Goal: Information Seeking & Learning: Learn about a topic

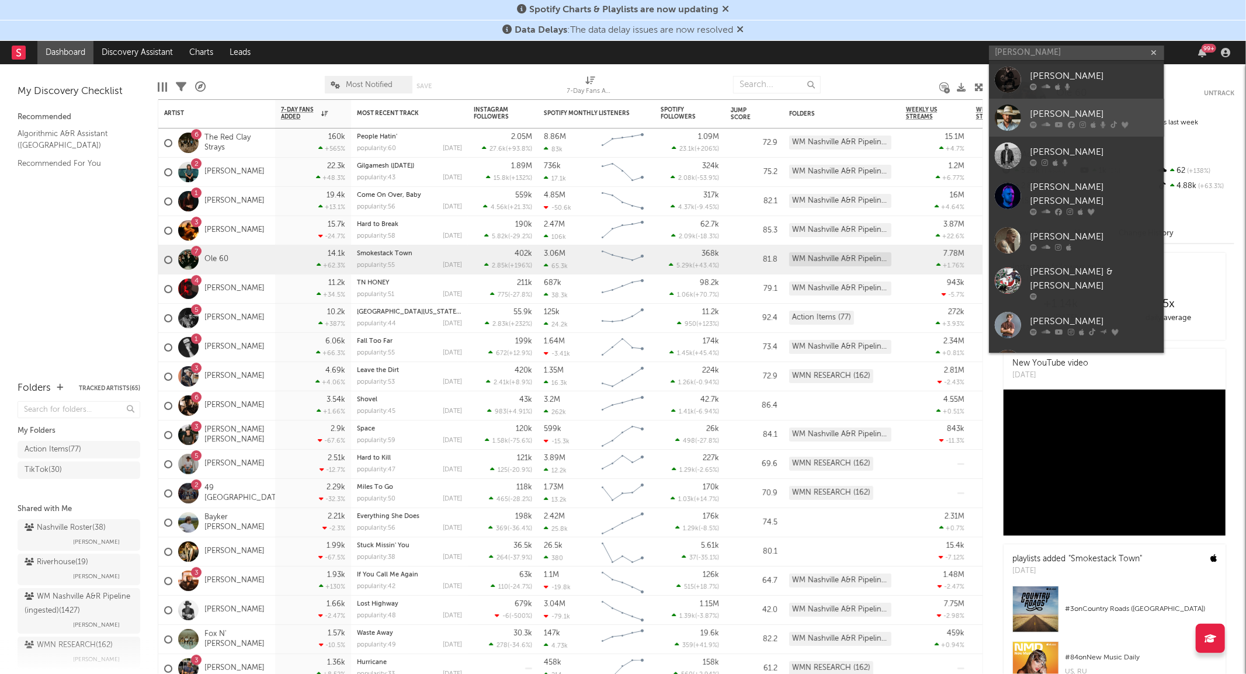
type input "[PERSON_NAME]"
click at [999, 113] on div at bounding box center [1008, 118] width 26 height 26
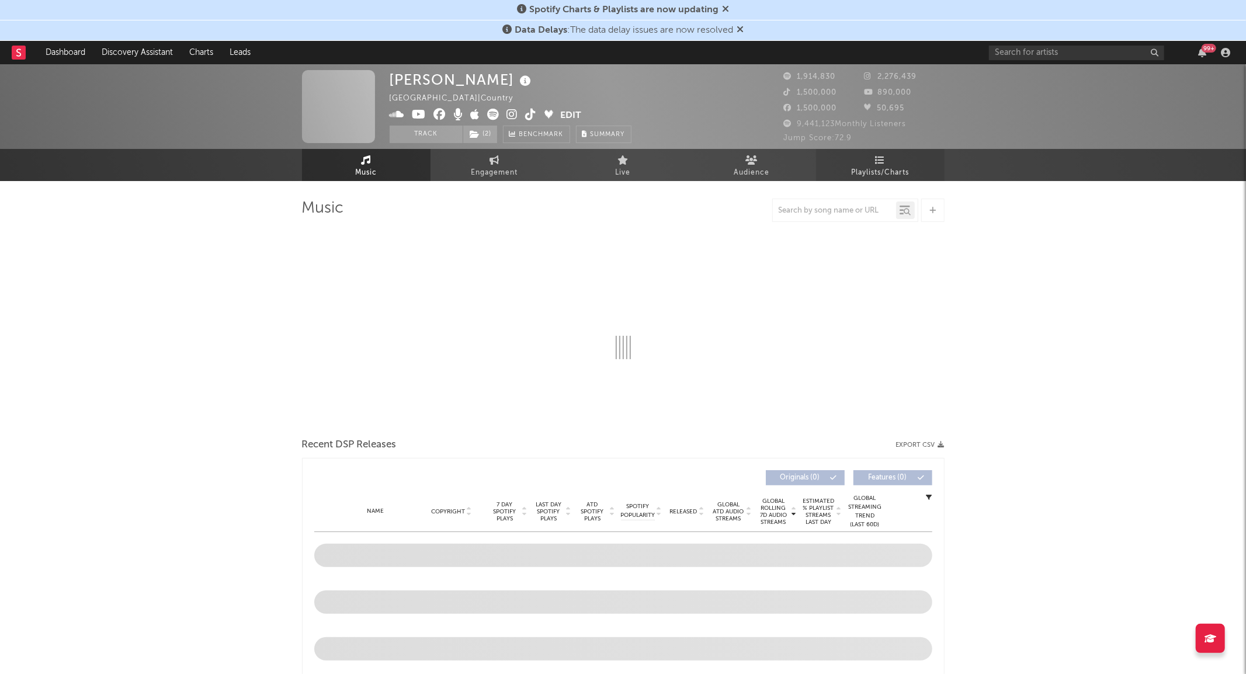
click at [869, 171] on span "Playlists/Charts" at bounding box center [880, 173] width 58 height 14
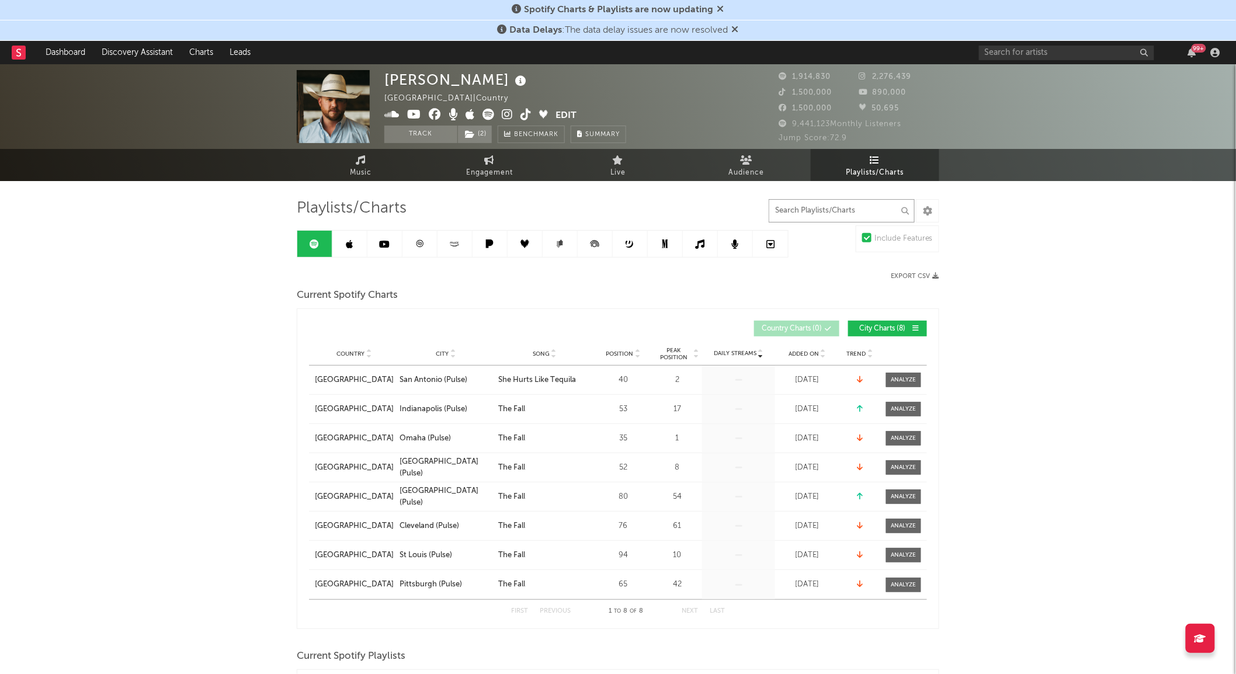
click at [824, 206] on input "text" at bounding box center [842, 210] width 146 height 23
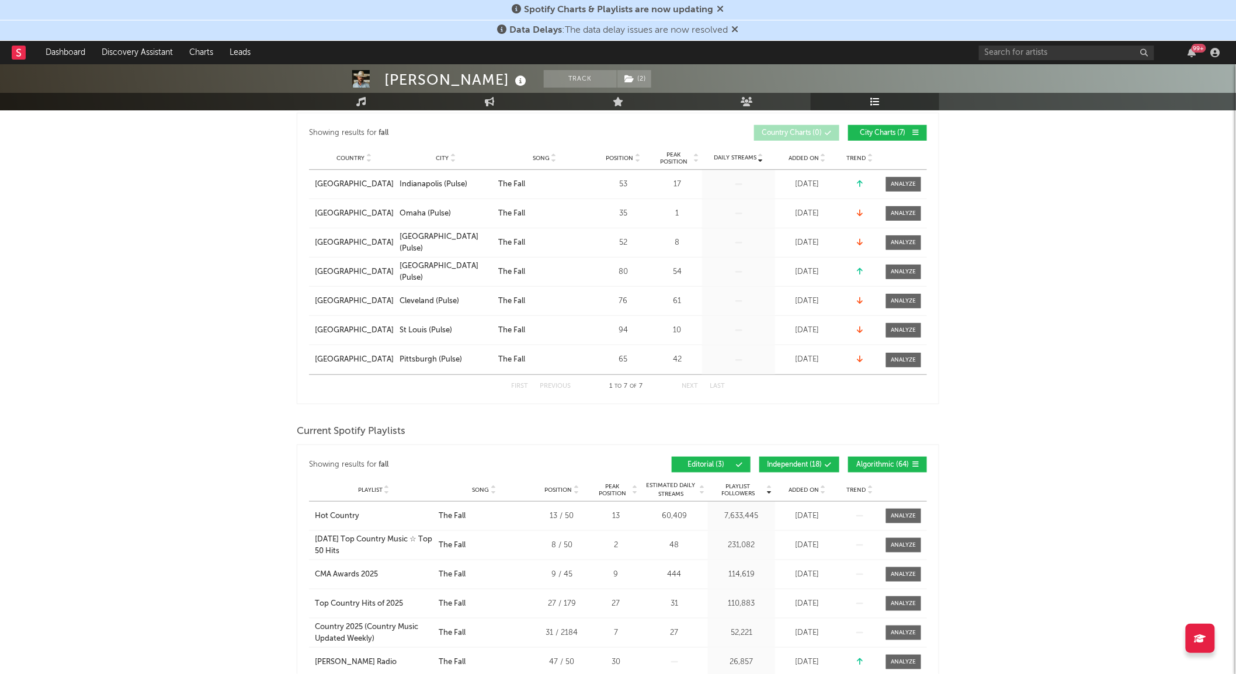
scroll to position [324, 0]
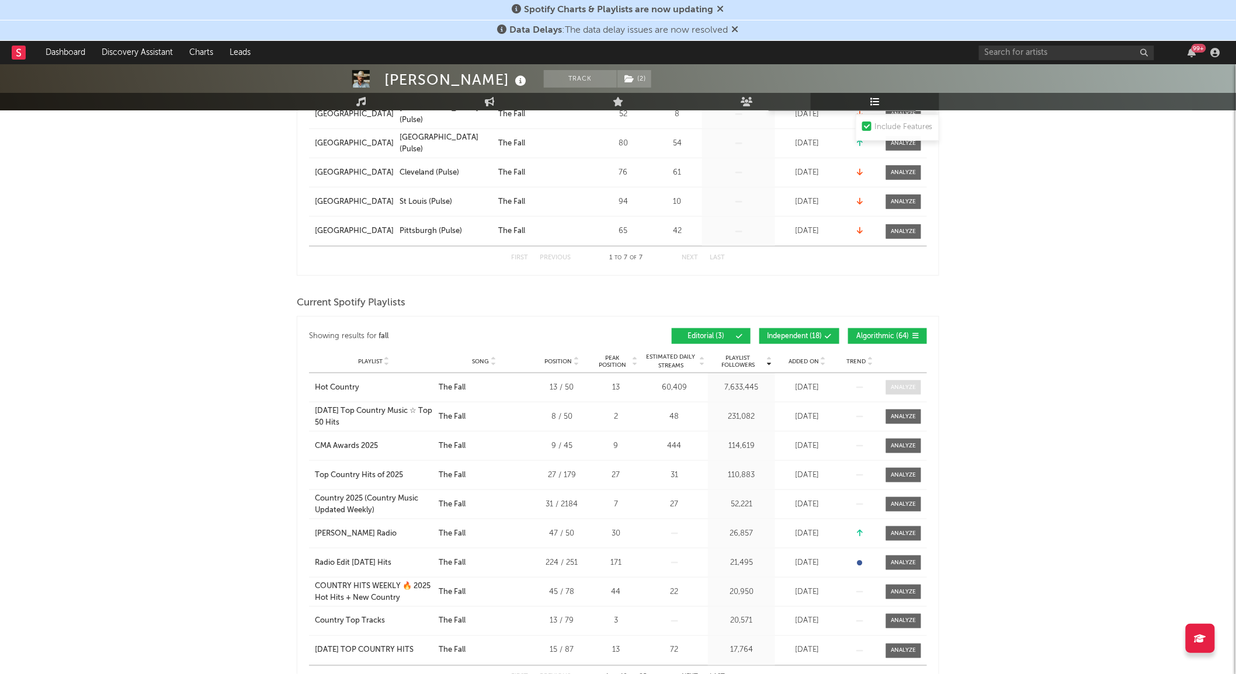
type input "fall"
click at [905, 388] on div at bounding box center [903, 387] width 25 height 9
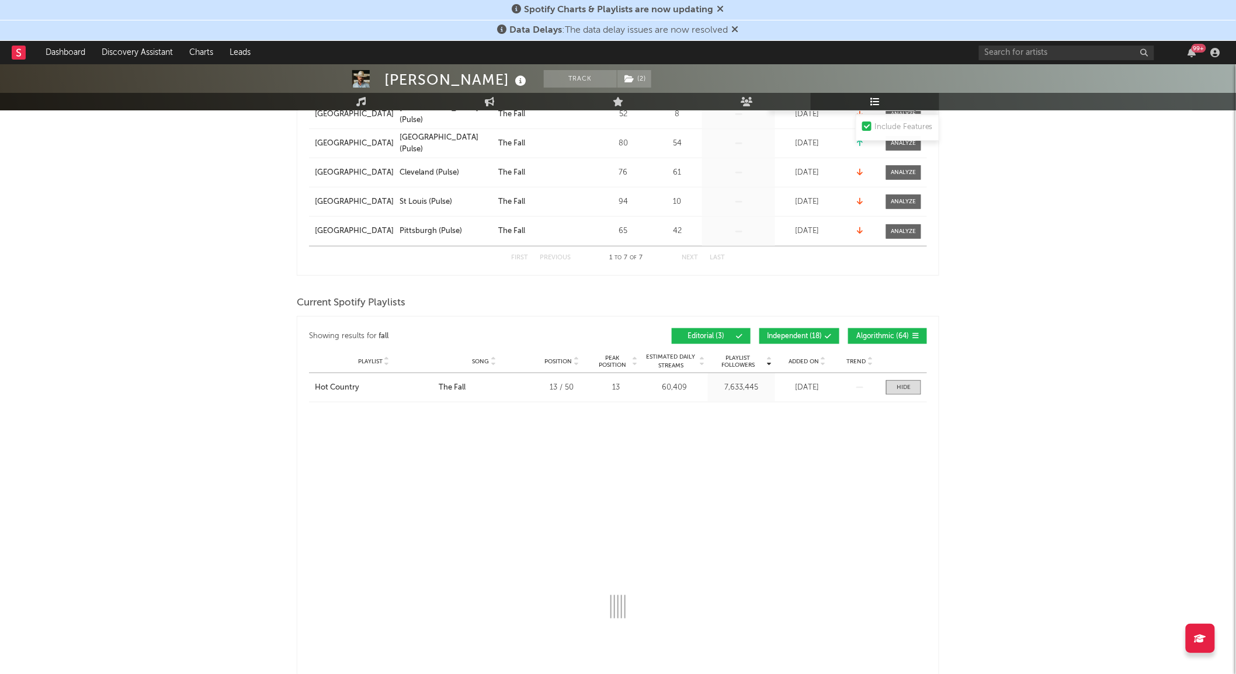
select select "1w"
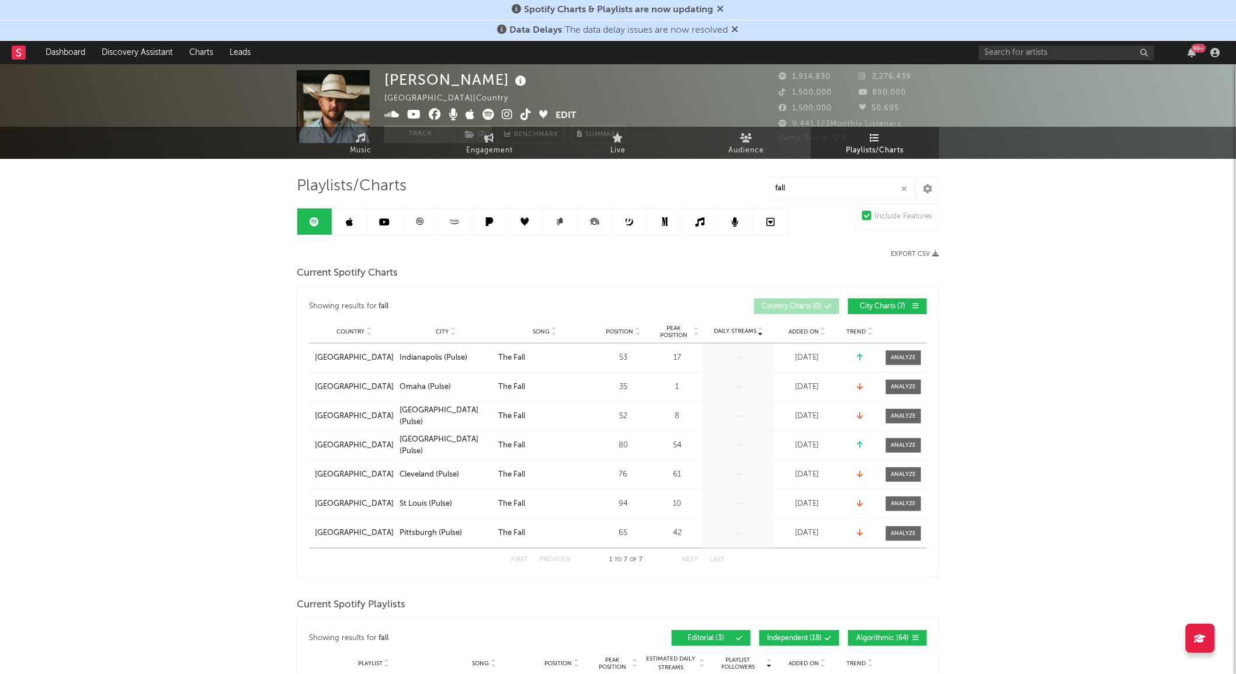
scroll to position [0, 0]
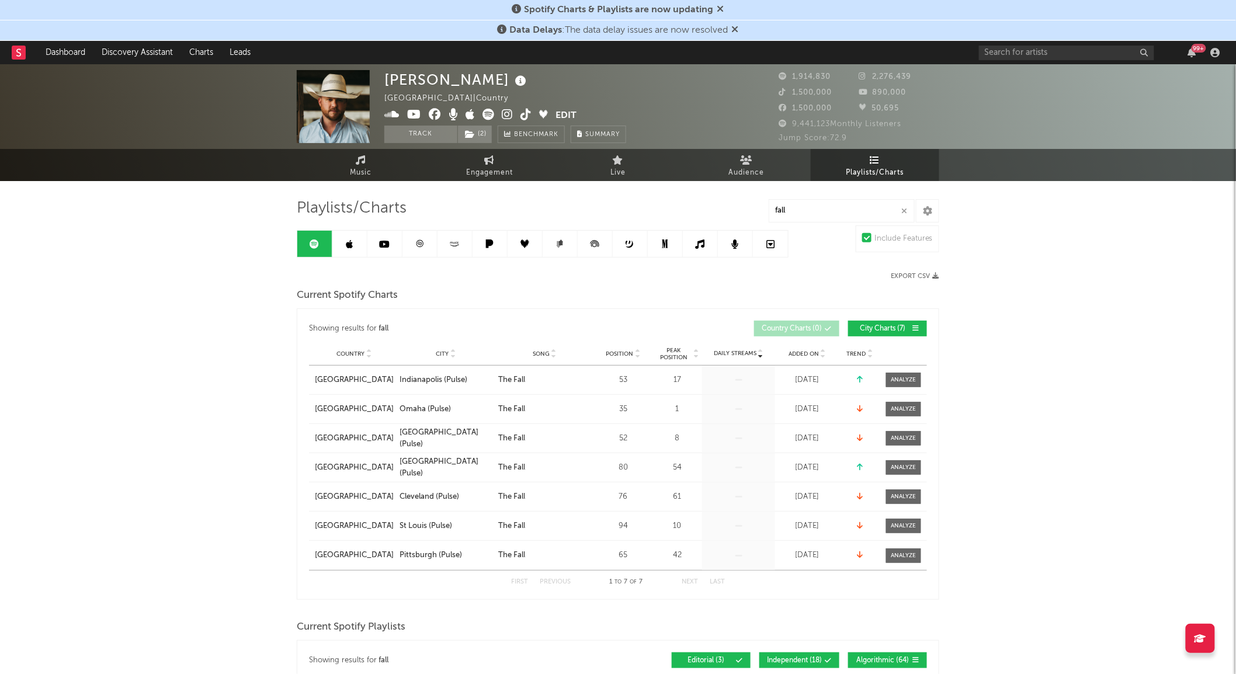
click at [429, 243] on link at bounding box center [419, 244] width 35 height 26
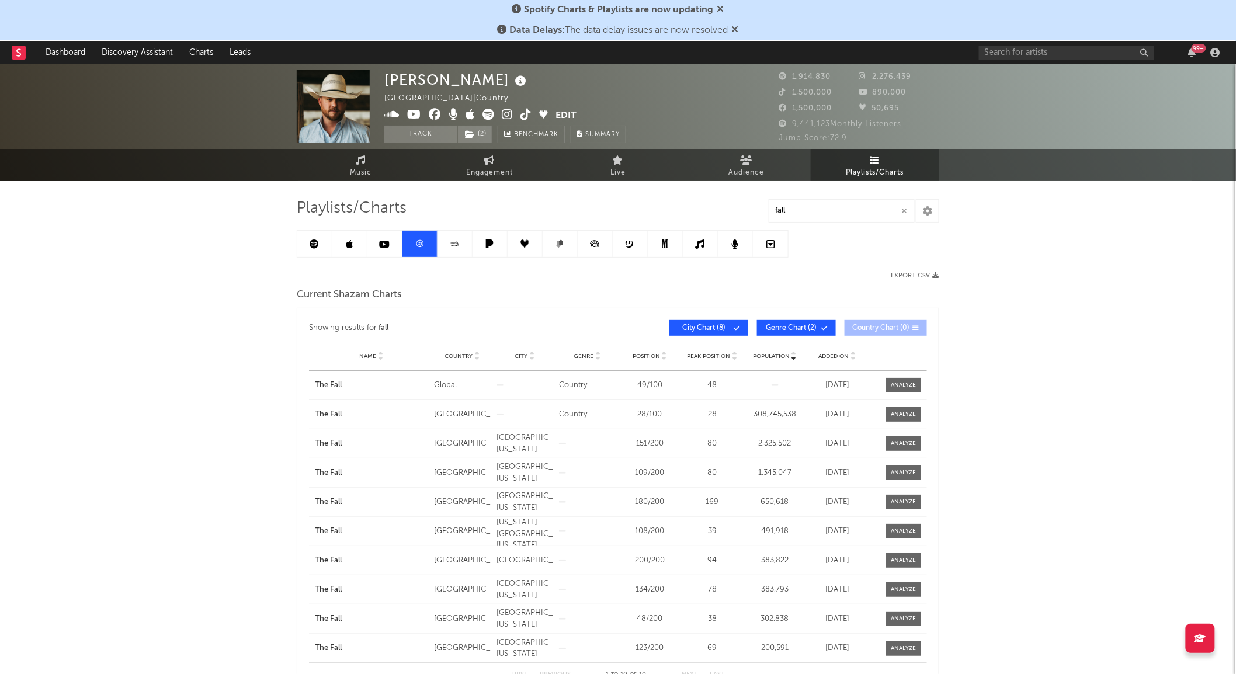
click at [454, 242] on icon at bounding box center [454, 243] width 13 height 9
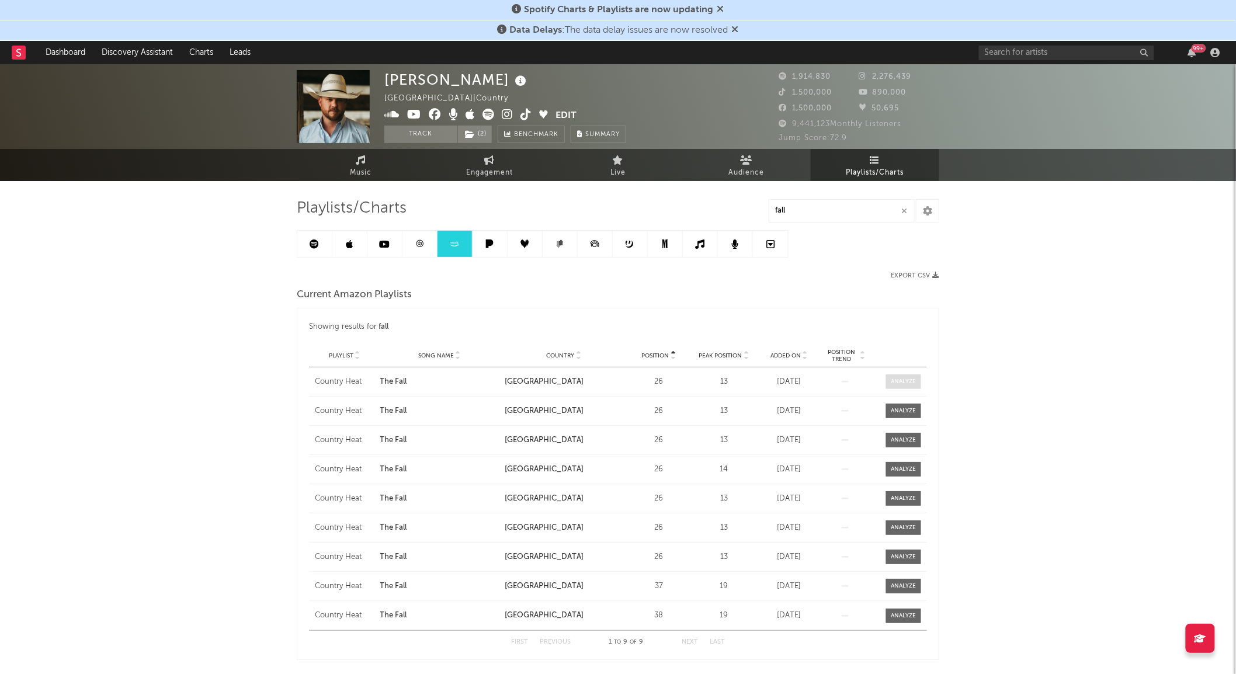
click at [898, 377] on div at bounding box center [903, 381] width 25 height 9
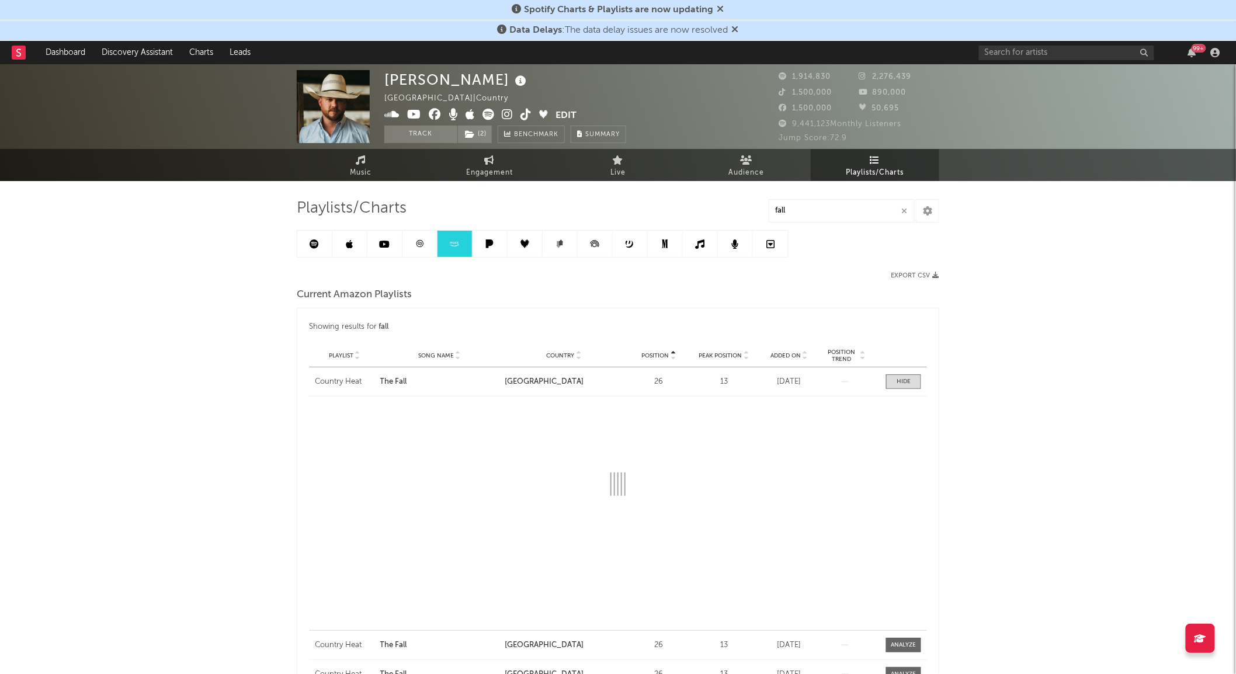
select select "1w"
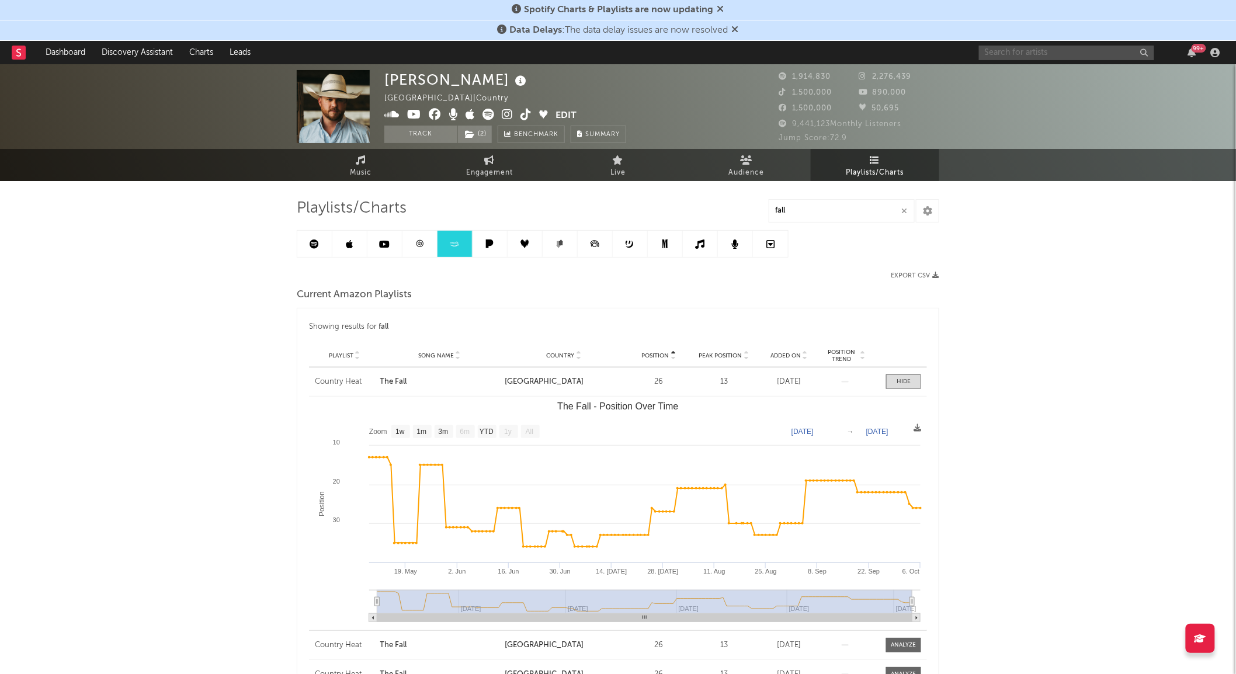
click at [1012, 46] on input "text" at bounding box center [1066, 53] width 175 height 15
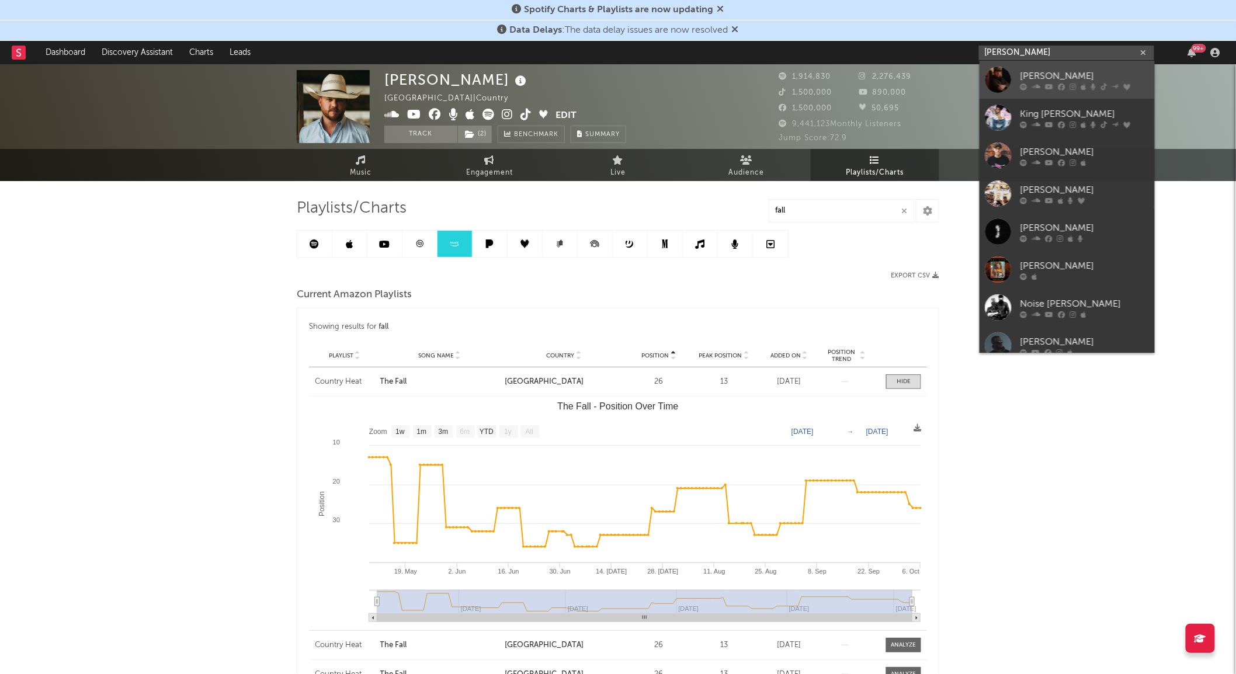
type input "[PERSON_NAME]"
click at [998, 70] on div at bounding box center [998, 80] width 26 height 26
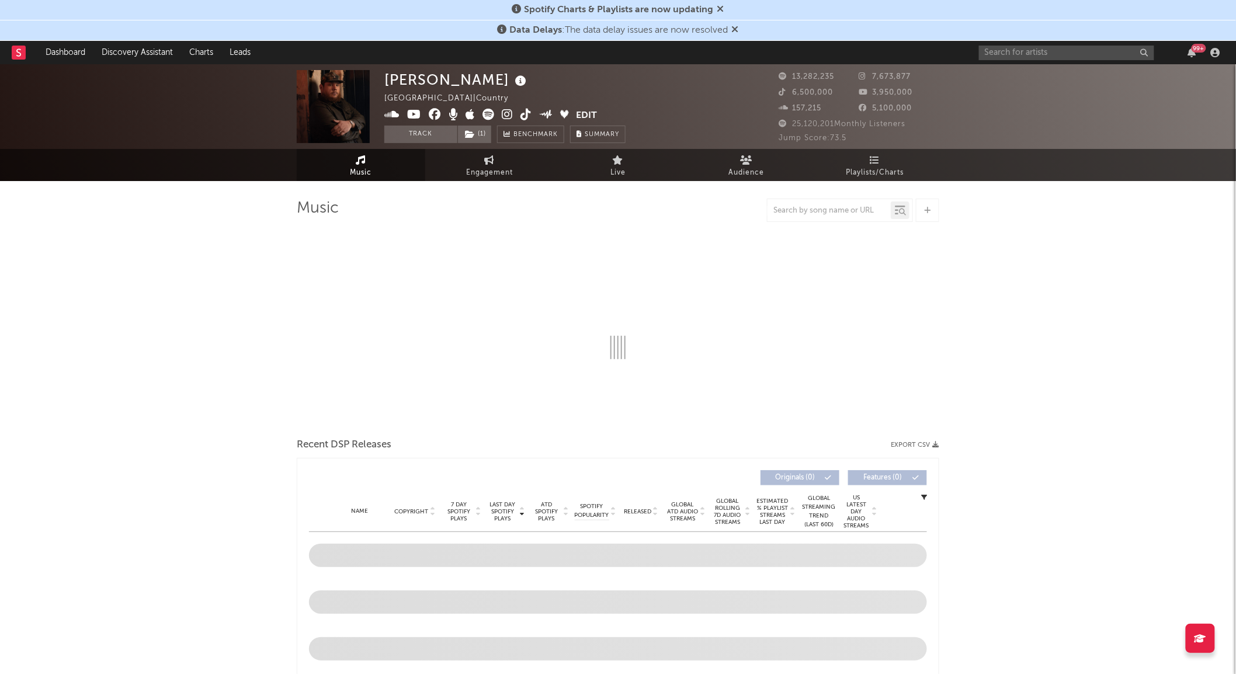
select select "6m"
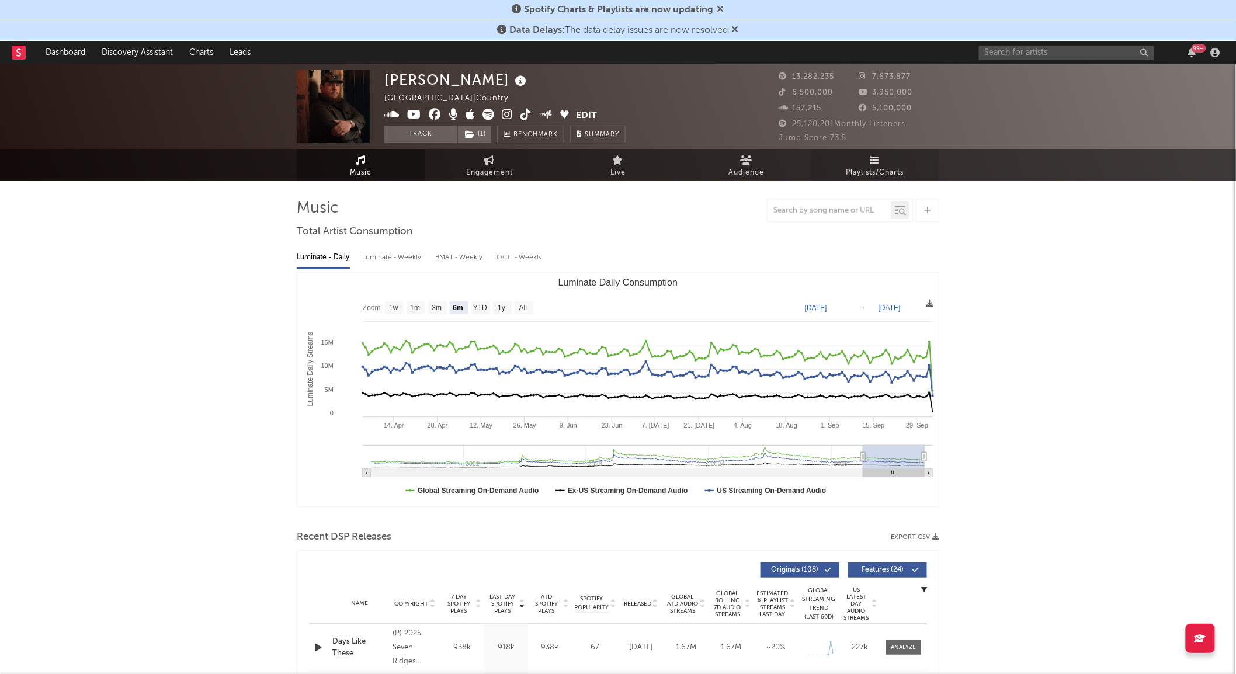
click at [867, 164] on link "Playlists/Charts" at bounding box center [875, 165] width 129 height 32
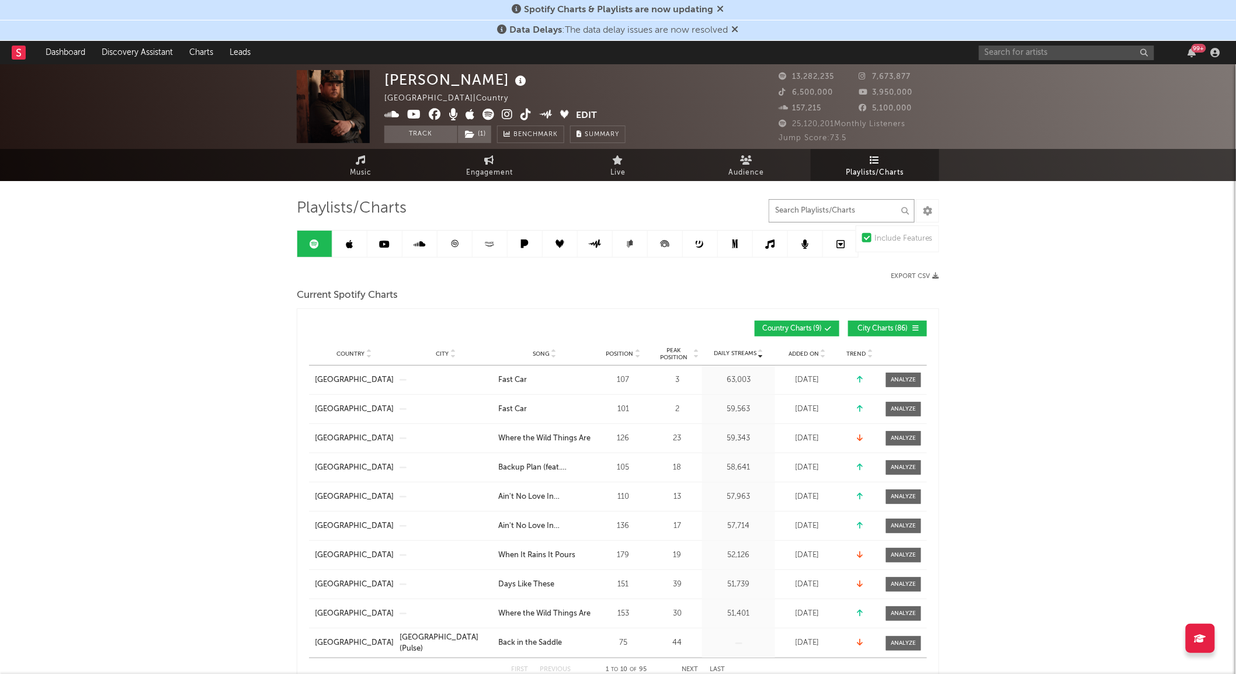
click at [867, 207] on input "text" at bounding box center [842, 210] width 146 height 23
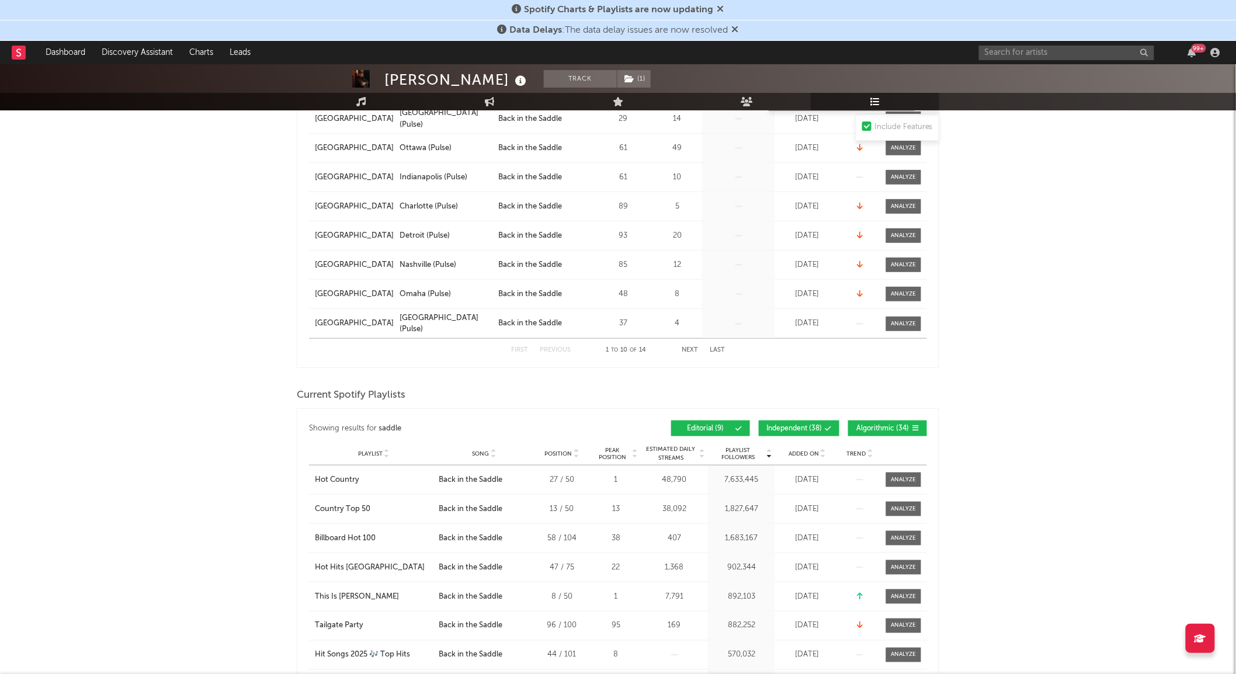
scroll to position [324, 0]
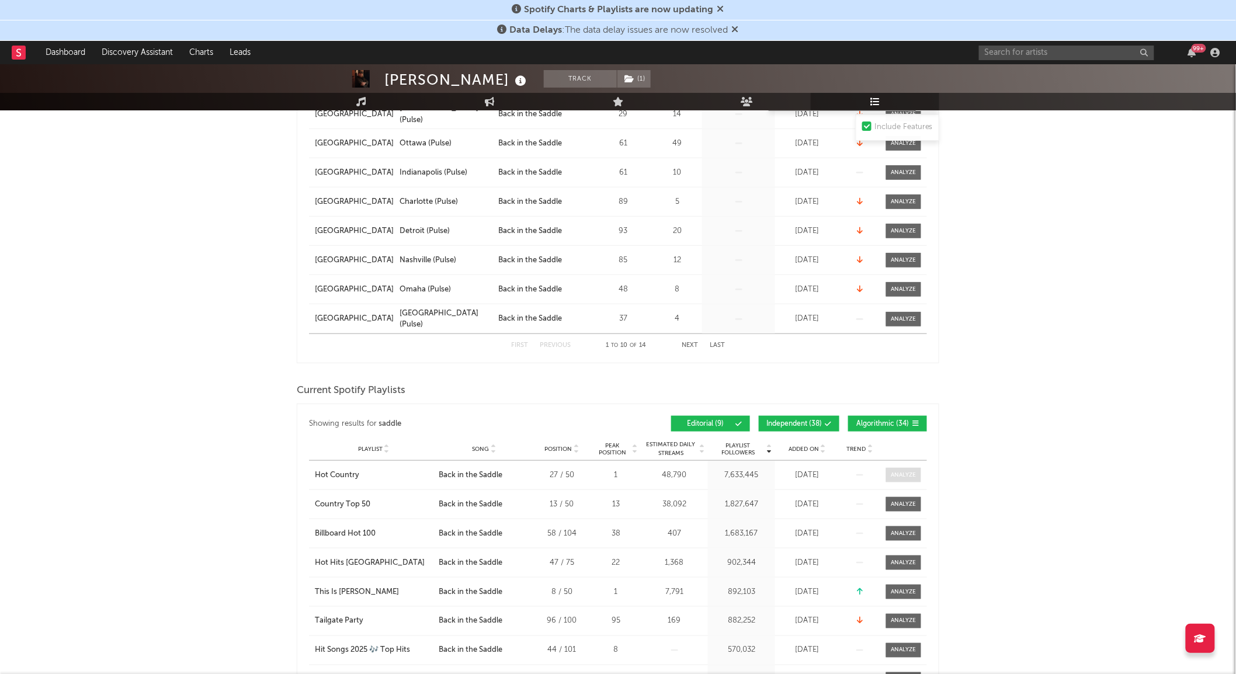
type input "saddle"
click at [901, 471] on div at bounding box center [903, 475] width 25 height 9
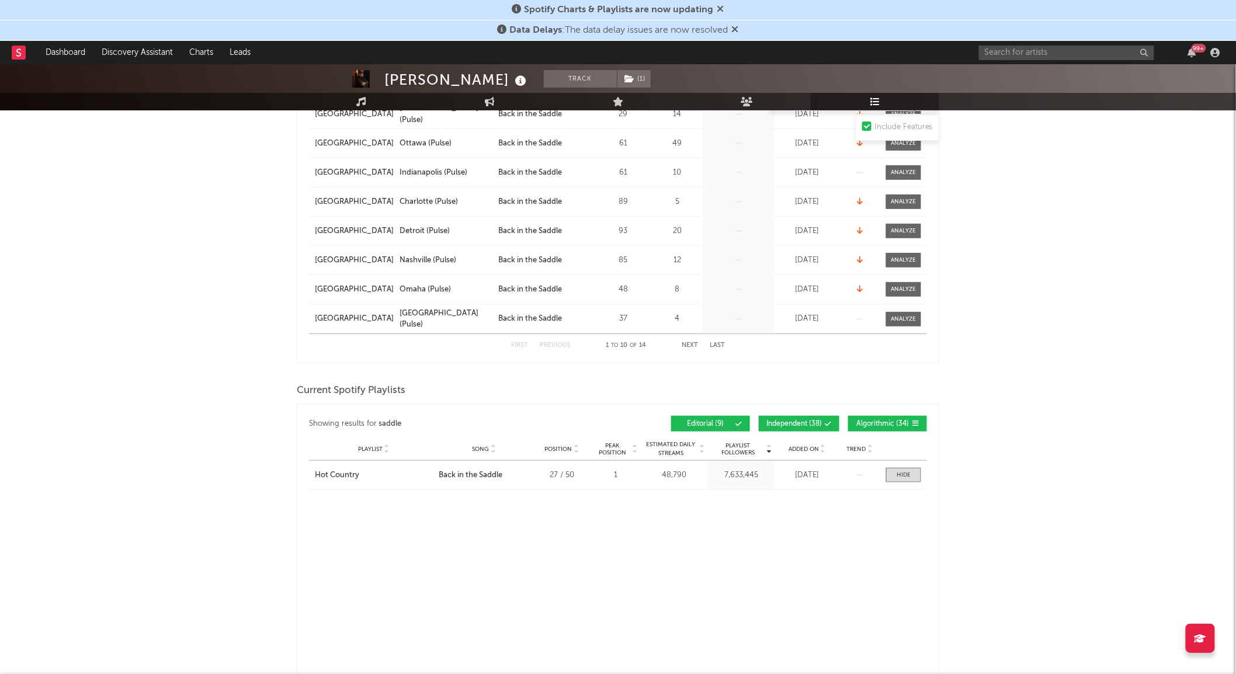
select select "1w"
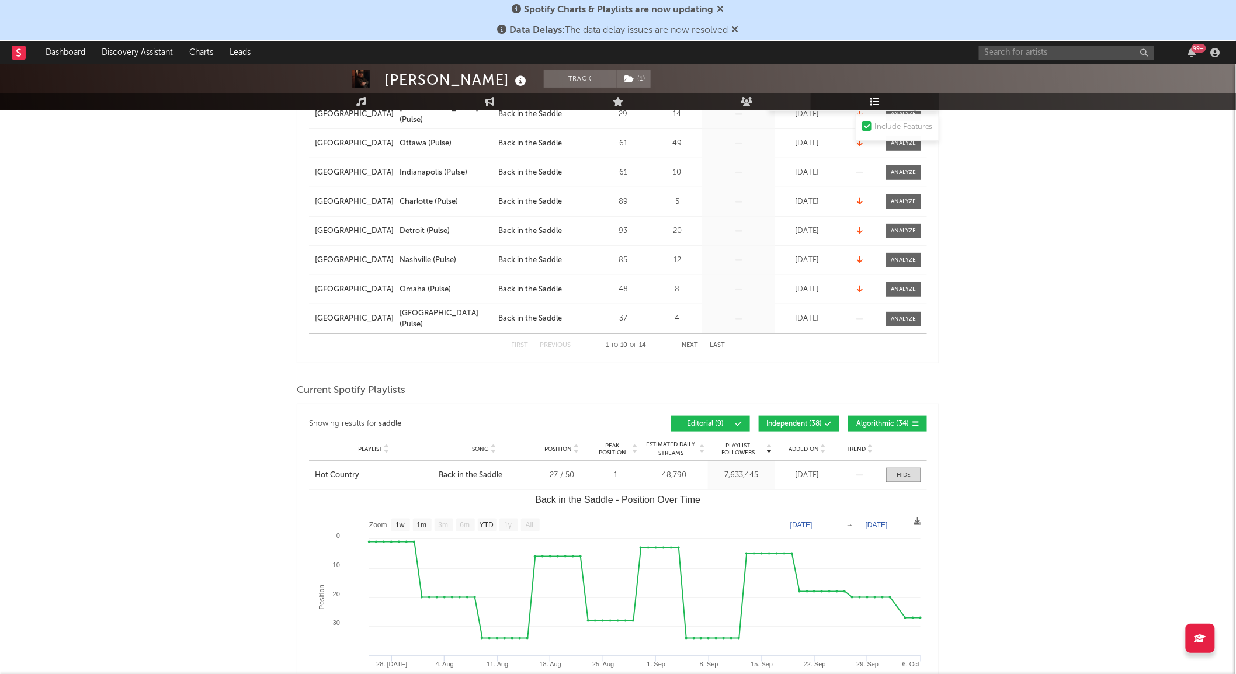
scroll to position [454, 0]
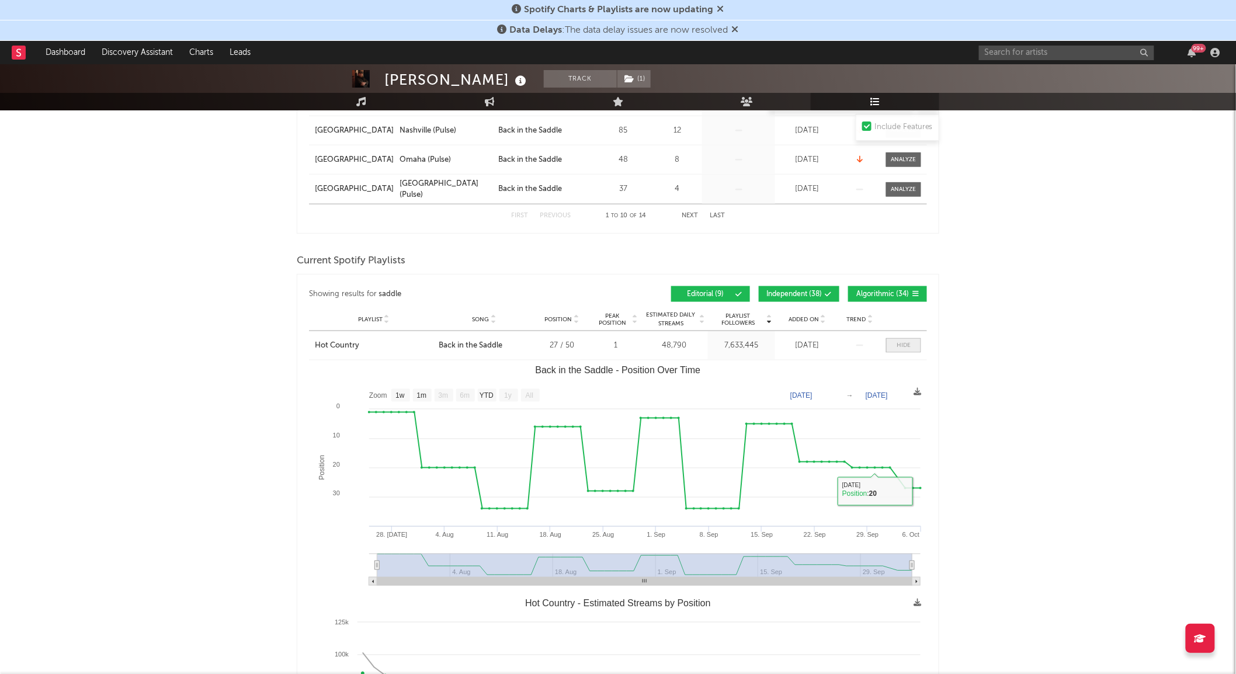
click at [904, 348] on div at bounding box center [904, 345] width 14 height 9
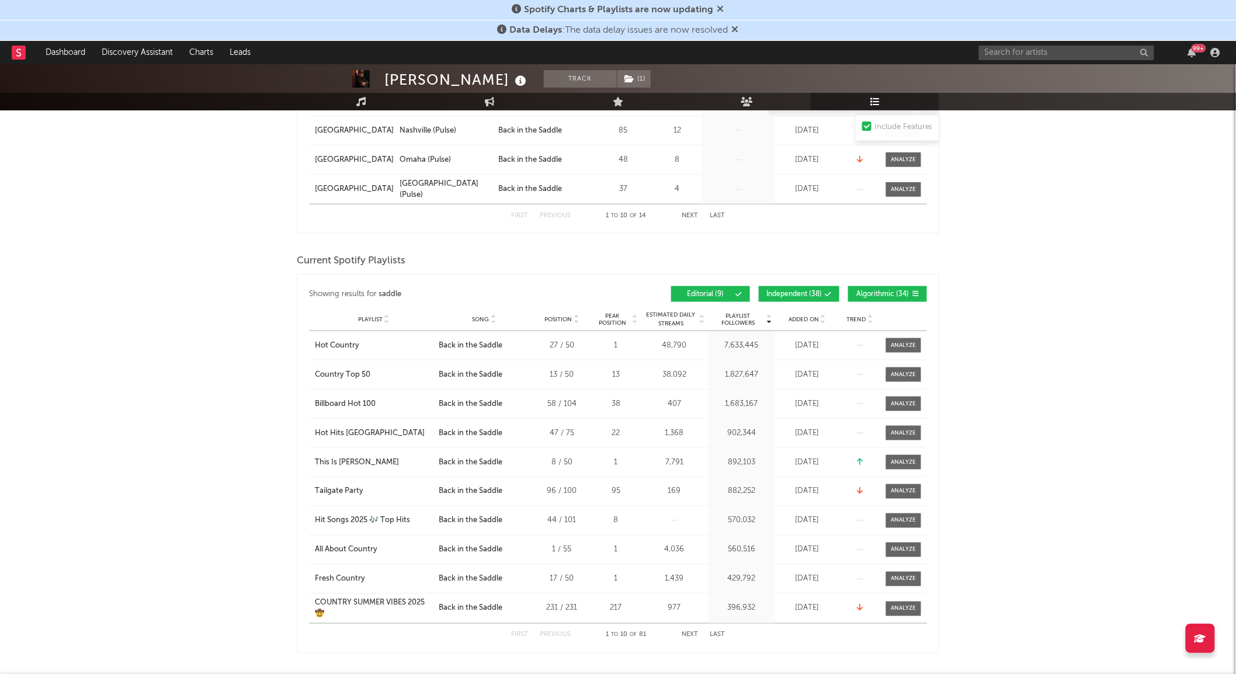
click at [804, 311] on div "Playlist City Song Position Peak Position Estimated Daily Streams Playlist Foll…" at bounding box center [618, 319] width 618 height 23
click at [807, 316] on span "Added On" at bounding box center [804, 319] width 30 height 7
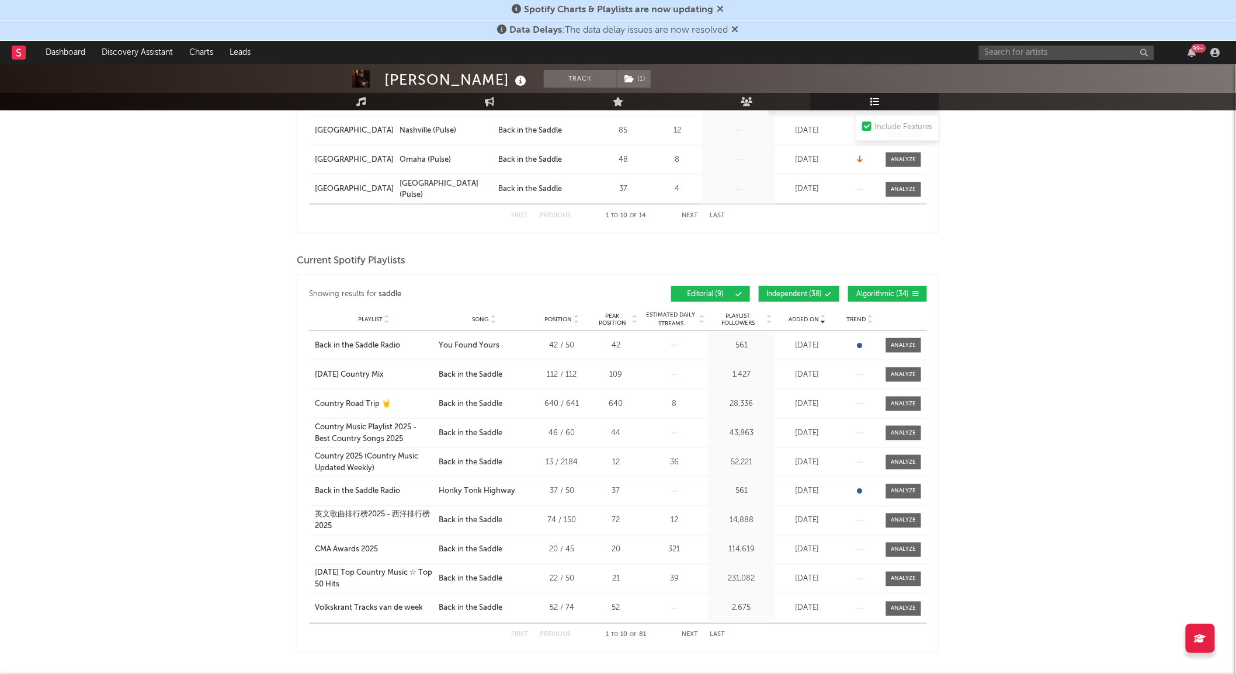
click at [807, 316] on span "Added On" at bounding box center [804, 319] width 30 height 7
click at [805, 318] on span "Added On" at bounding box center [804, 319] width 30 height 7
click at [738, 323] on span "Playlist Followers" at bounding box center [738, 320] width 54 height 14
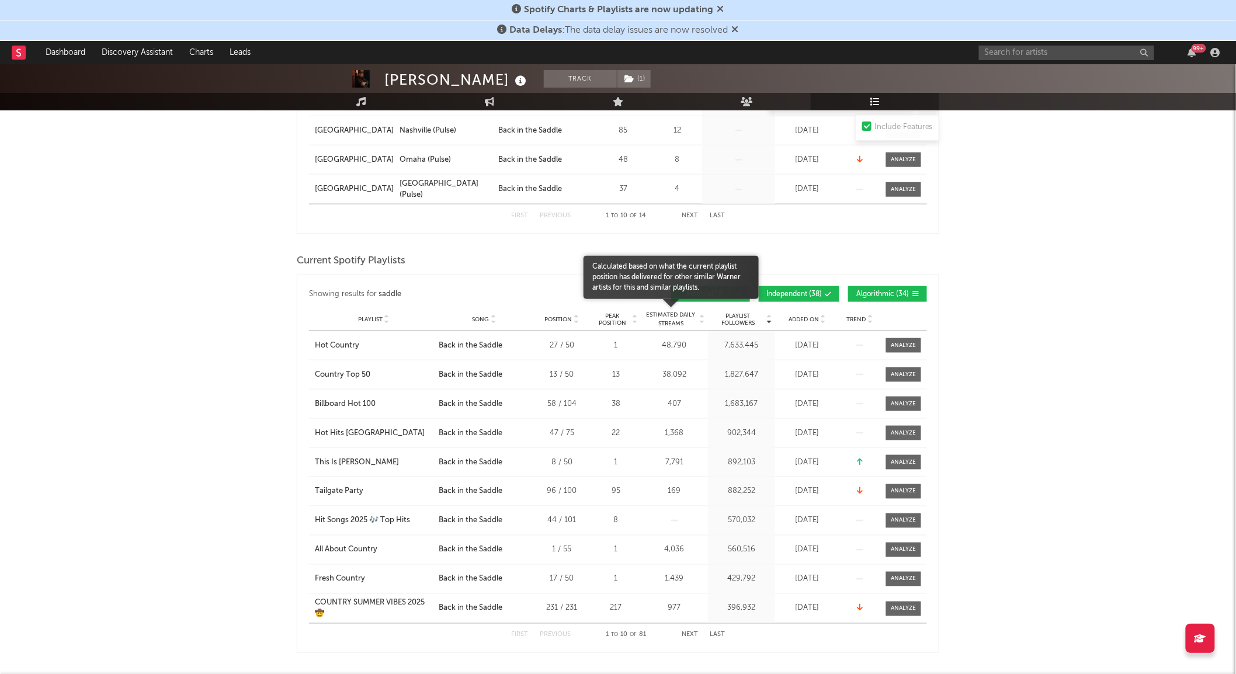
click at [680, 318] on span "Estimated Daily Streams" at bounding box center [671, 320] width 54 height 18
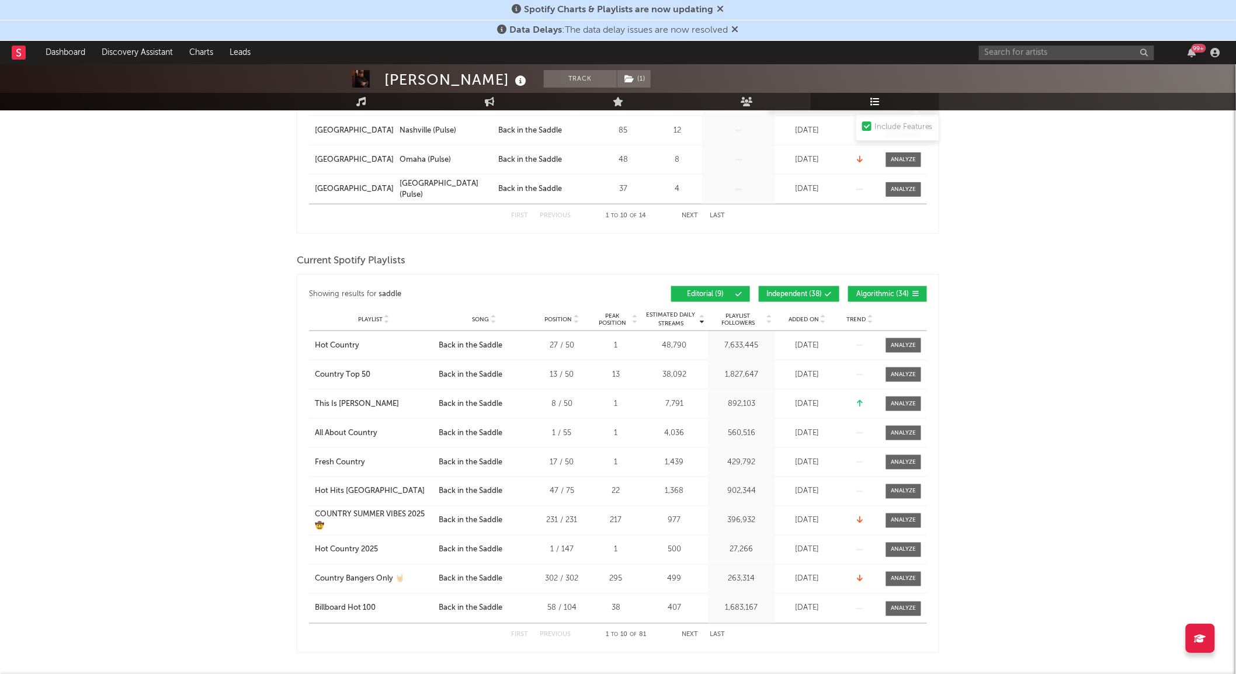
click at [926, 373] on div at bounding box center [903, 374] width 47 height 15
click at [909, 374] on div at bounding box center [903, 374] width 25 height 9
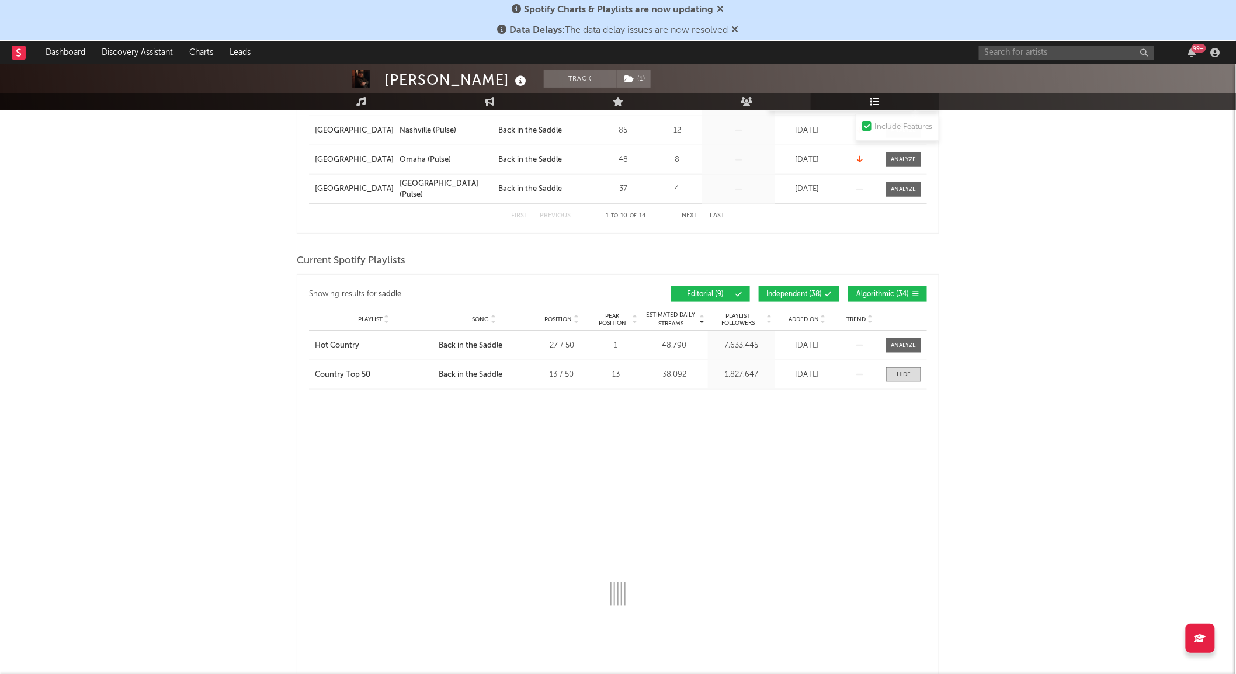
select select "1w"
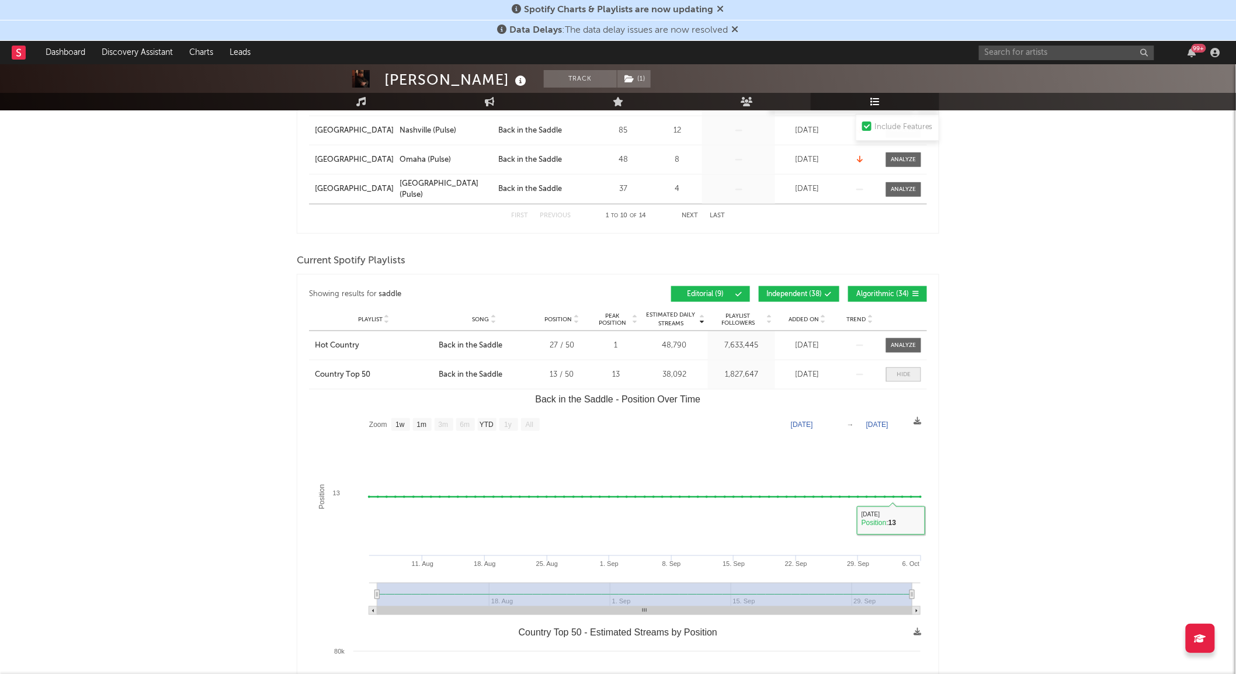
click at [906, 376] on div at bounding box center [904, 374] width 14 height 9
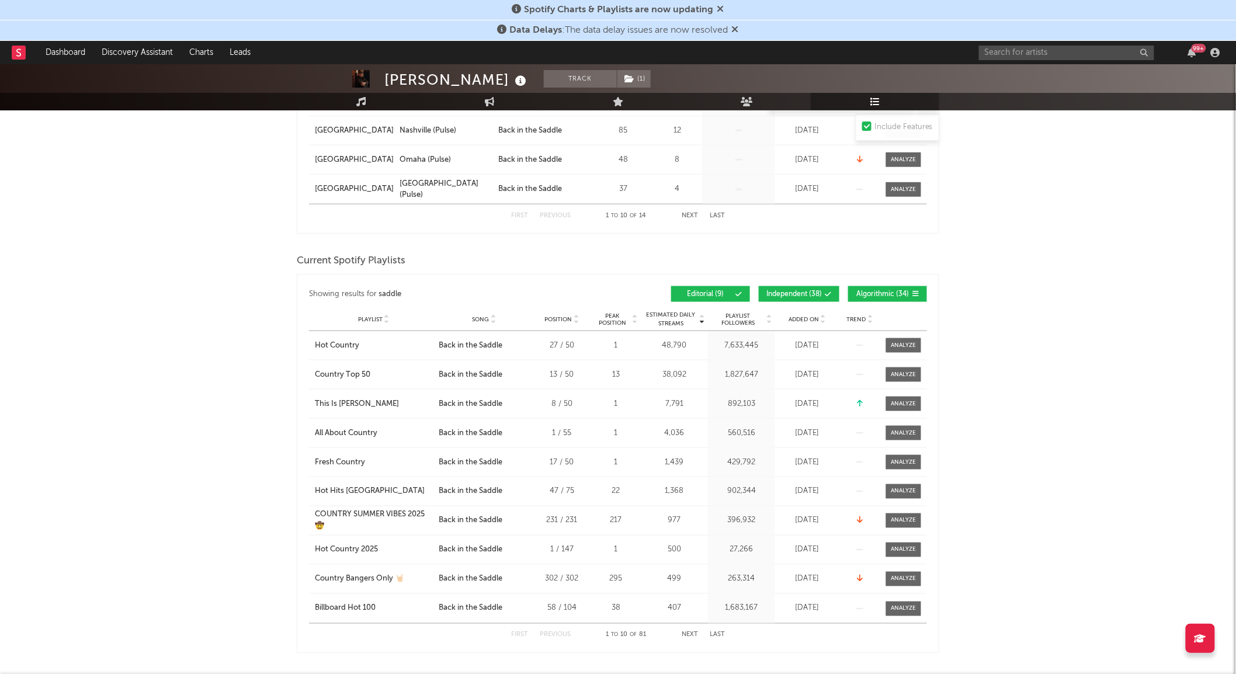
scroll to position [65, 0]
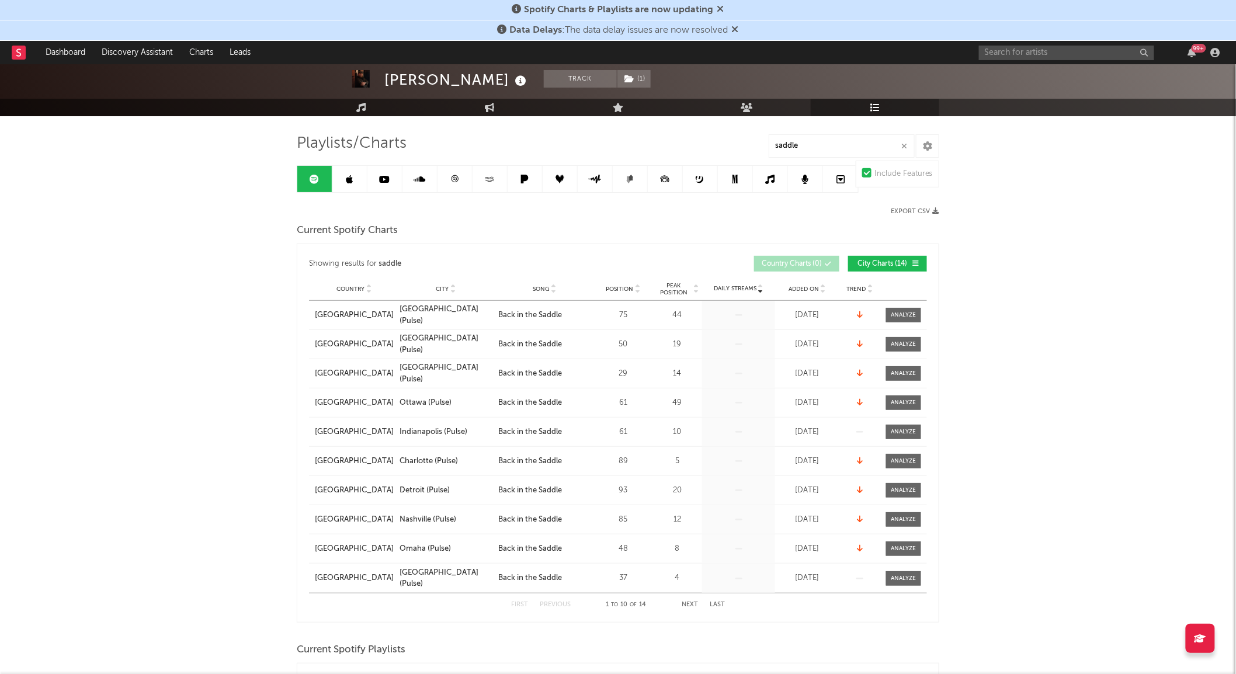
click at [353, 179] on link at bounding box center [349, 179] width 35 height 26
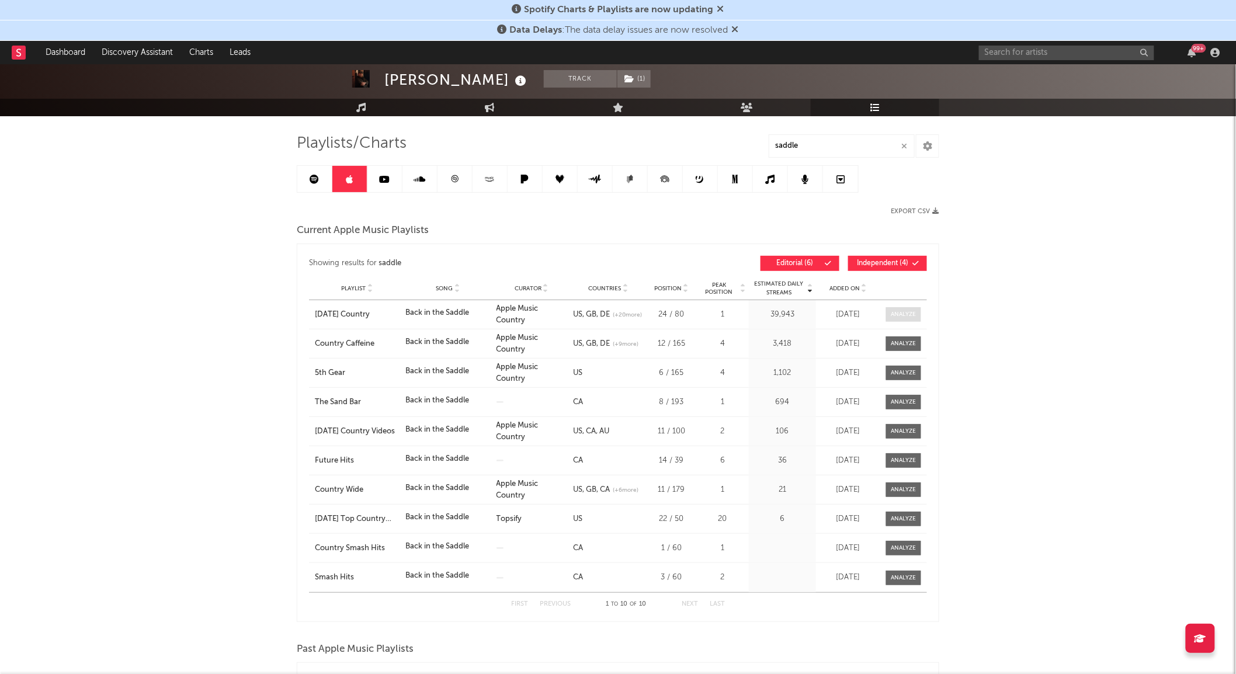
click at [904, 311] on div at bounding box center [903, 314] width 25 height 9
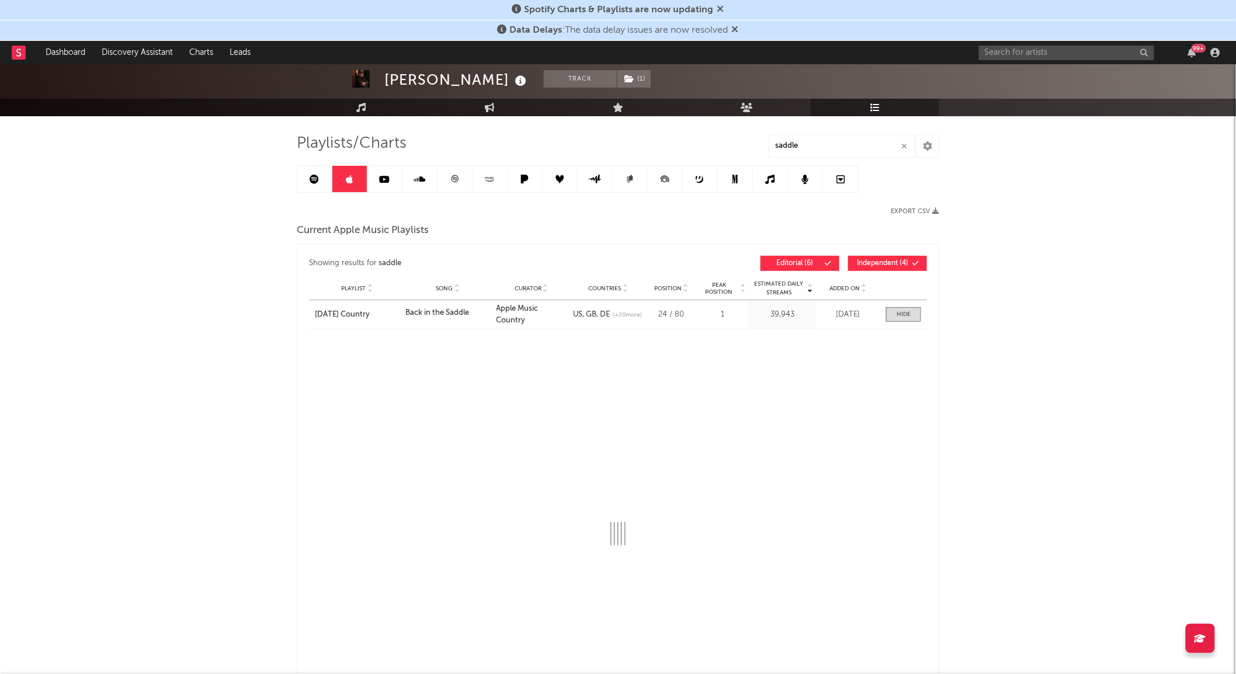
select select "1w"
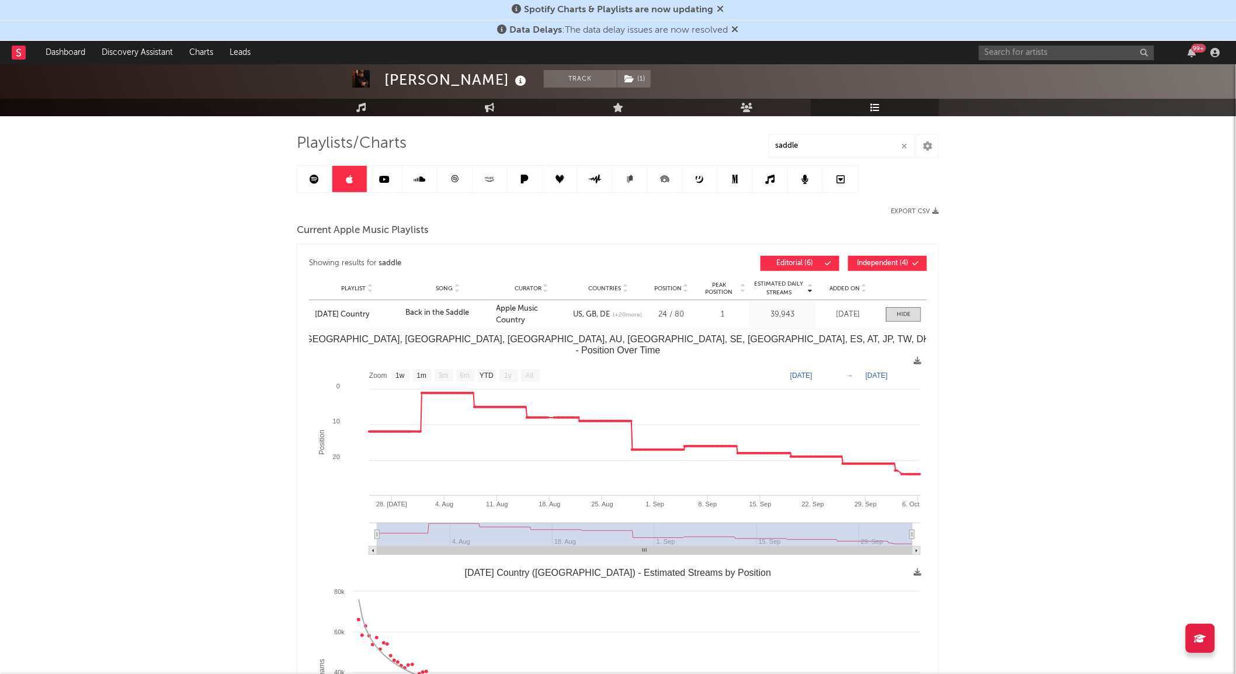
click at [487, 182] on icon at bounding box center [489, 179] width 13 height 9
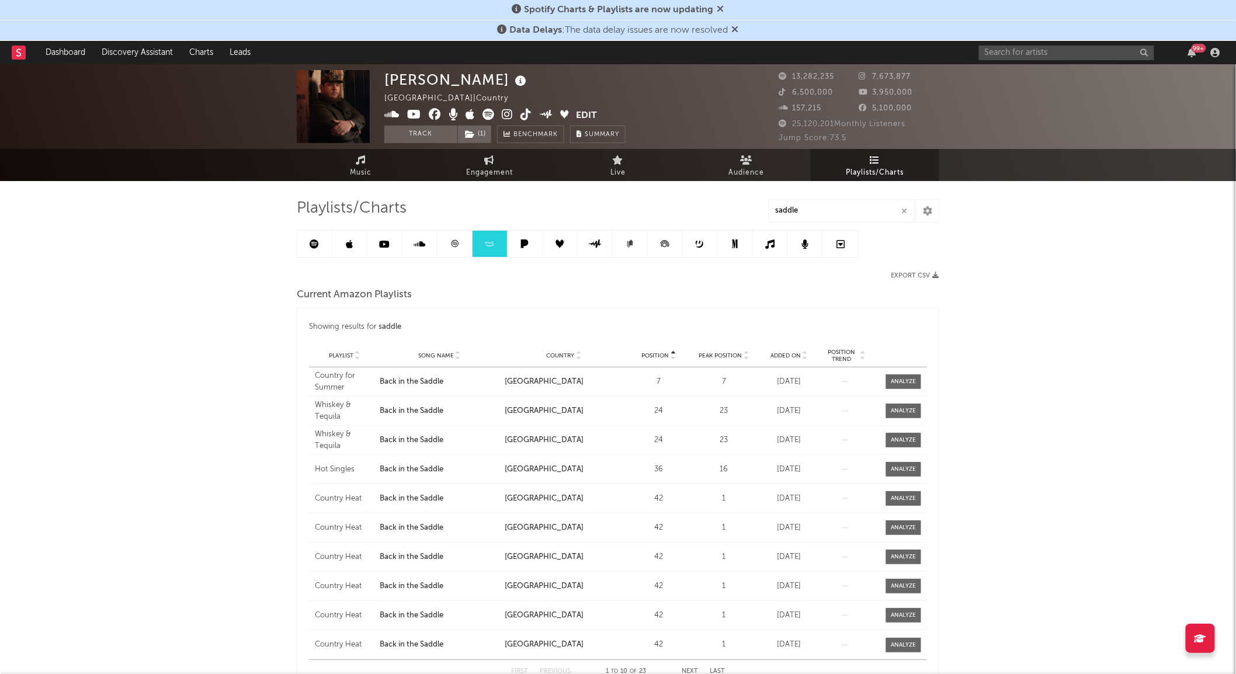
click at [1007, 44] on div "99 +" at bounding box center [1101, 52] width 245 height 23
click at [1063, 53] on input "text" at bounding box center [1066, 53] width 175 height 15
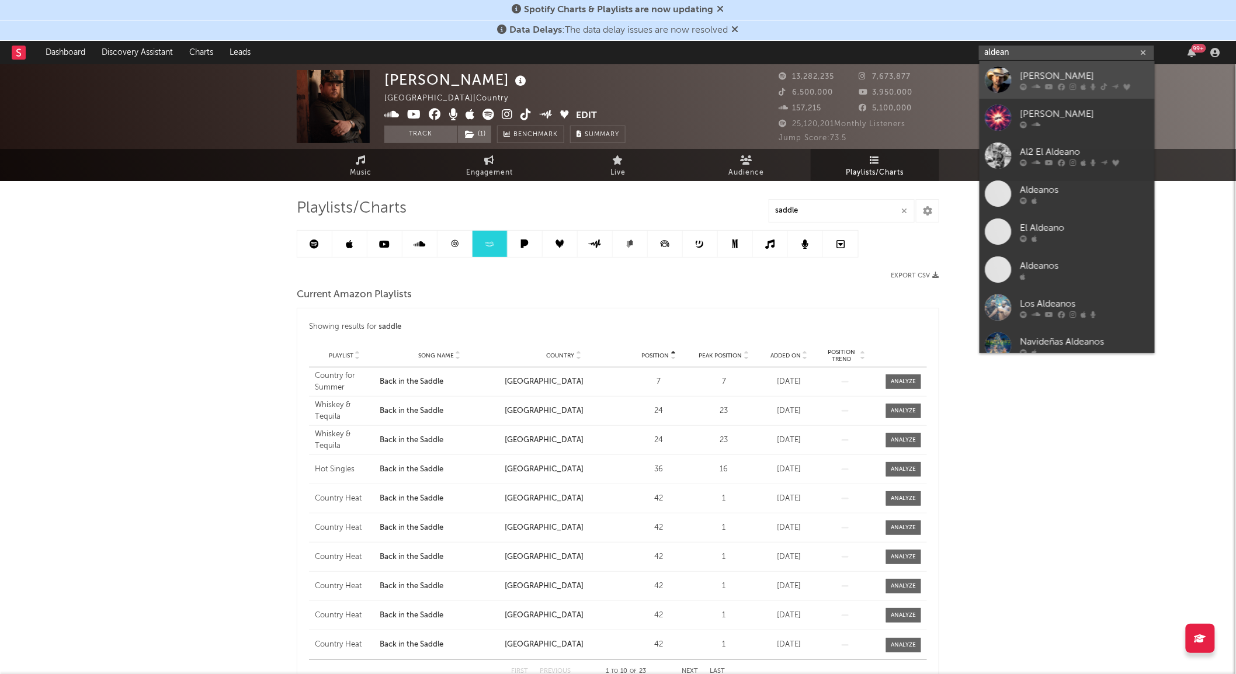
type input "aldean"
click at [1047, 73] on div "[PERSON_NAME]" at bounding box center [1084, 76] width 129 height 14
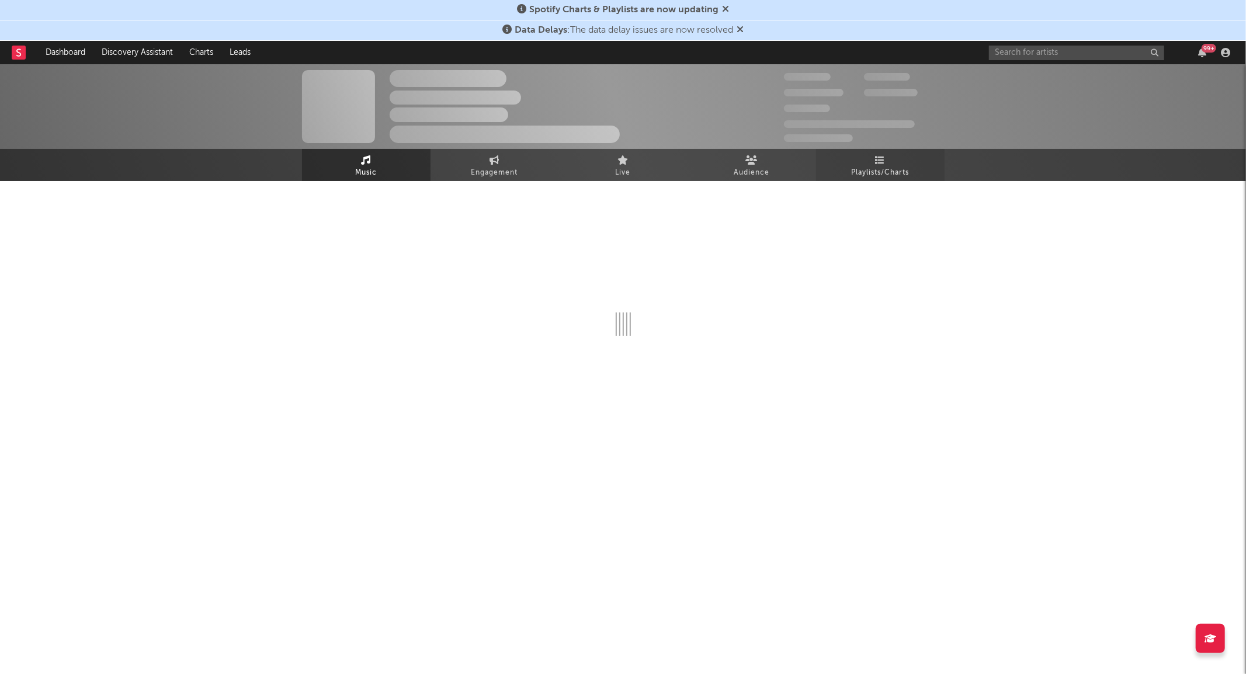
click at [890, 153] on link "Playlists/Charts" at bounding box center [880, 165] width 129 height 32
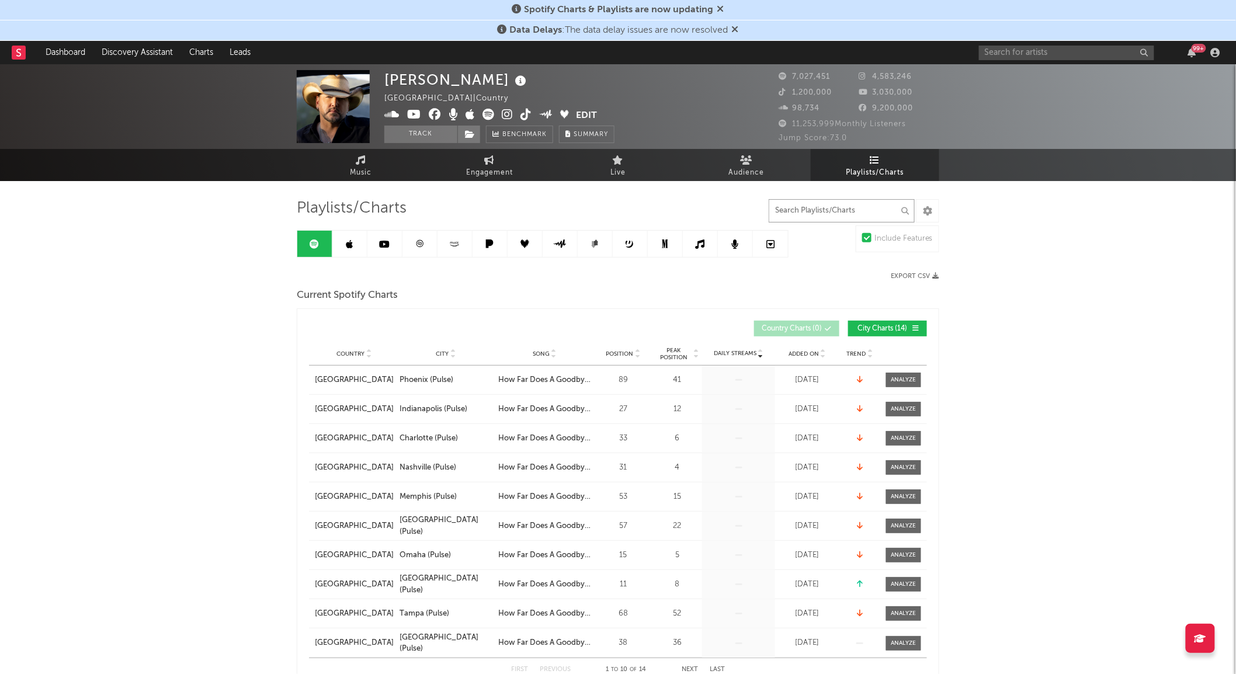
click at [822, 214] on input "text" at bounding box center [842, 210] width 146 height 23
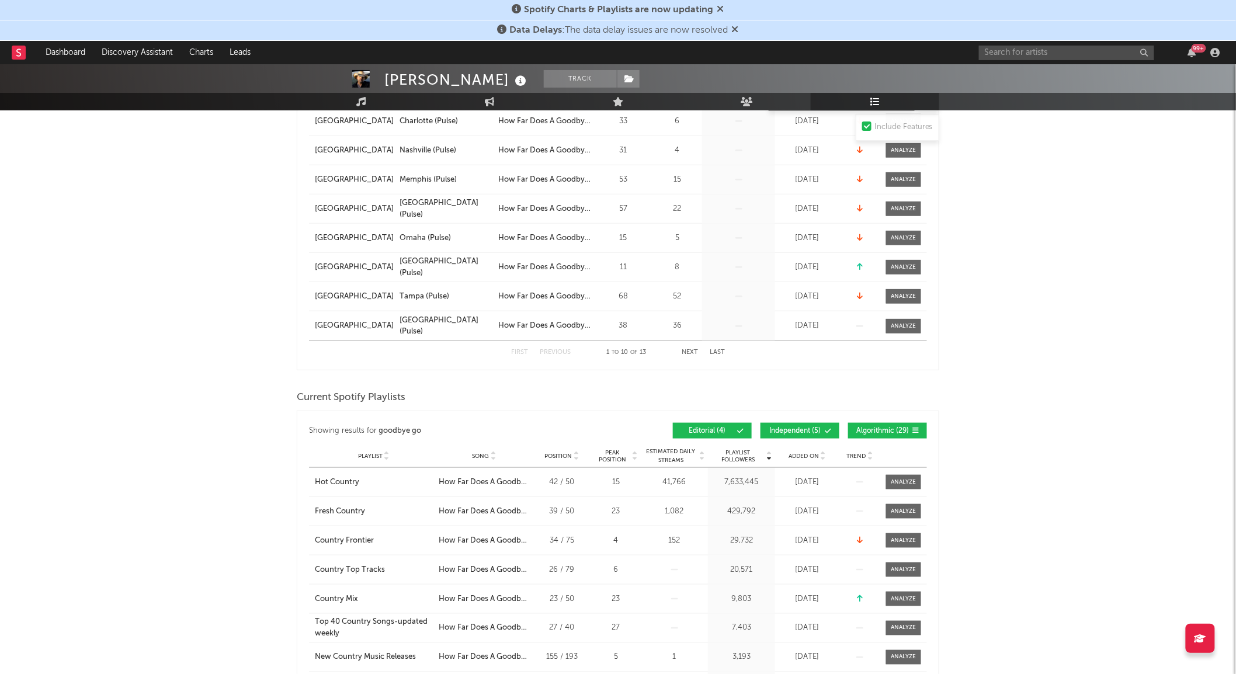
scroll to position [389, 0]
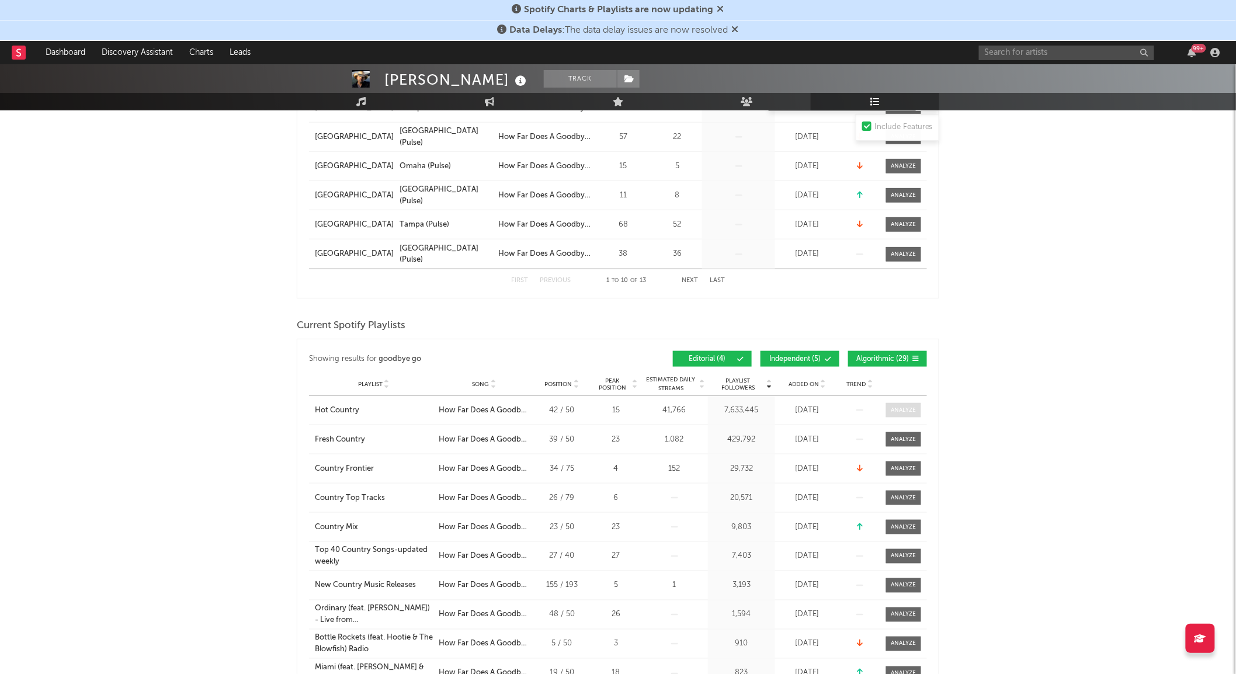
type input "goodbye go"
click at [900, 412] on div at bounding box center [903, 410] width 25 height 9
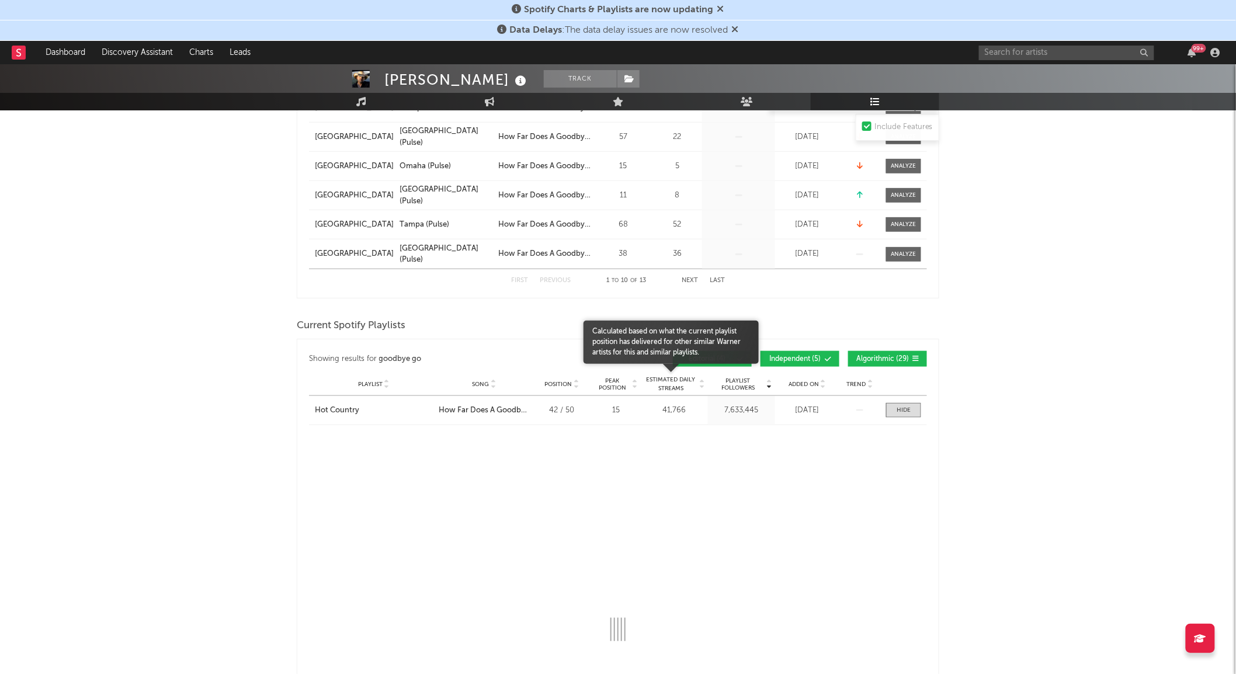
select select "1w"
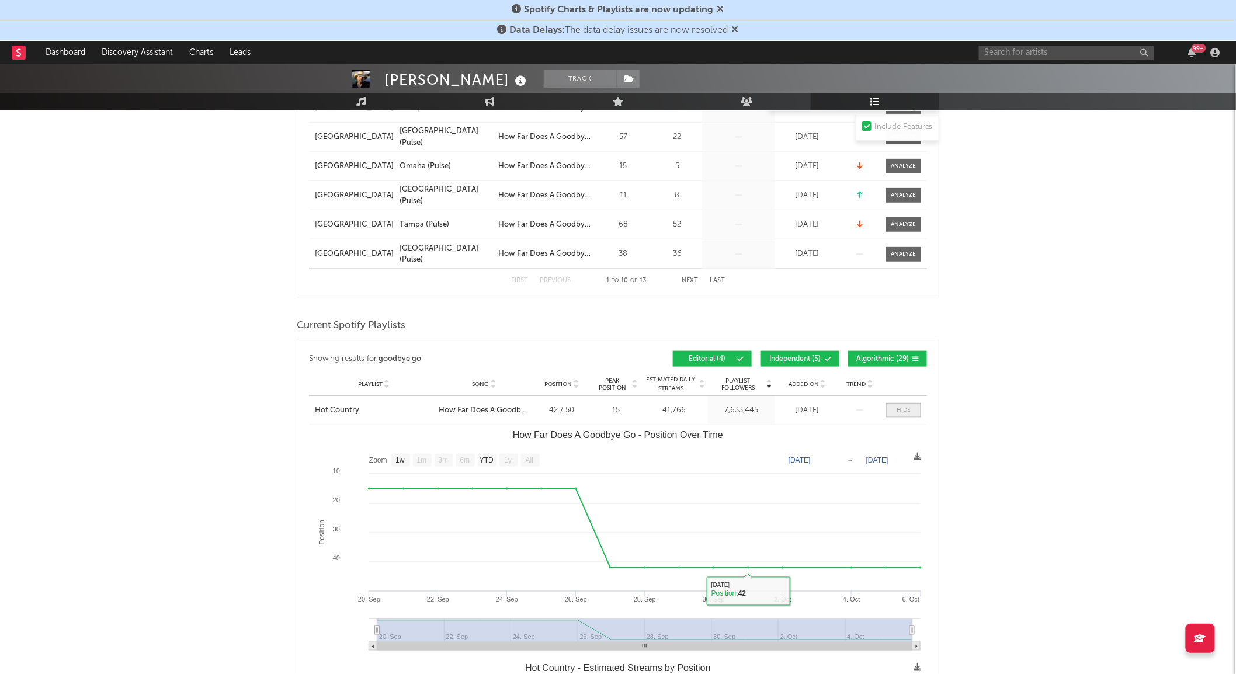
click at [897, 410] on div at bounding box center [904, 410] width 14 height 9
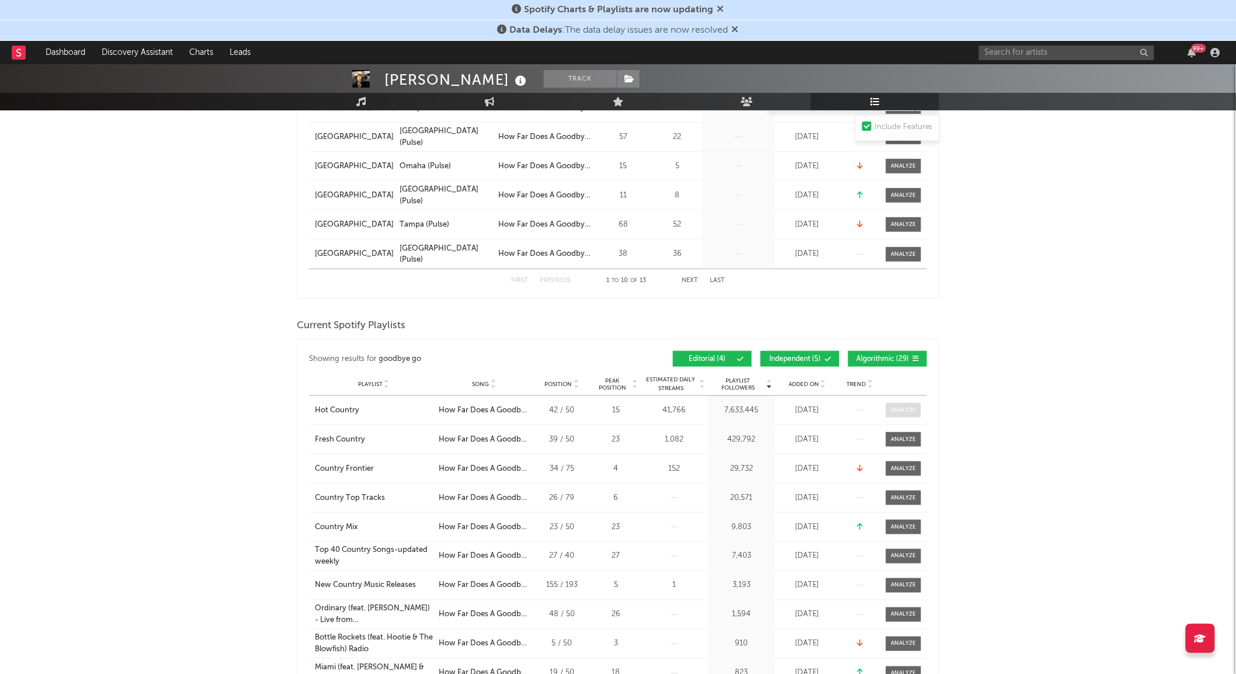
click at [908, 411] on div at bounding box center [903, 410] width 25 height 9
select select "1w"
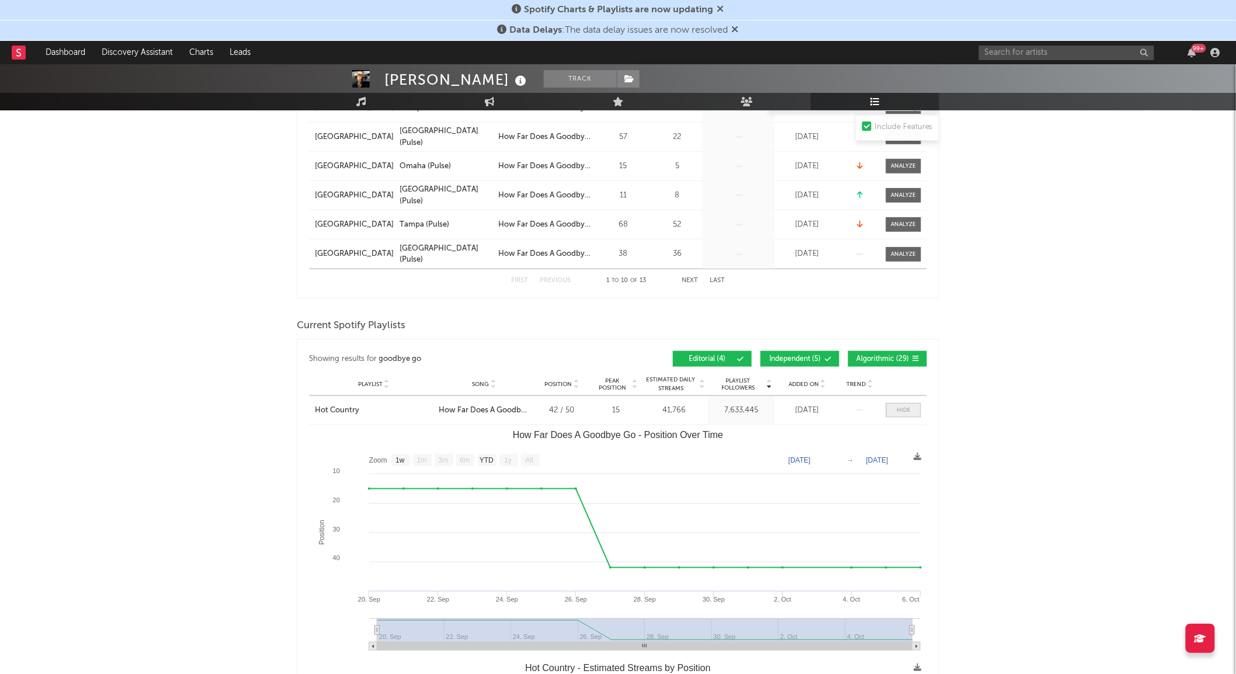
click at [907, 415] on span at bounding box center [903, 410] width 35 height 15
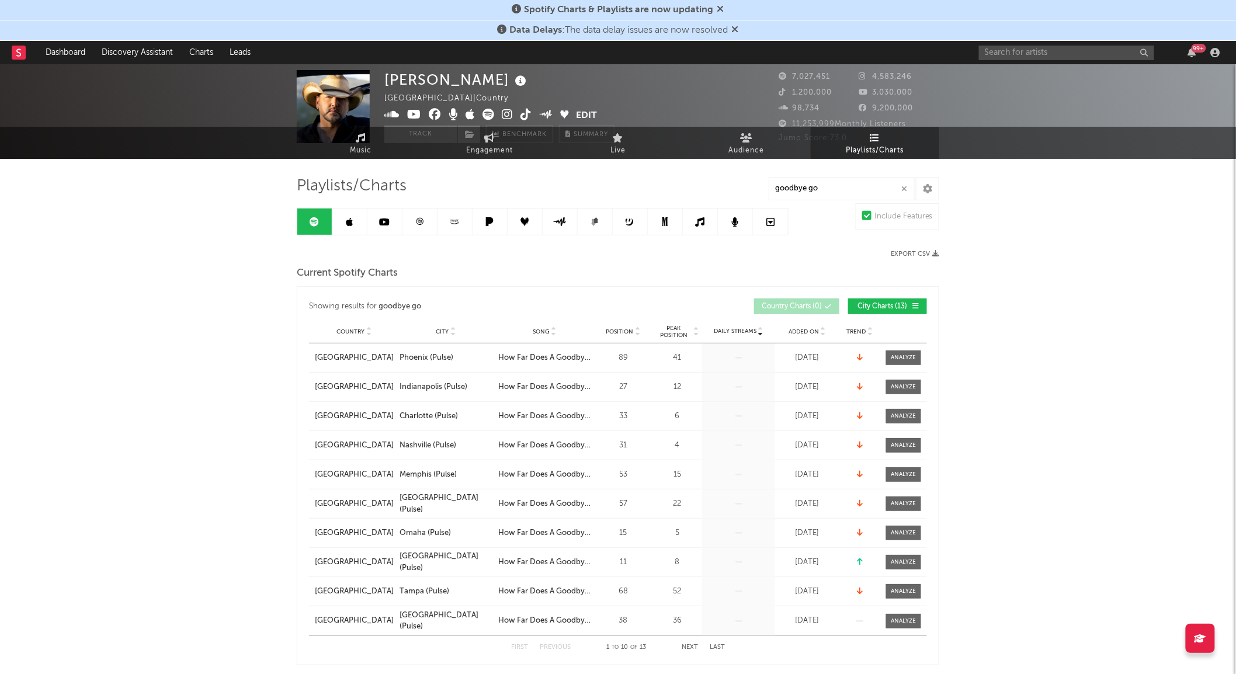
scroll to position [0, 0]
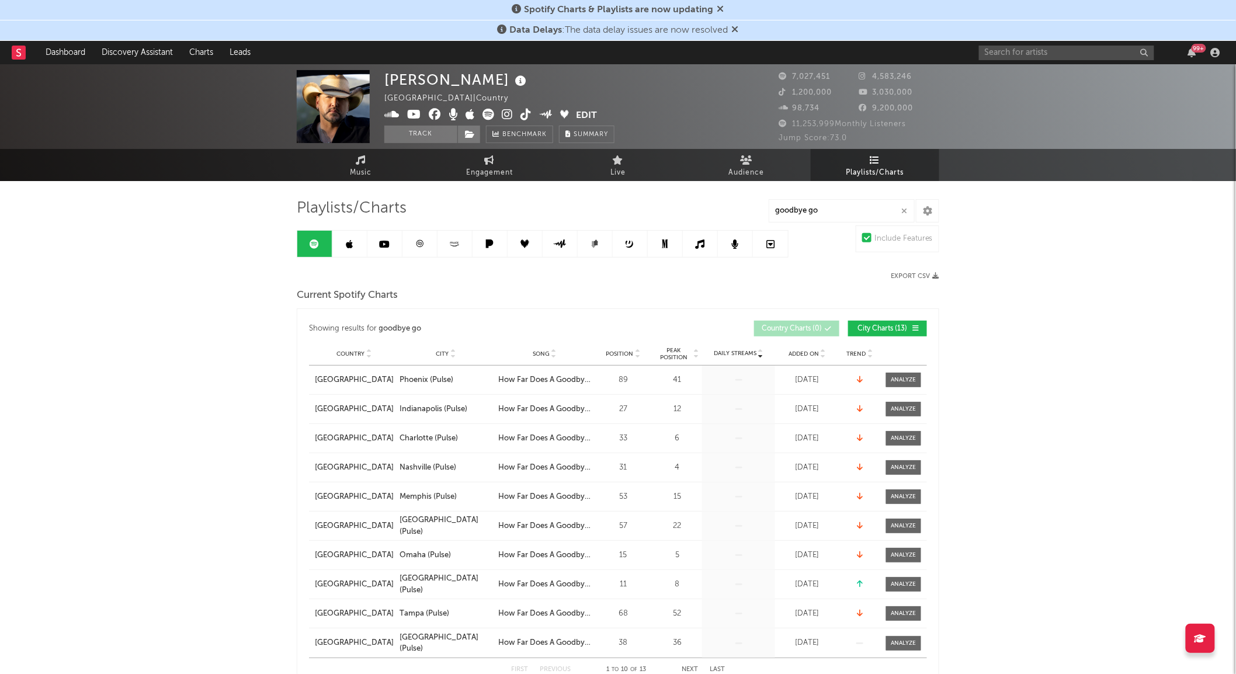
click at [358, 240] on link at bounding box center [349, 244] width 35 height 26
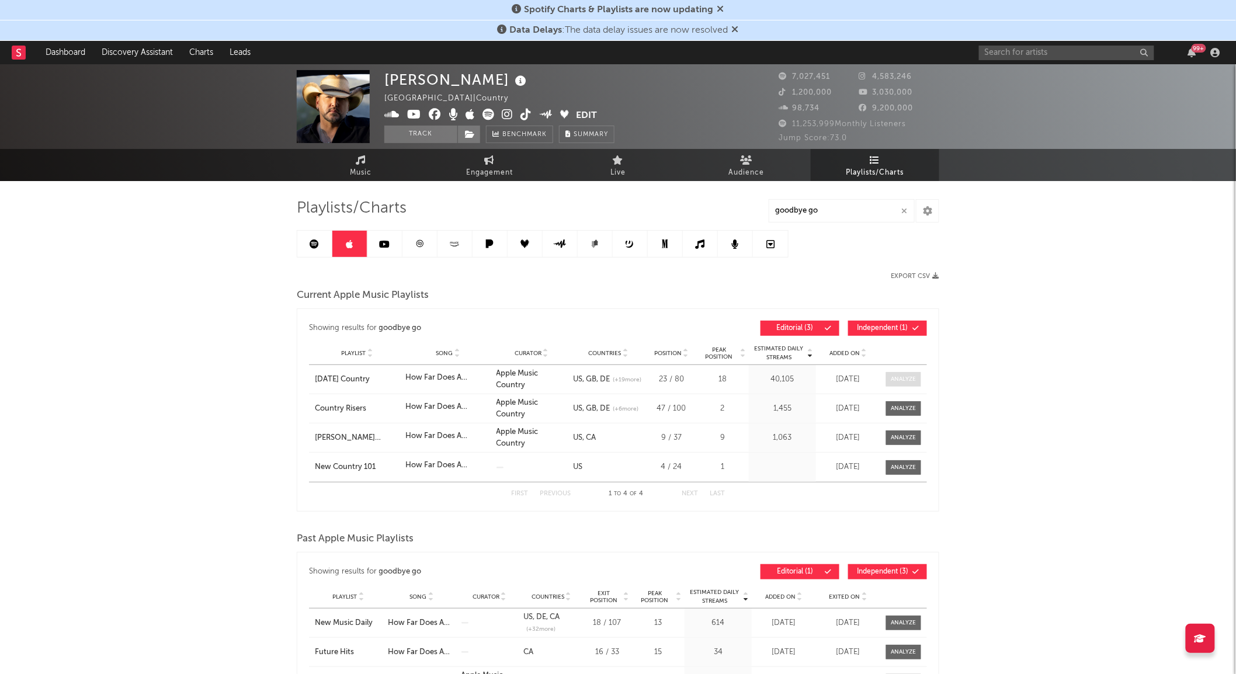
click at [902, 382] on div at bounding box center [903, 379] width 25 height 9
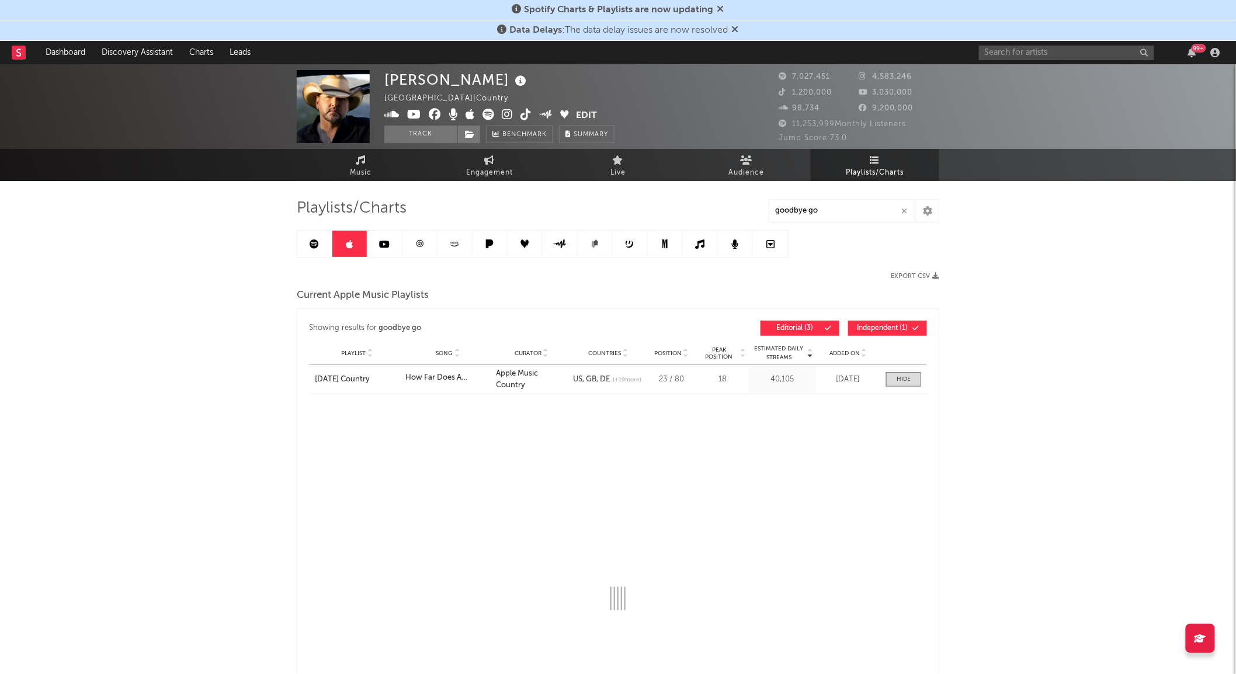
select select "1w"
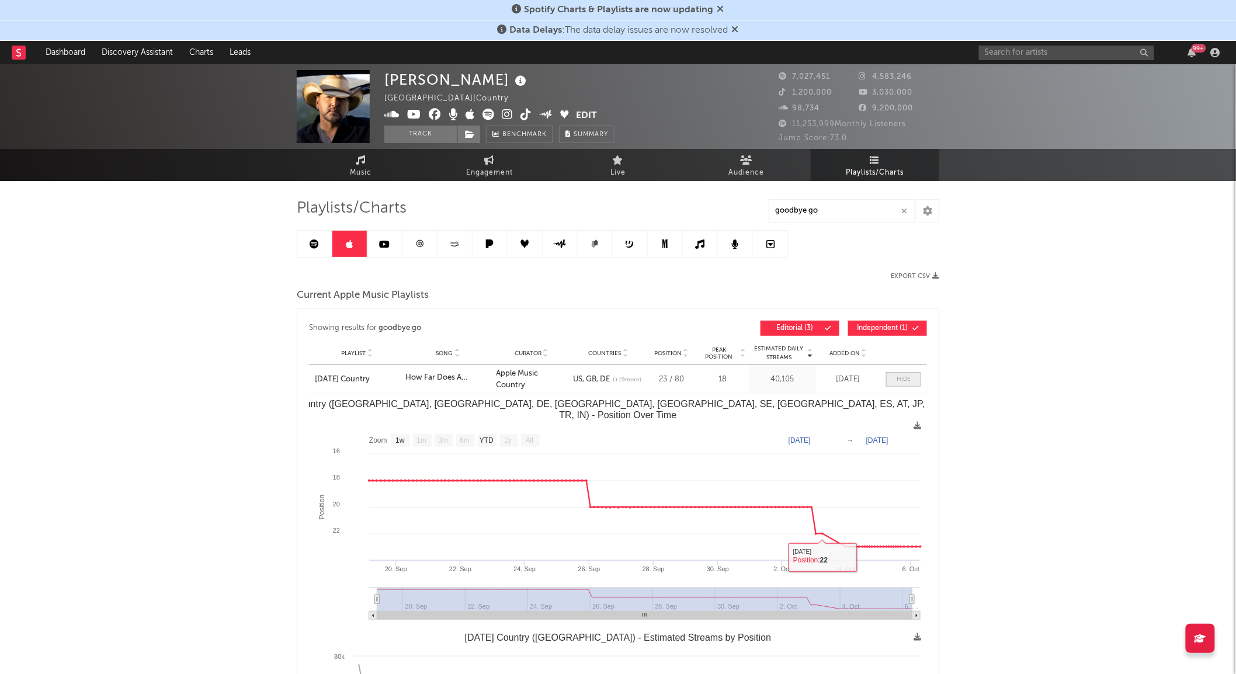
click at [921, 377] on span at bounding box center [903, 379] width 35 height 15
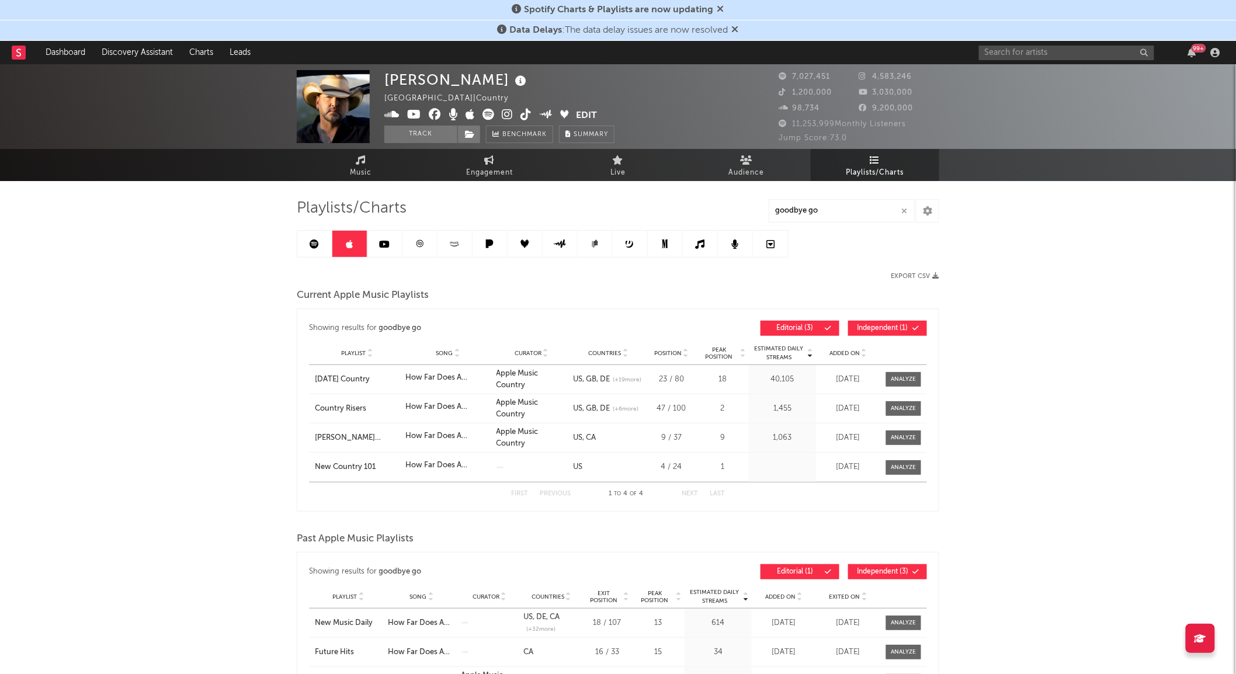
click at [461, 248] on icon at bounding box center [454, 243] width 13 height 9
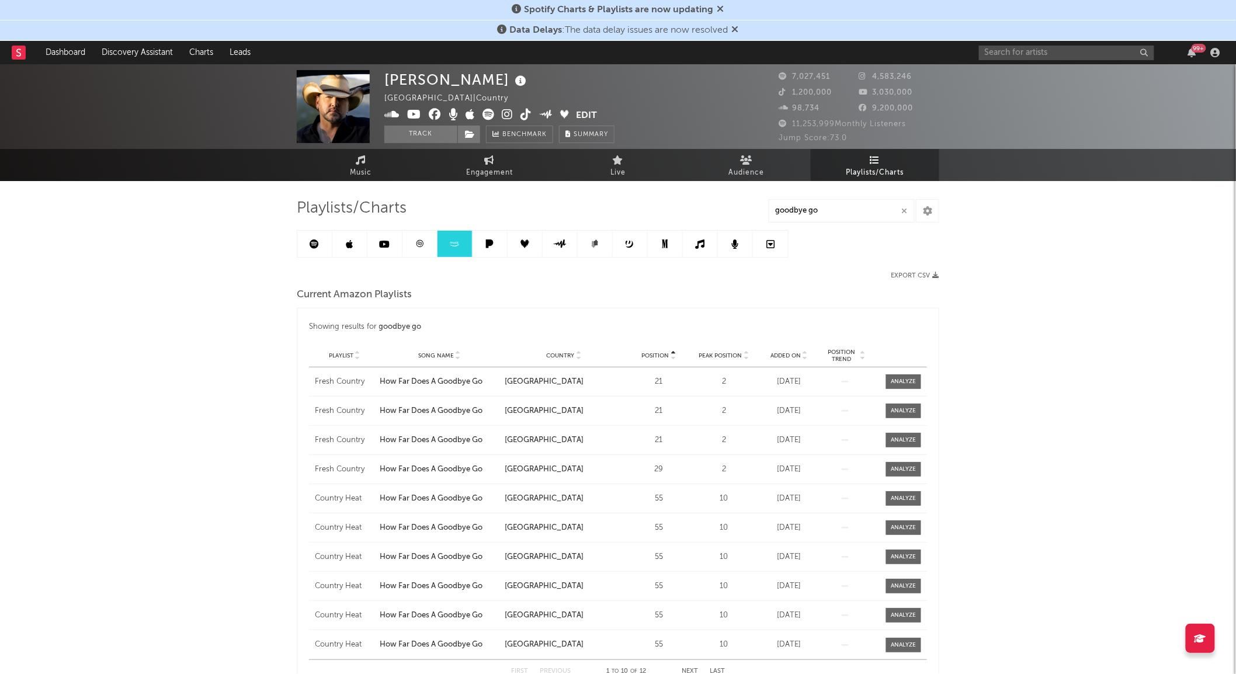
click at [569, 354] on span "Country" at bounding box center [561, 355] width 28 height 7
click at [900, 407] on div at bounding box center [903, 411] width 25 height 9
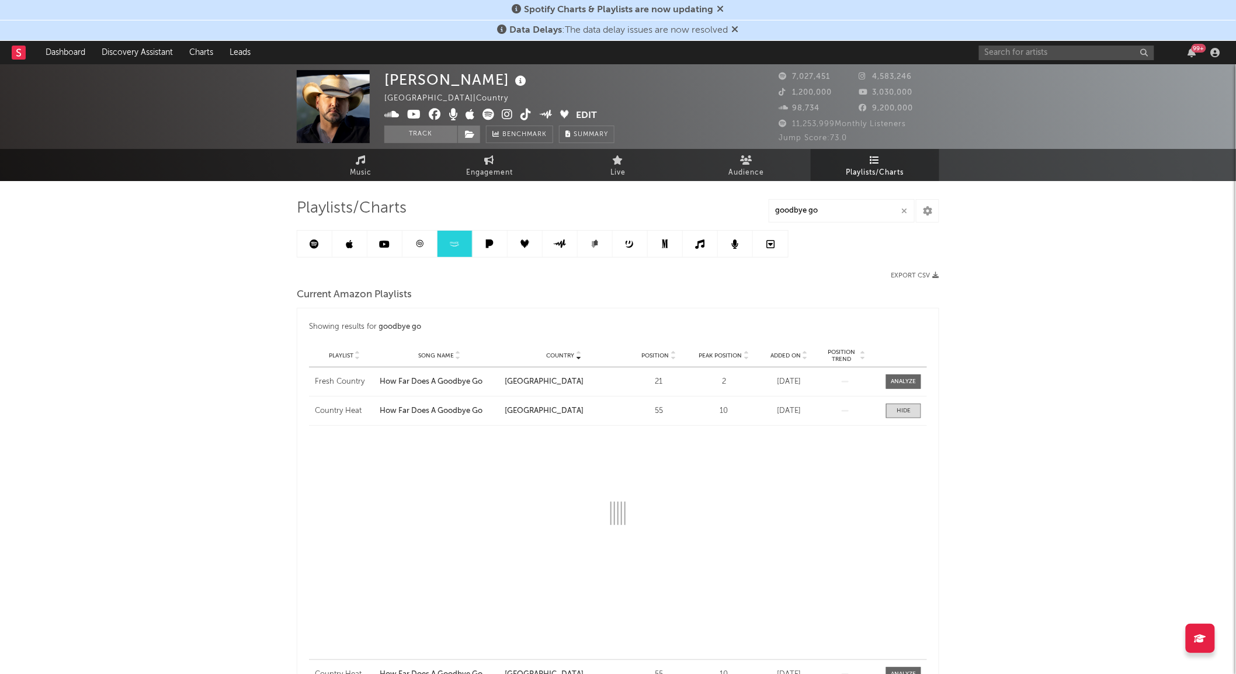
select select "1w"
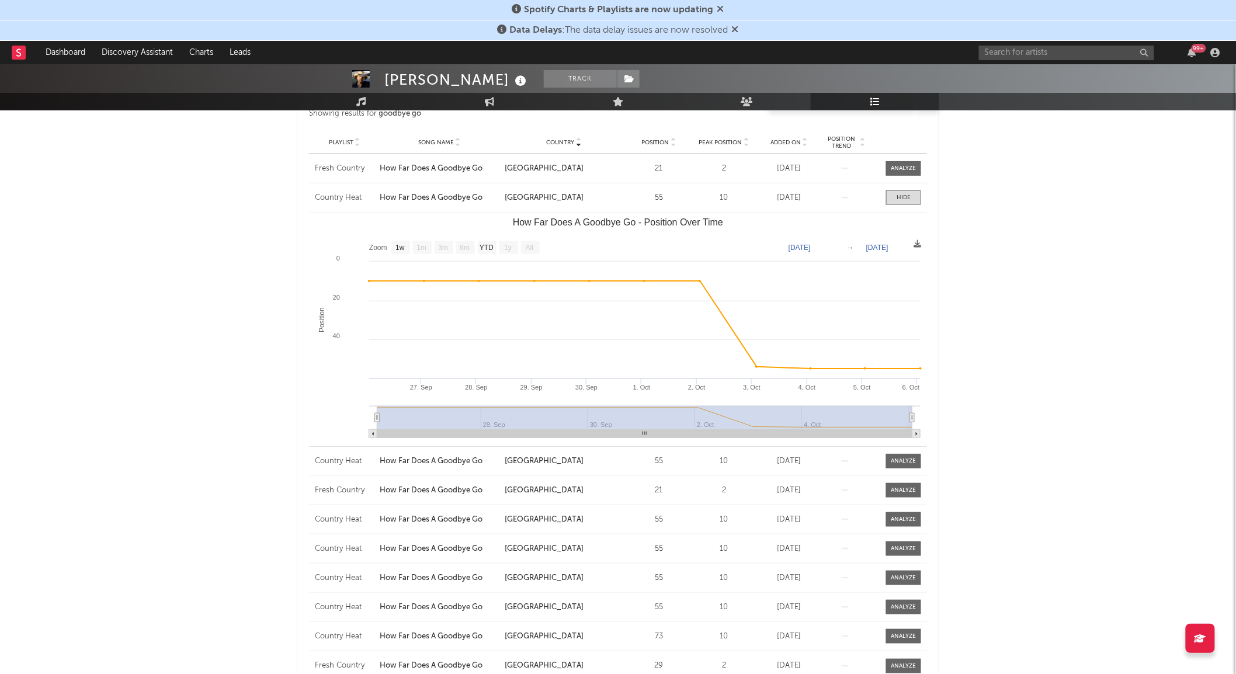
scroll to position [140, 0]
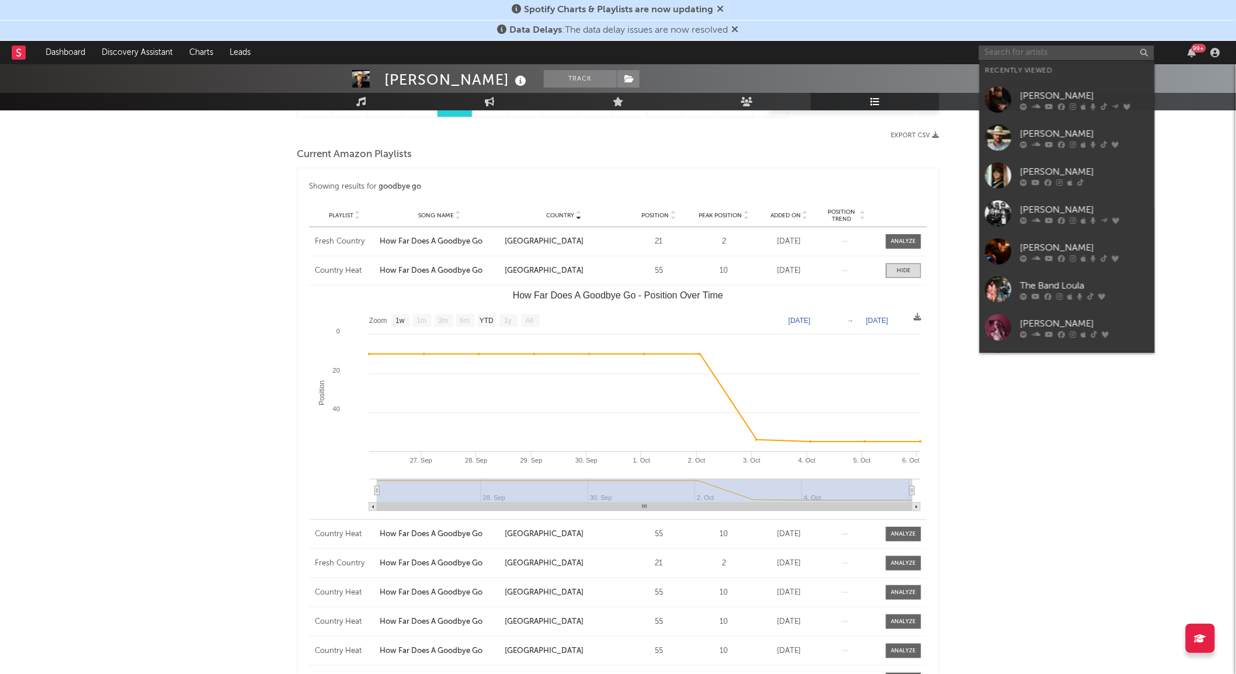
click at [996, 50] on input "text" at bounding box center [1066, 53] width 175 height 15
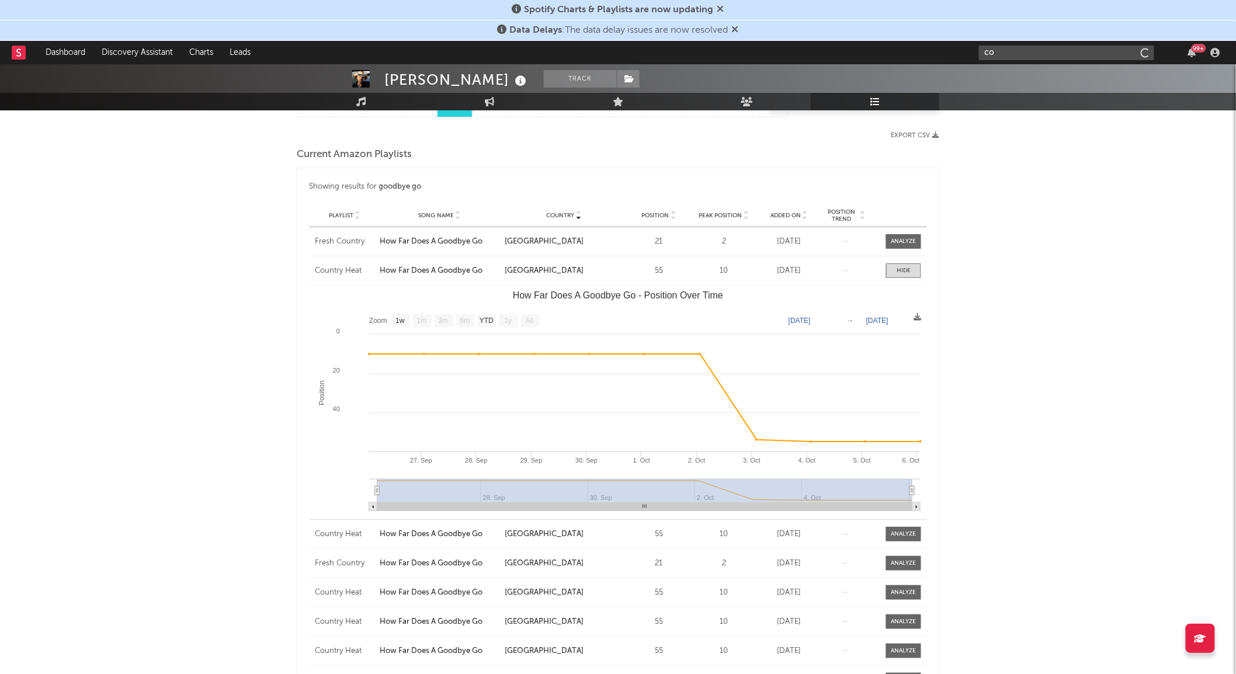
type input "c"
type input "[PERSON_NAME]"
click at [1002, 72] on div at bounding box center [998, 80] width 26 height 26
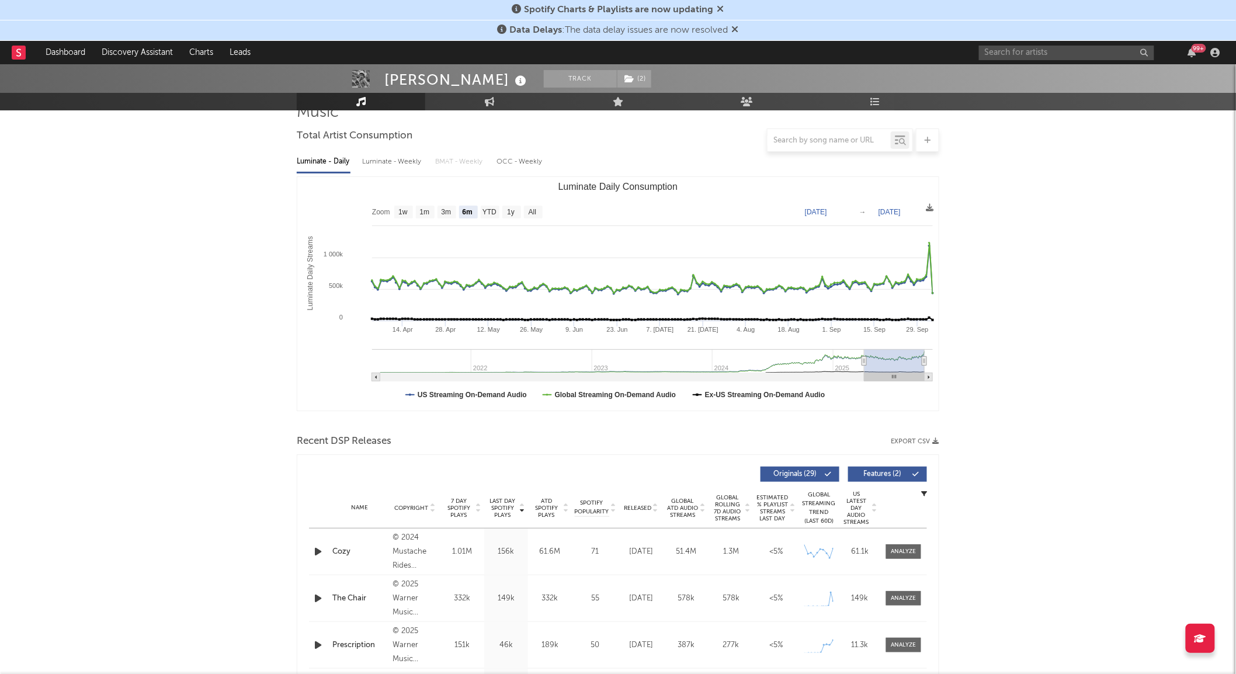
scroll to position [96, 0]
click at [536, 212] on text "All" at bounding box center [533, 212] width 8 height 8
select select "All"
type input "[DATE]"
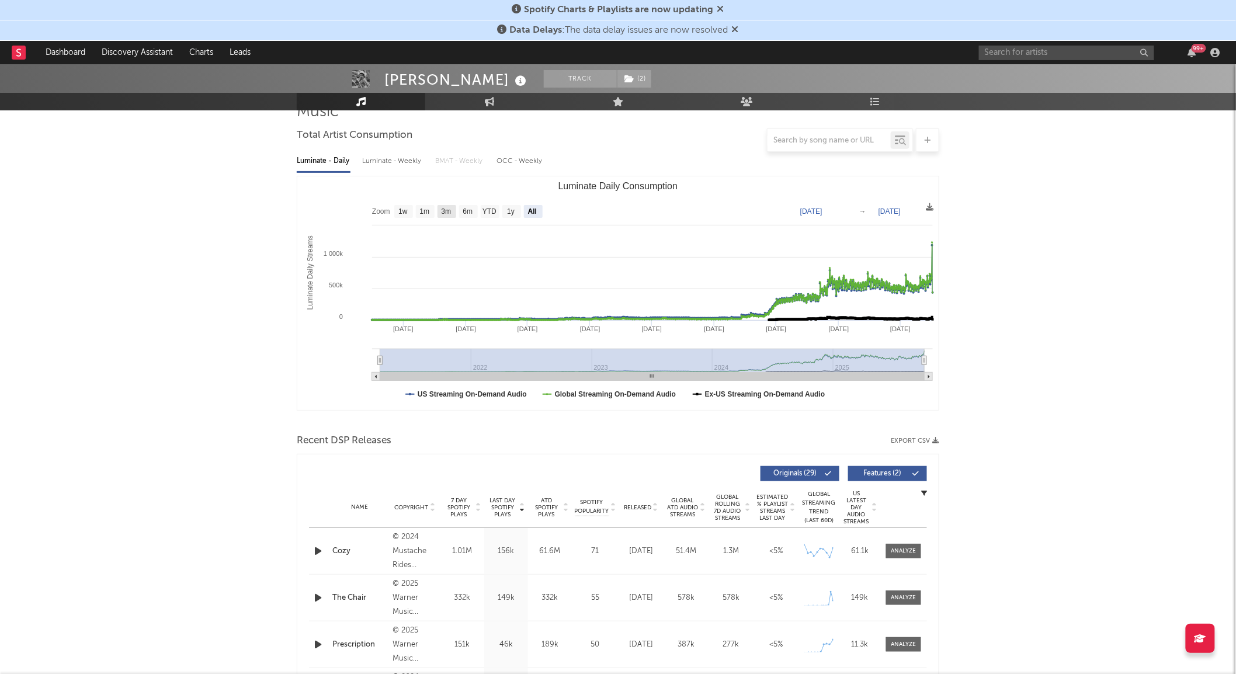
click at [445, 212] on text "3m" at bounding box center [447, 212] width 10 height 8
select select "3m"
type input "[DATE]"
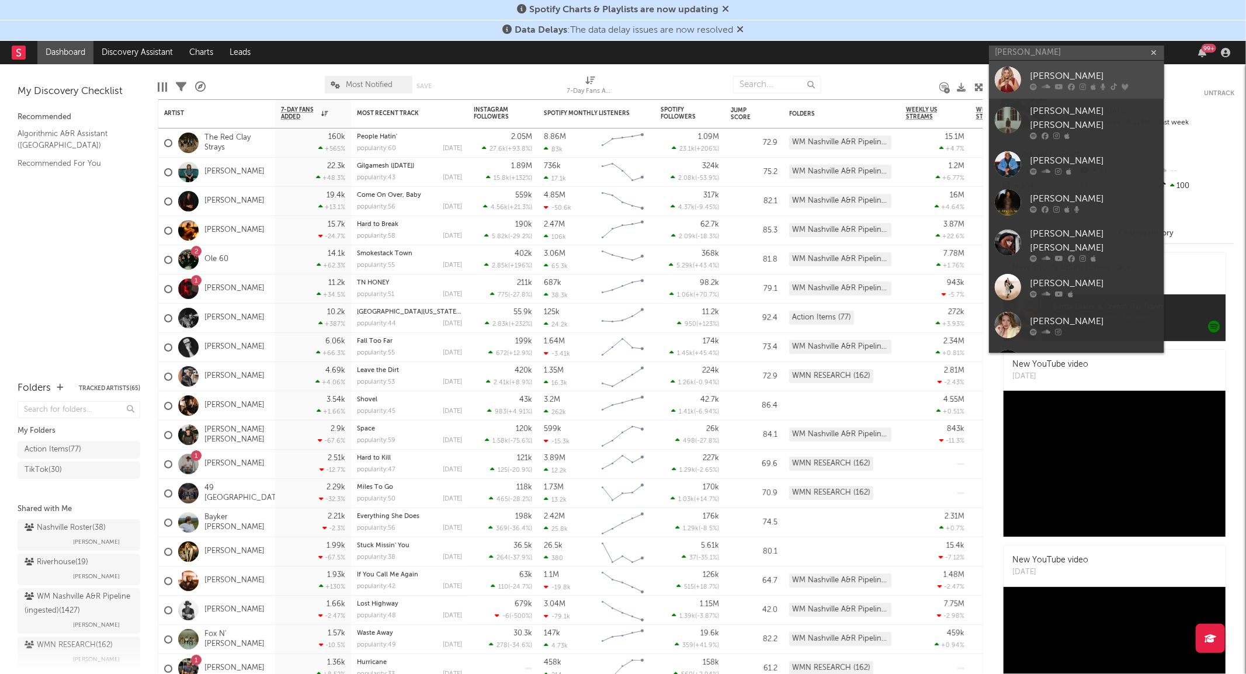
type input "[PERSON_NAME]"
click at [1032, 79] on div "Lauren Alaina" at bounding box center [1094, 77] width 129 height 14
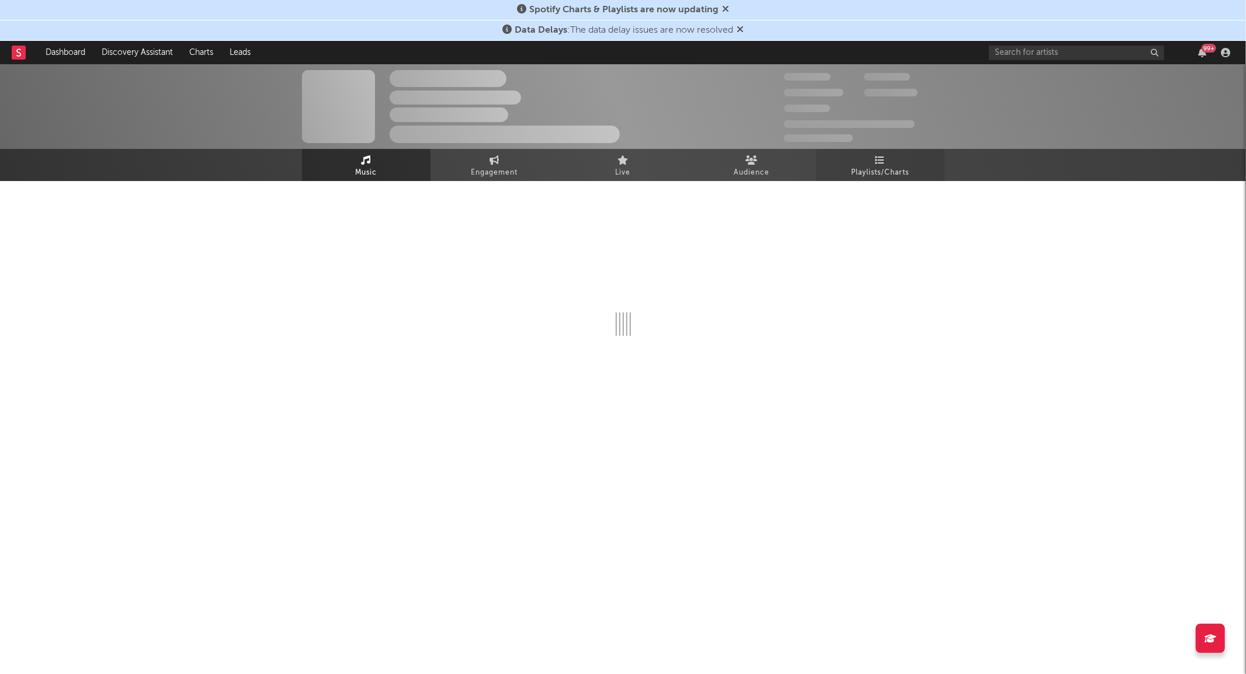
click at [891, 165] on link "Playlists/Charts" at bounding box center [880, 165] width 129 height 32
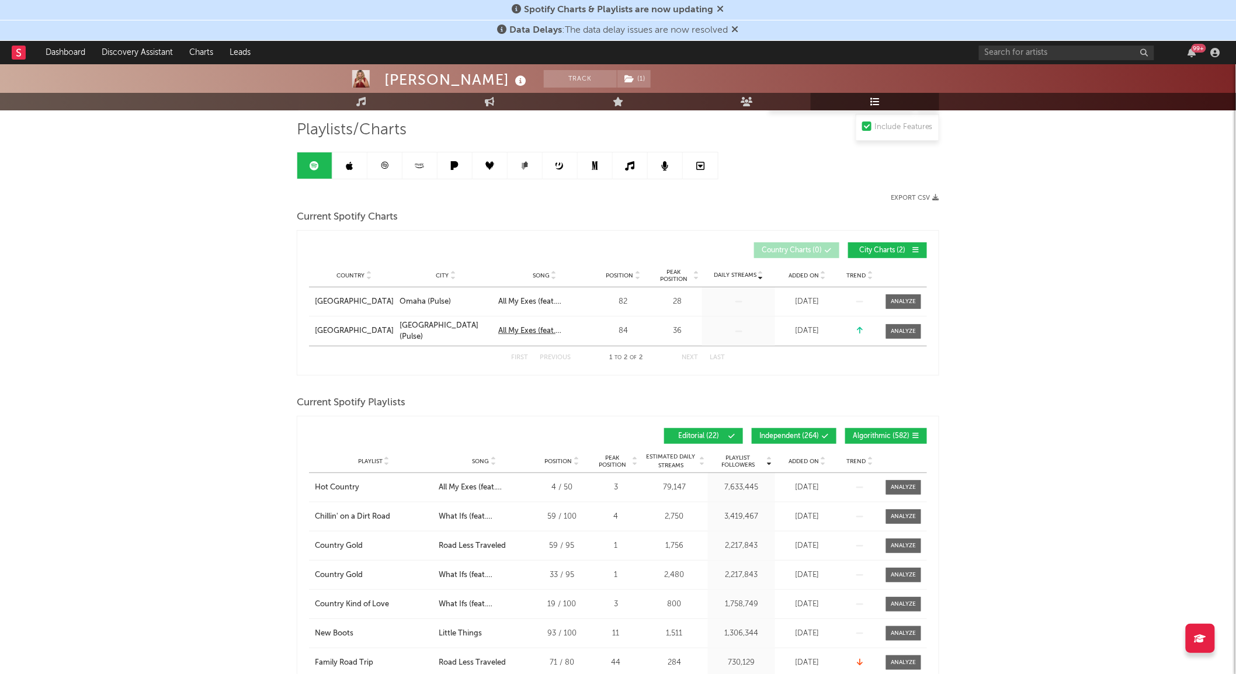
scroll to position [130, 0]
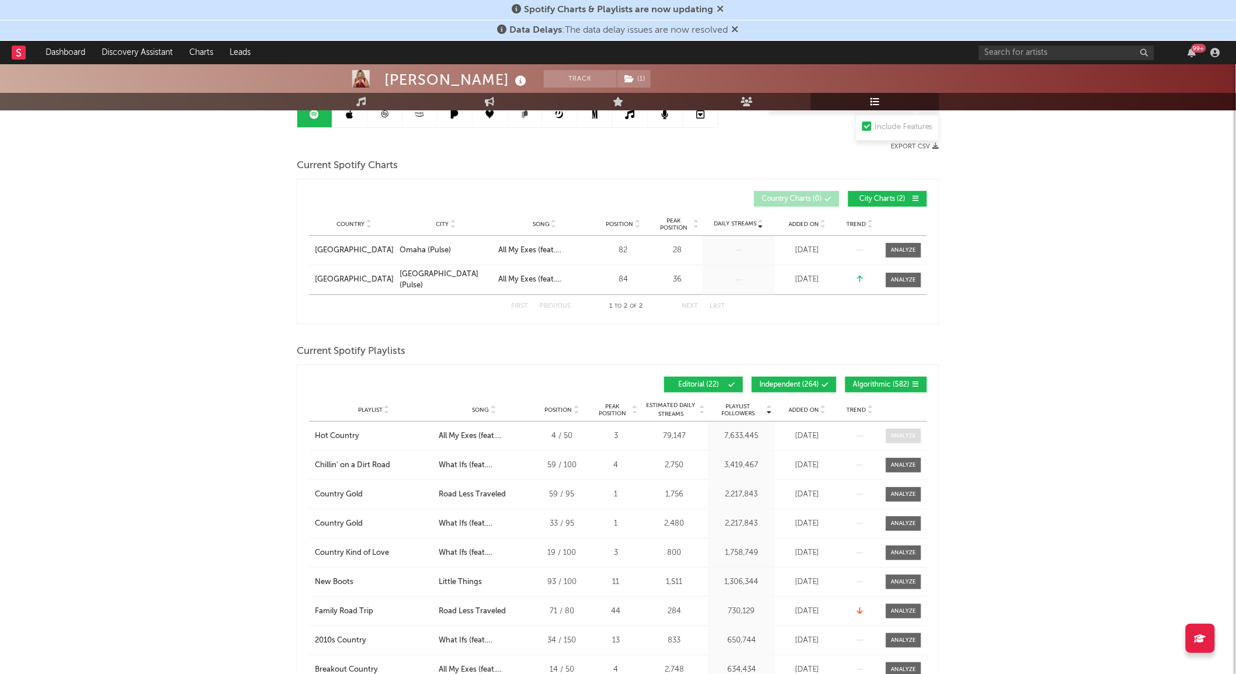
click at [910, 438] on div at bounding box center [903, 436] width 25 height 9
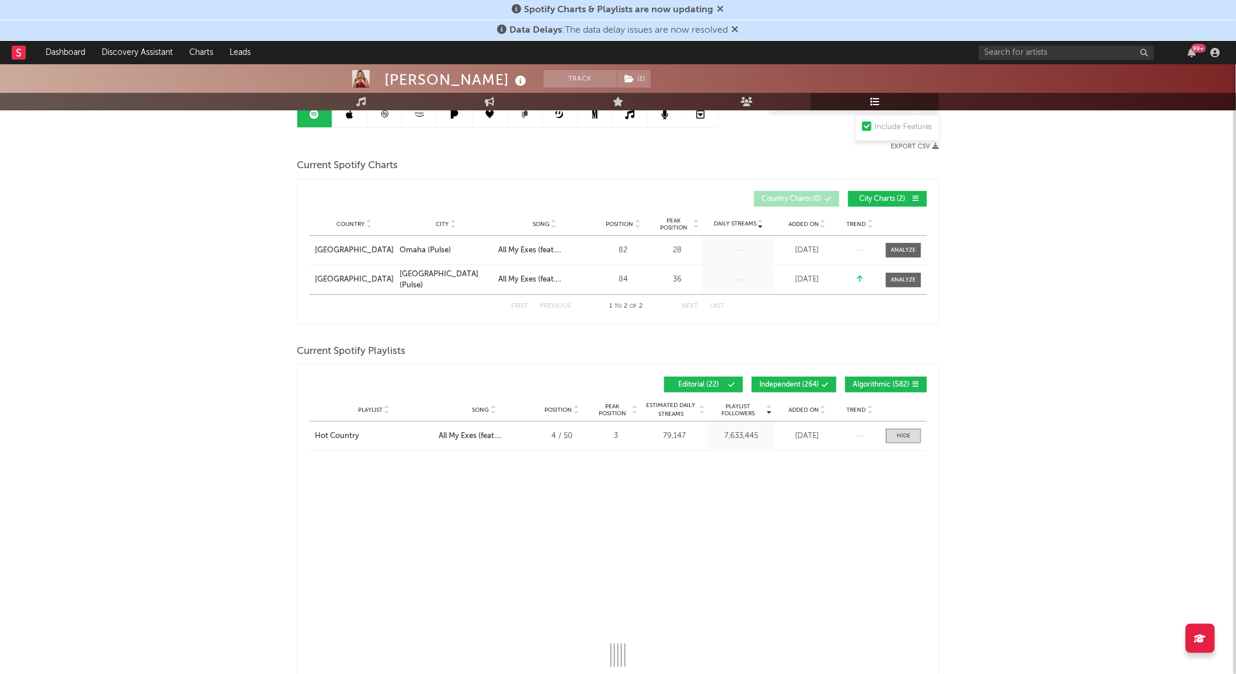
select select "1w"
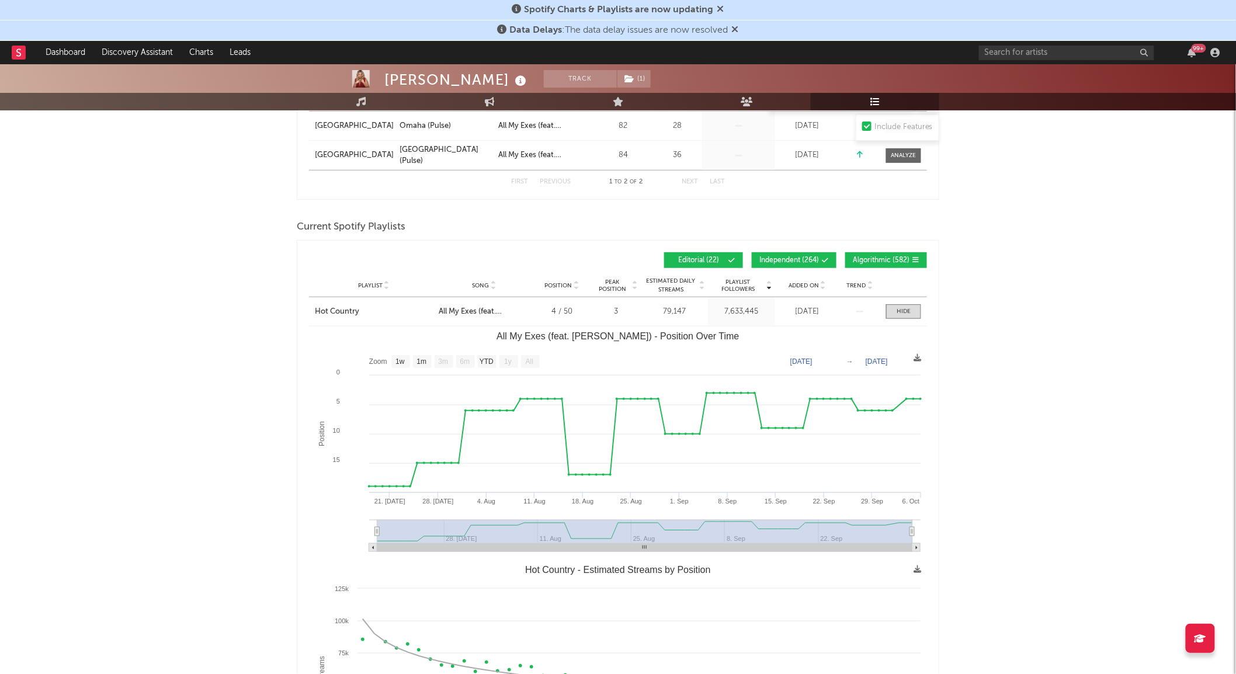
scroll to position [324, 0]
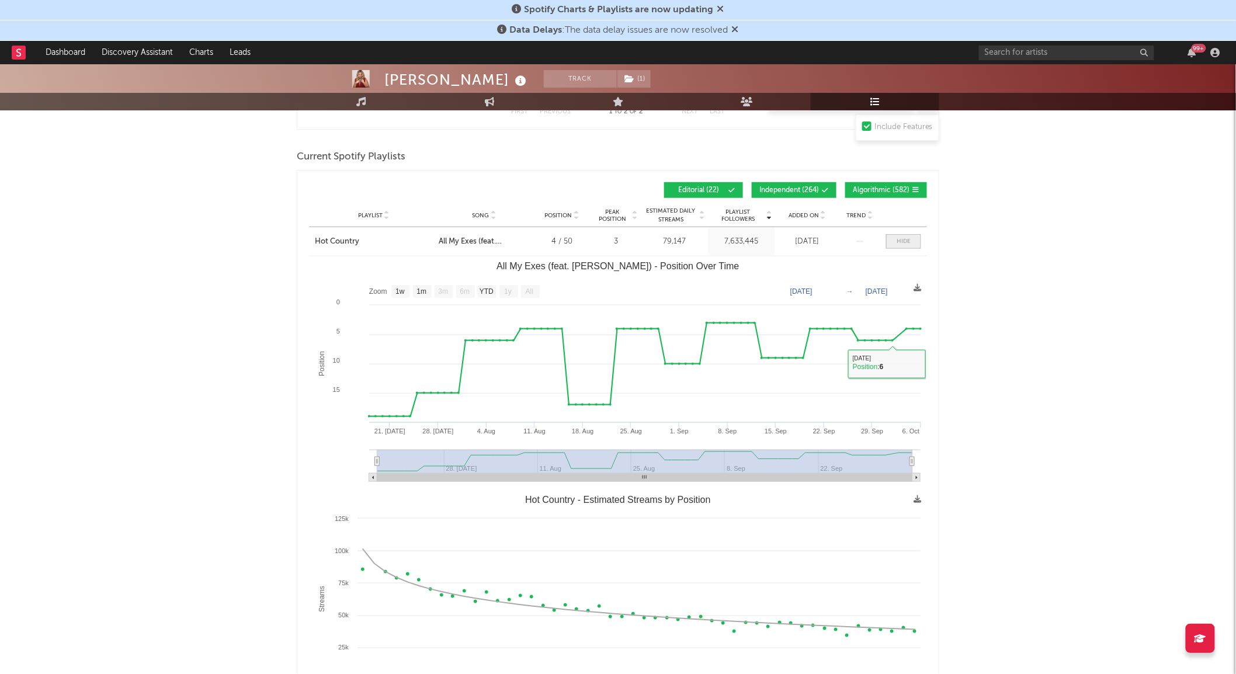
click at [894, 236] on span at bounding box center [903, 241] width 35 height 15
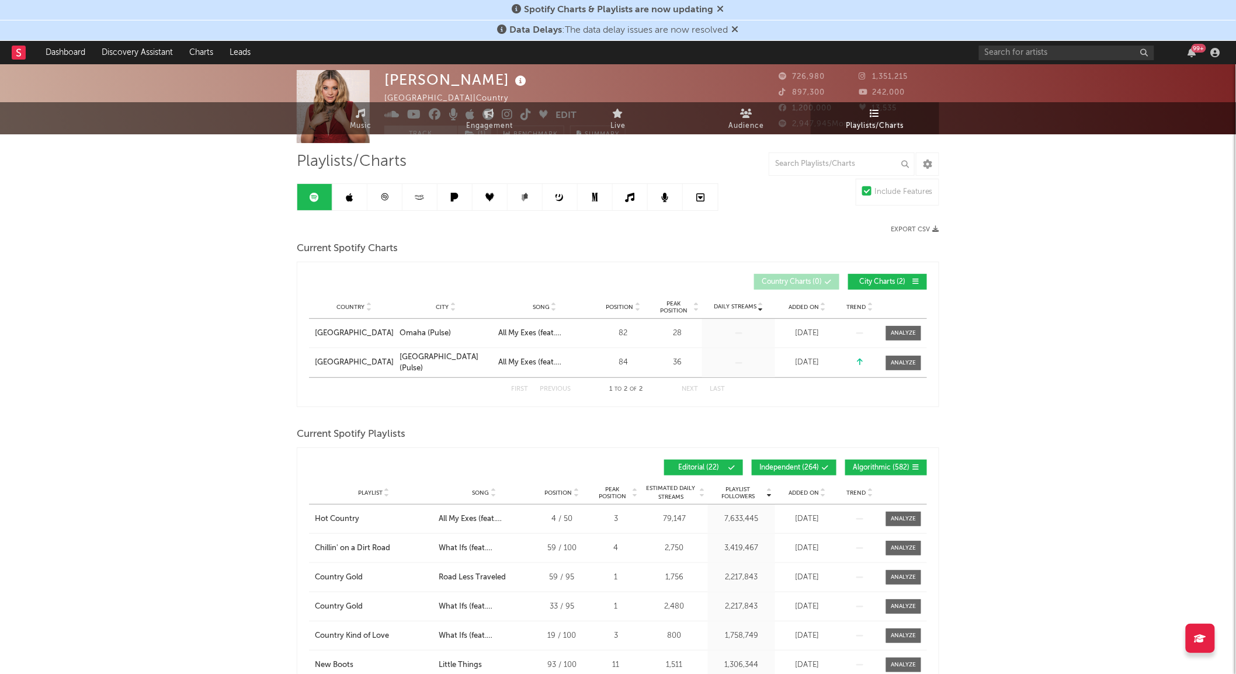
scroll to position [0, 0]
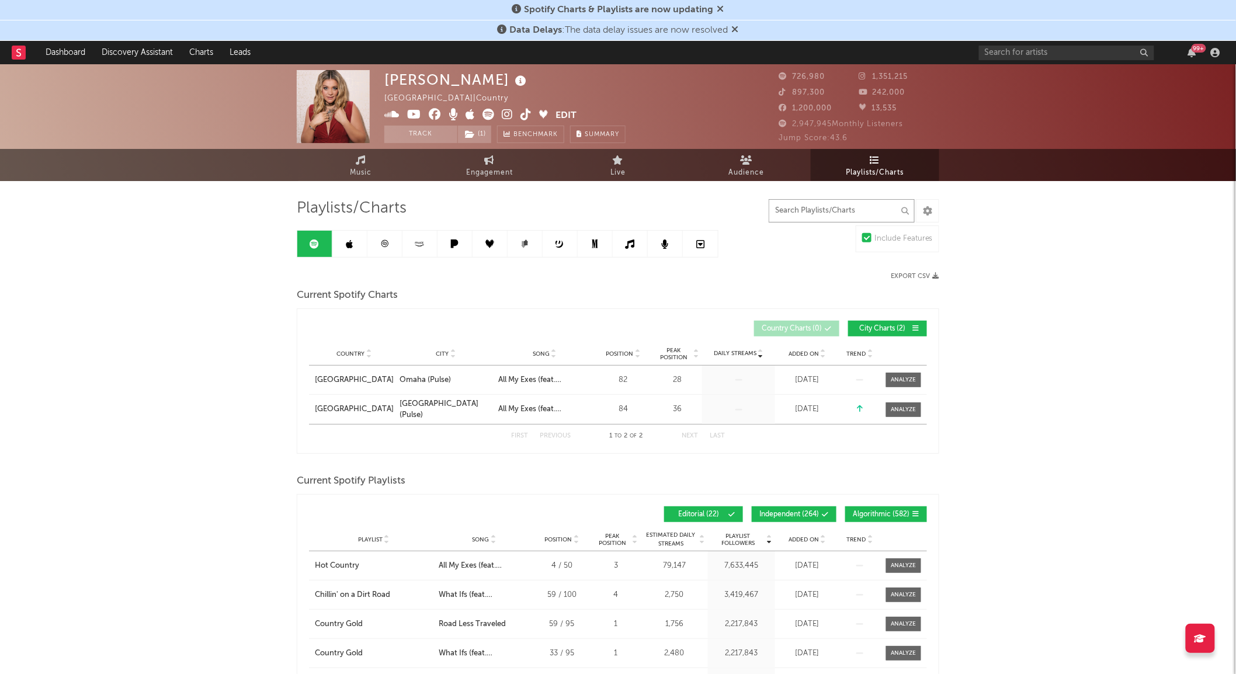
click at [831, 205] on input "text" at bounding box center [842, 210] width 146 height 23
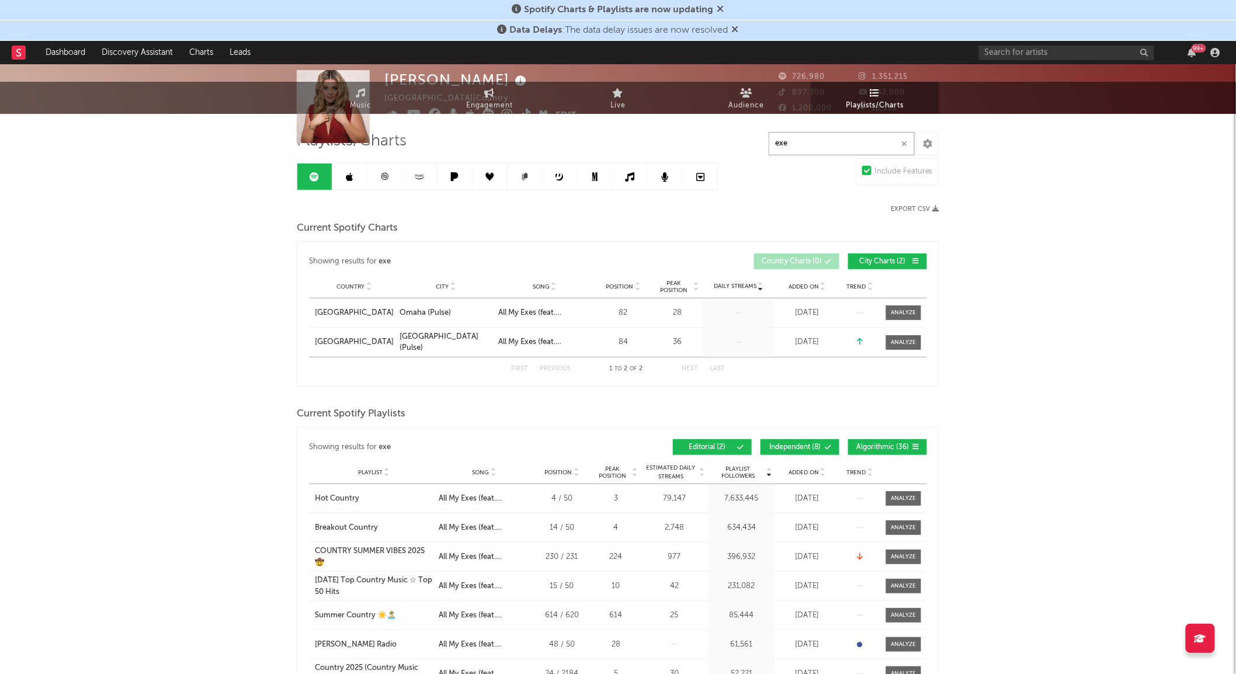
scroll to position [130, 0]
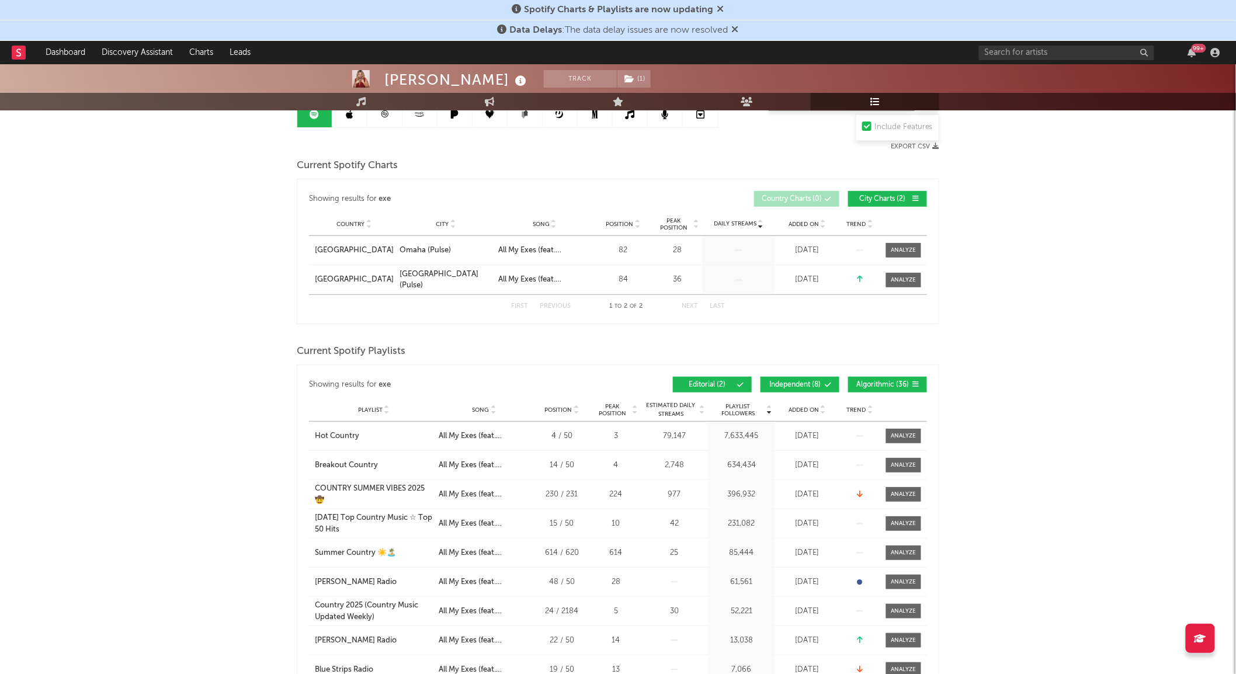
type input "exe"
click at [808, 410] on span "Added On" at bounding box center [804, 410] width 30 height 7
click at [749, 409] on span "Playlist Followers" at bounding box center [738, 410] width 54 height 14
click at [674, 418] on span "Estimated Daily Streams" at bounding box center [671, 410] width 54 height 18
click at [913, 433] on div at bounding box center [903, 436] width 25 height 9
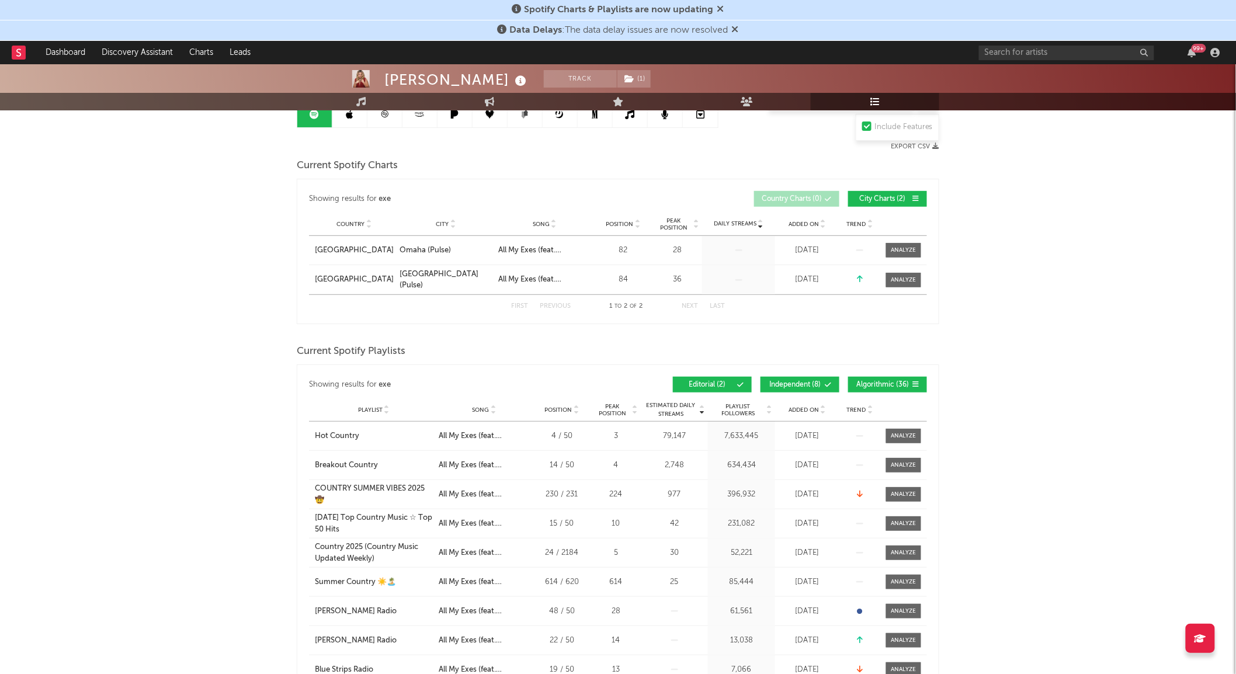
select select "1w"
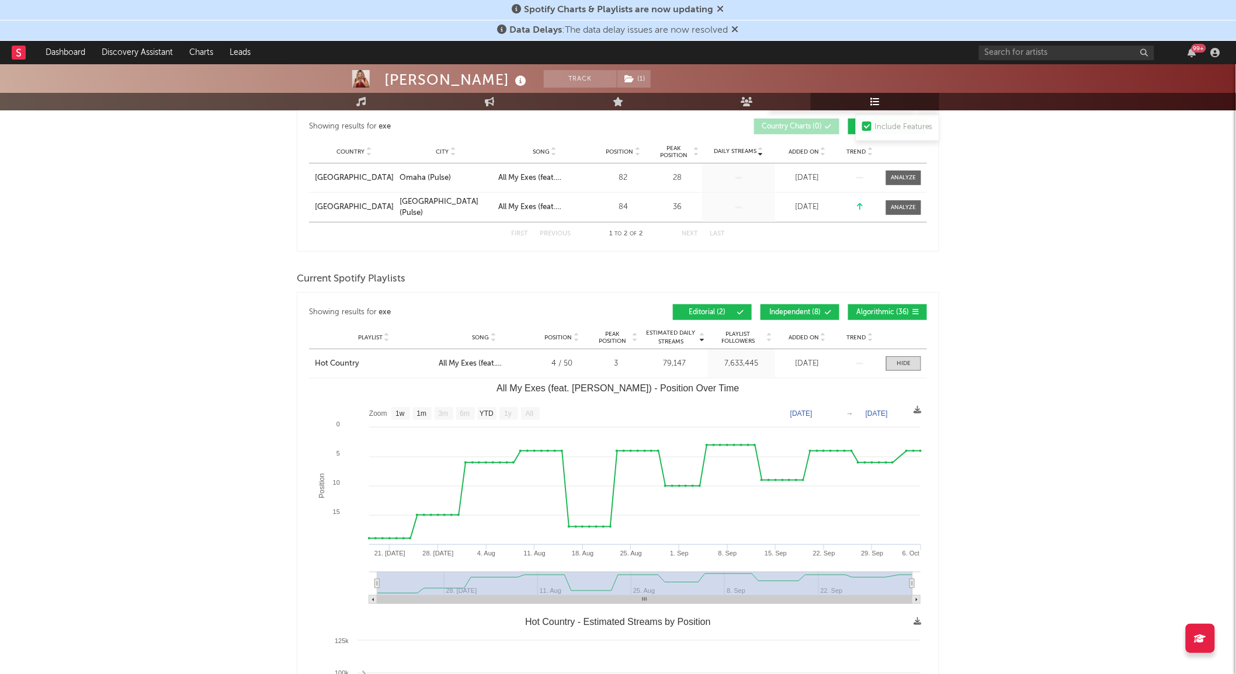
scroll to position [324, 0]
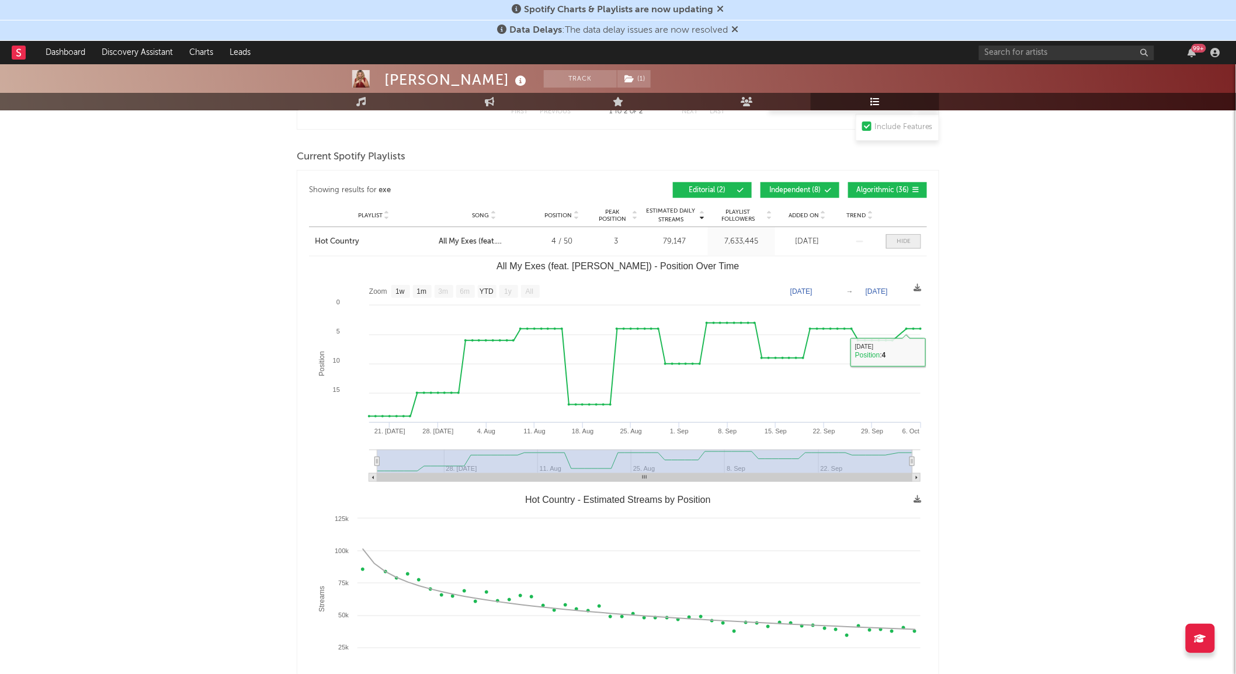
click at [908, 238] on div at bounding box center [904, 241] width 14 height 9
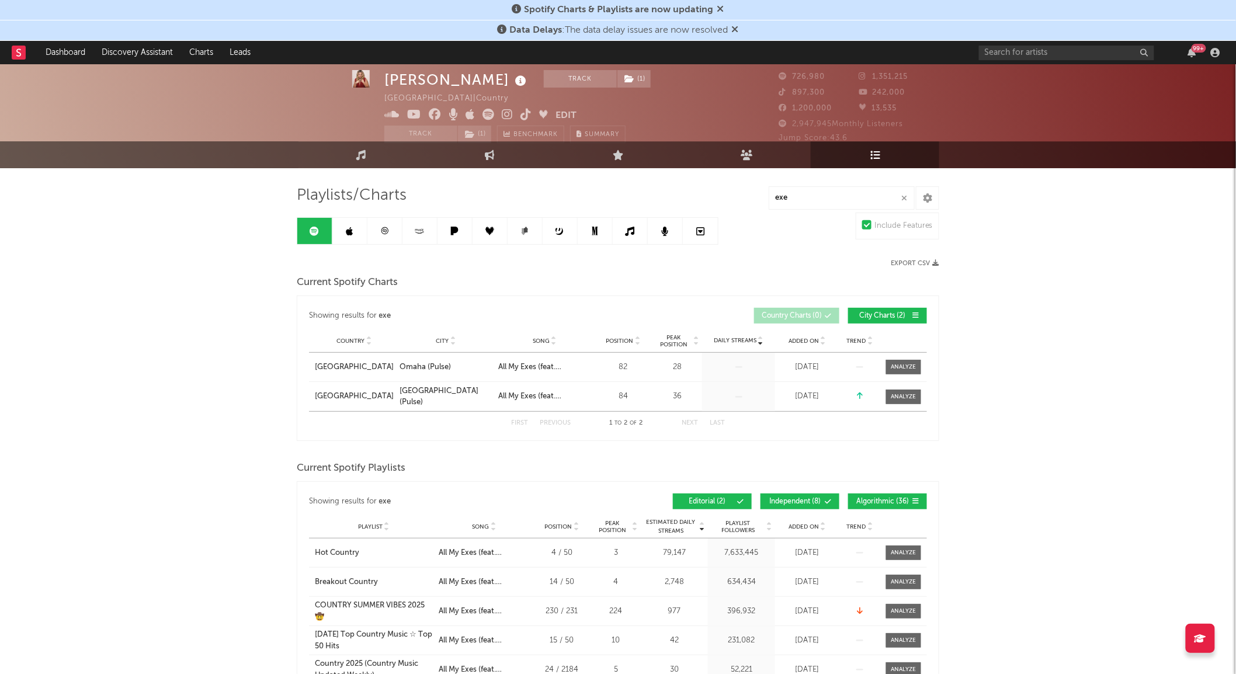
scroll to position [0, 0]
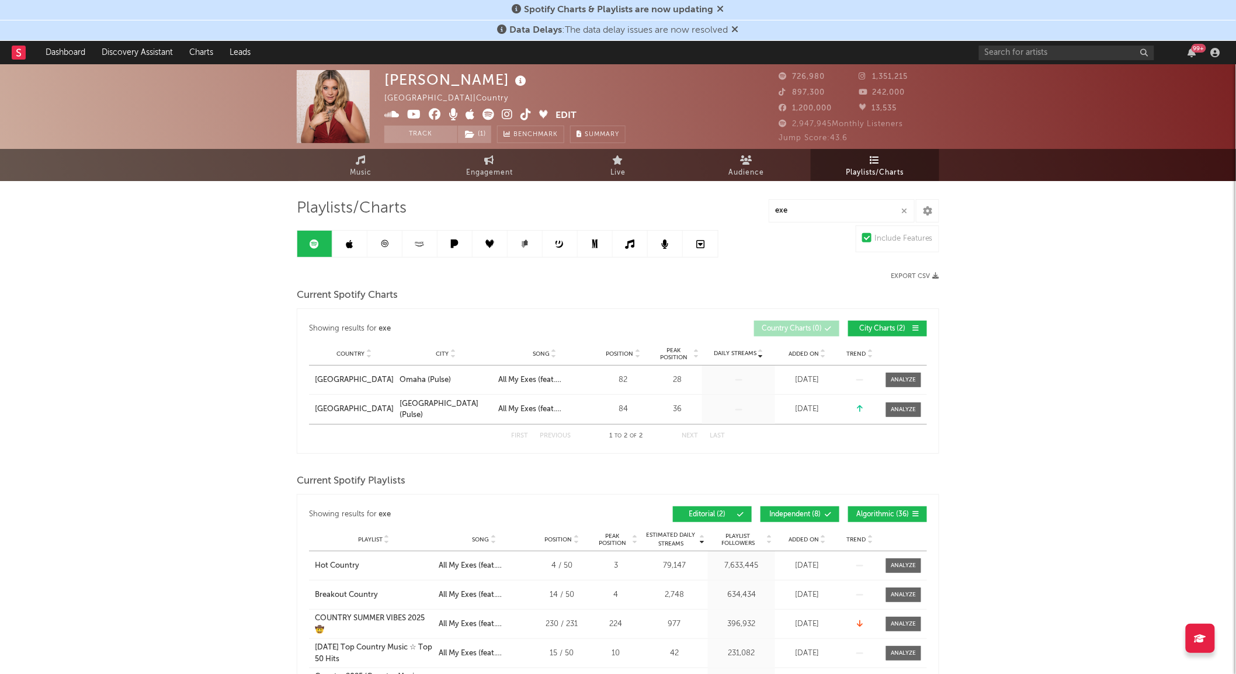
click at [348, 250] on link at bounding box center [349, 244] width 35 height 26
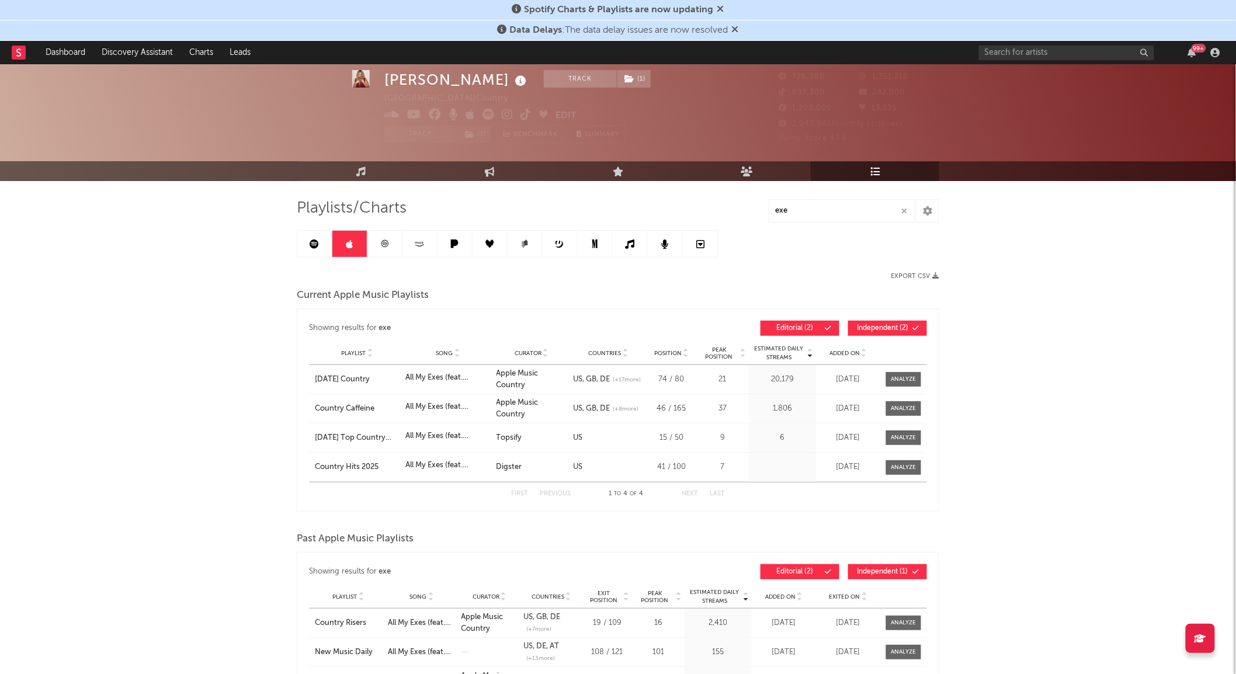
scroll to position [195, 0]
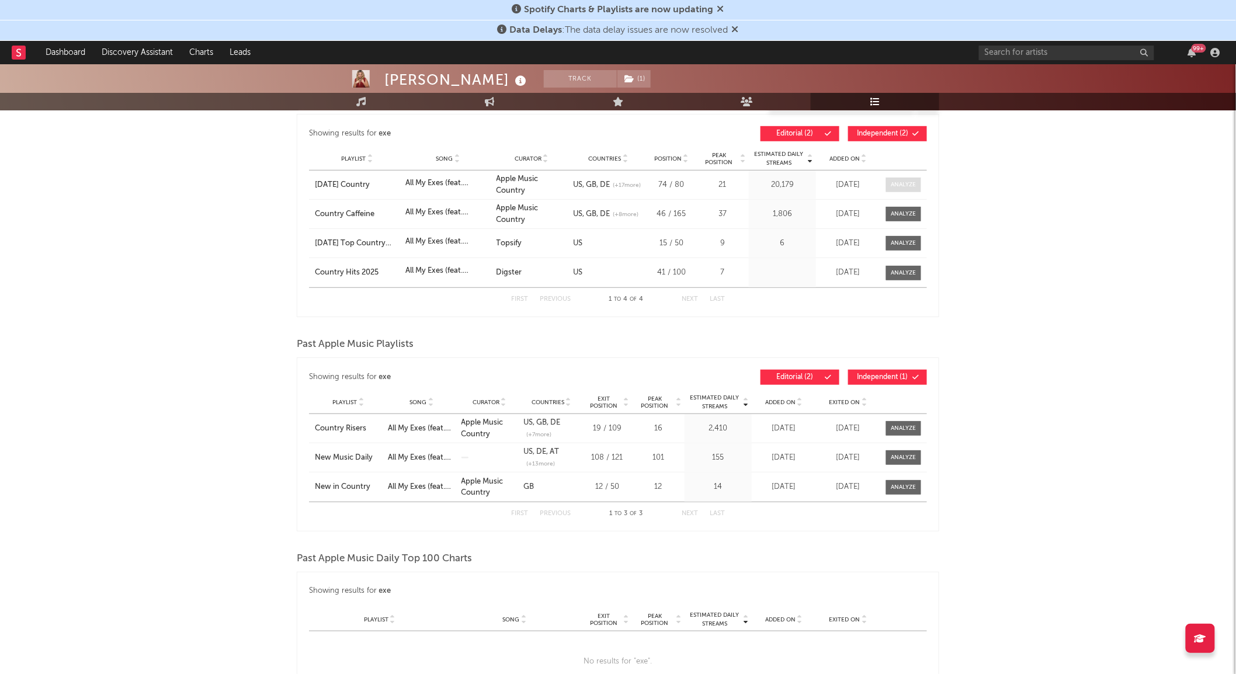
click at [902, 186] on div at bounding box center [903, 184] width 25 height 9
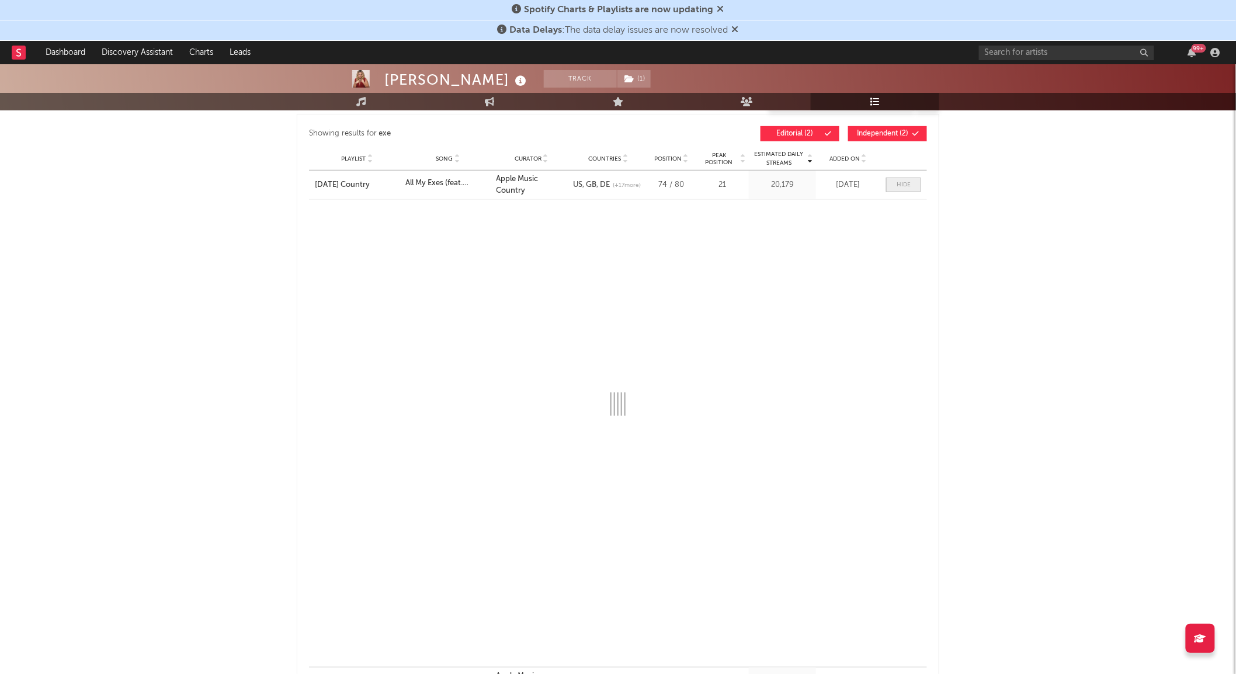
select select "1w"
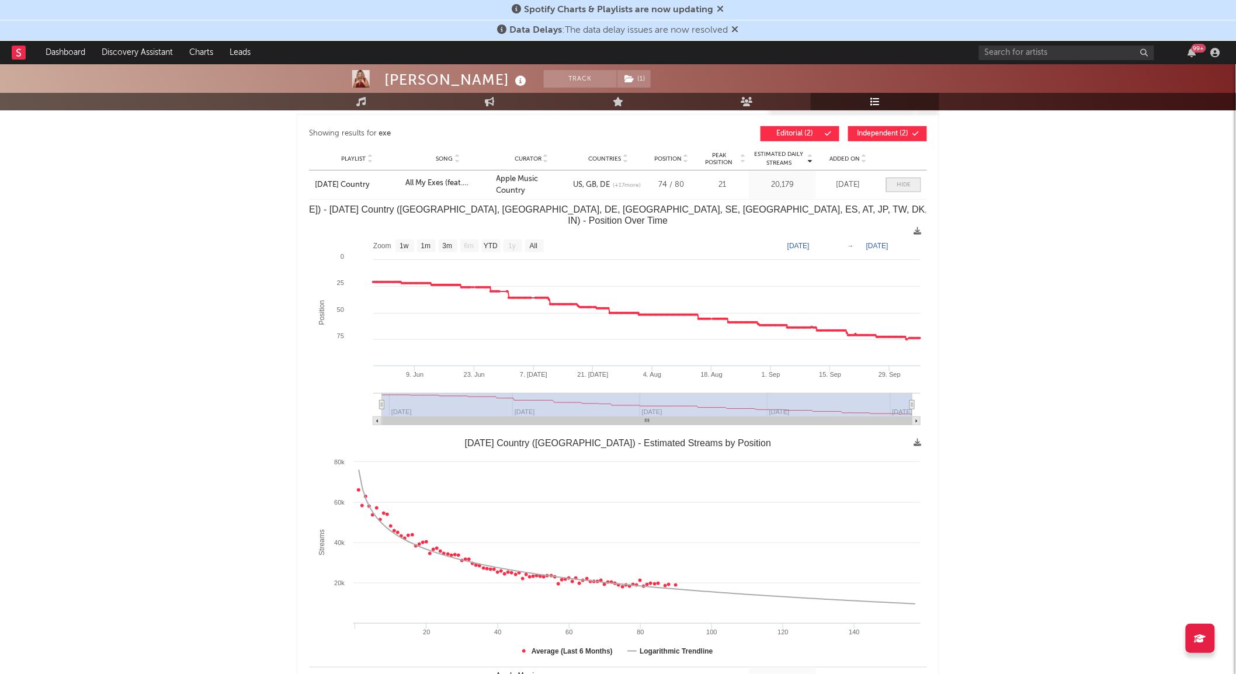
click at [902, 186] on div at bounding box center [904, 184] width 14 height 9
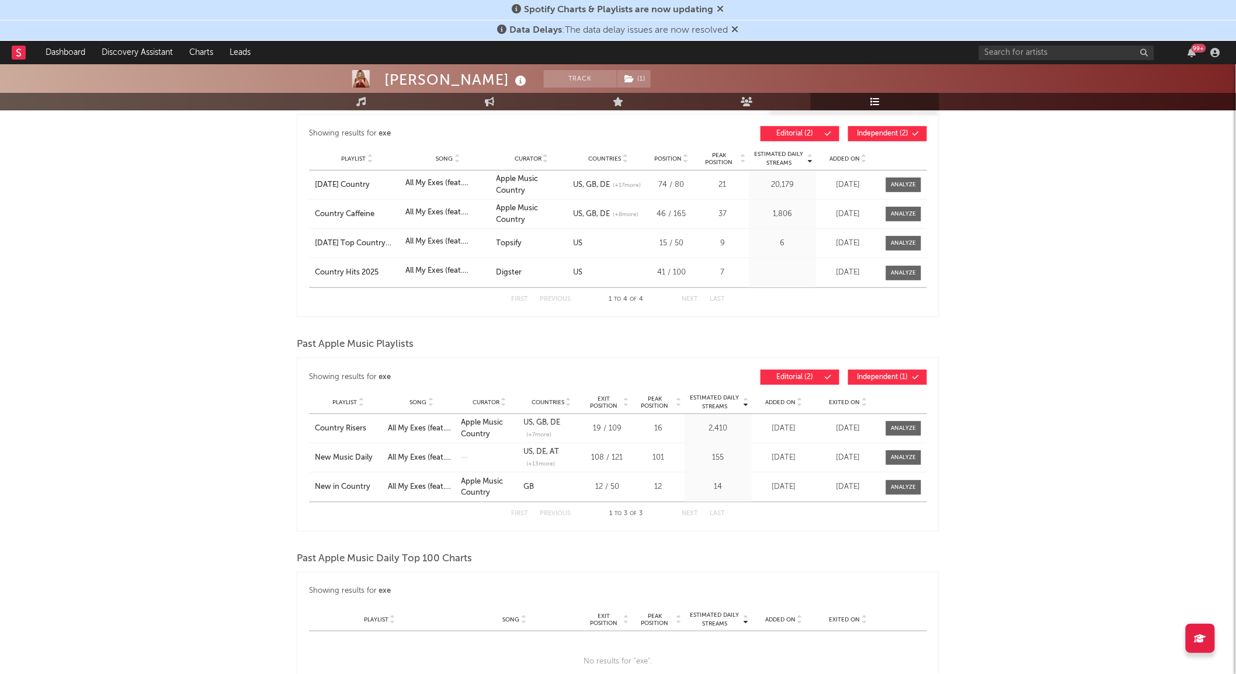
scroll to position [0, 0]
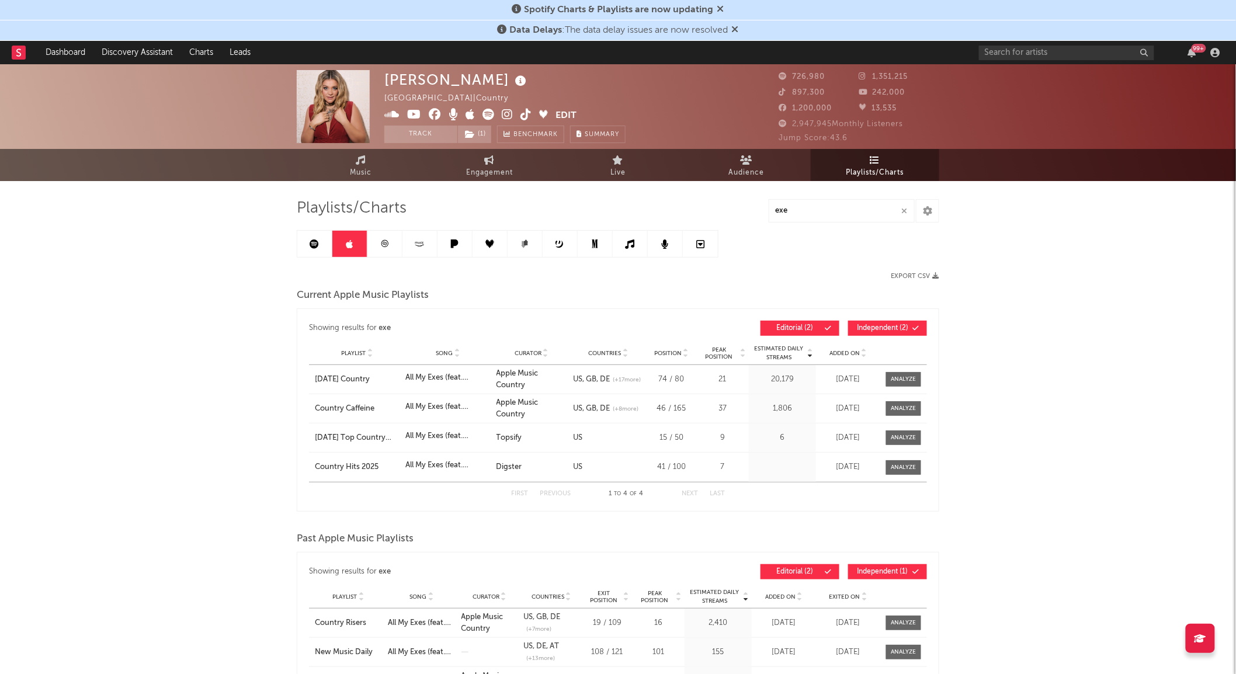
click at [417, 241] on icon at bounding box center [419, 243] width 13 height 9
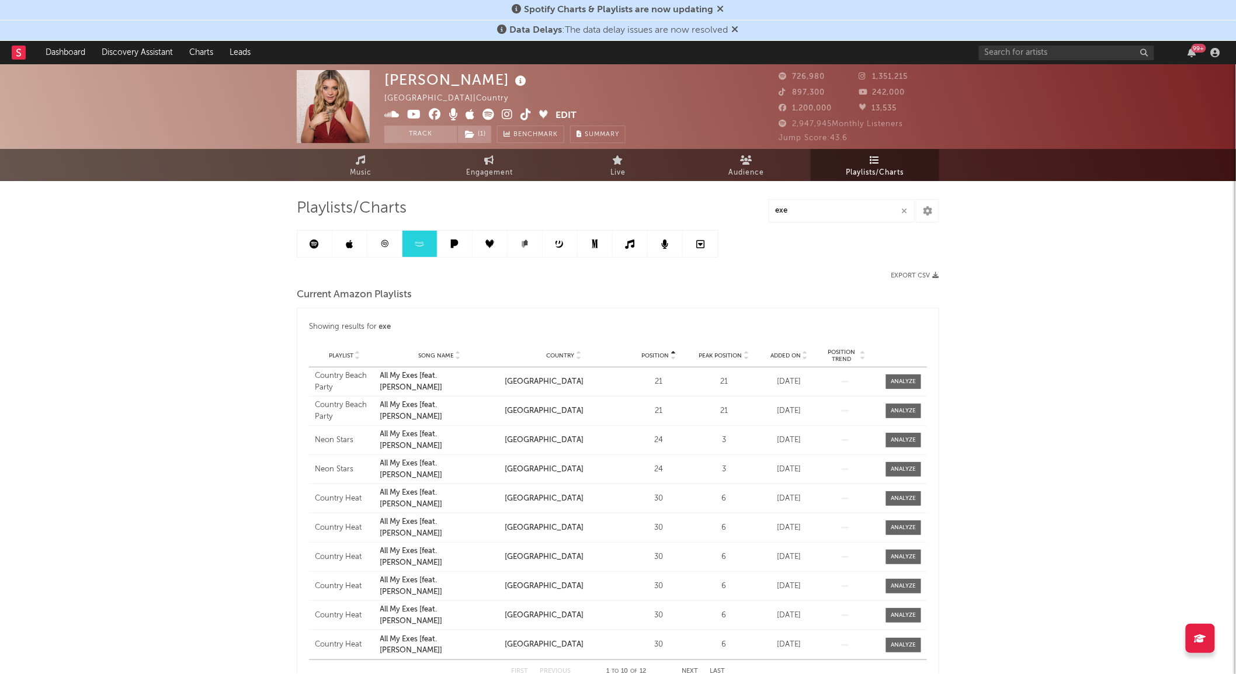
click at [572, 357] on div "Country" at bounding box center [564, 355] width 119 height 9
click at [572, 357] on span "Country" at bounding box center [561, 355] width 28 height 7
click at [905, 436] on div at bounding box center [903, 440] width 25 height 9
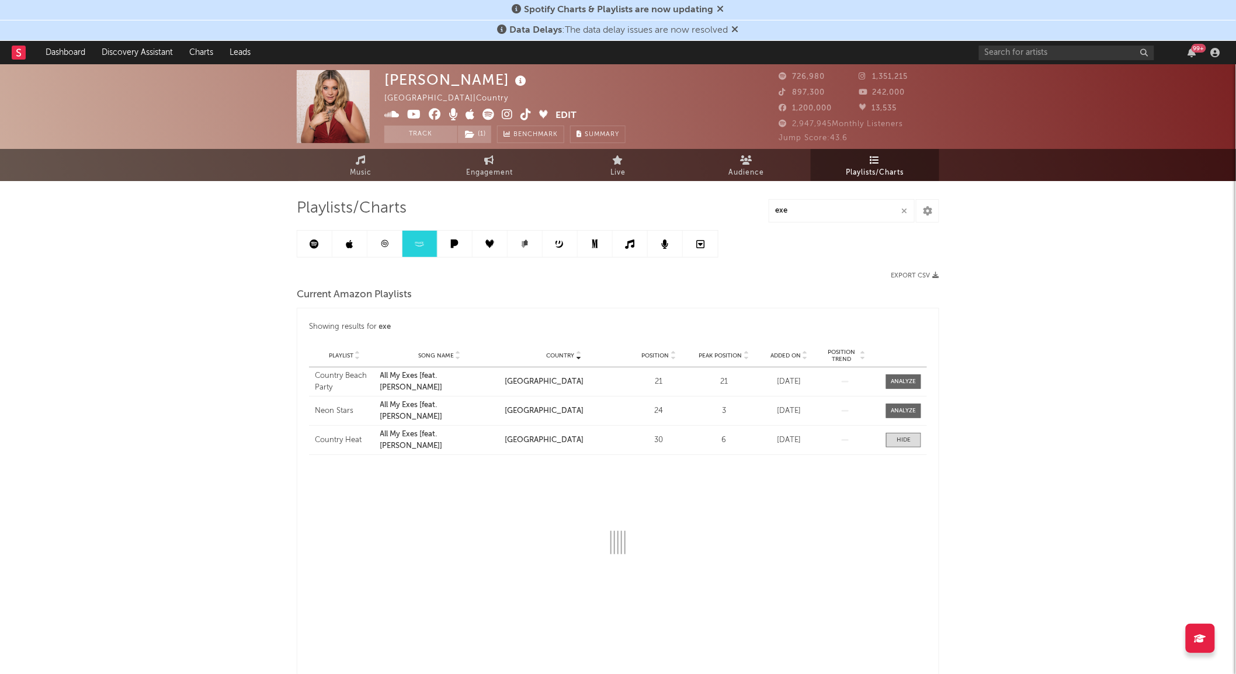
select select "1w"
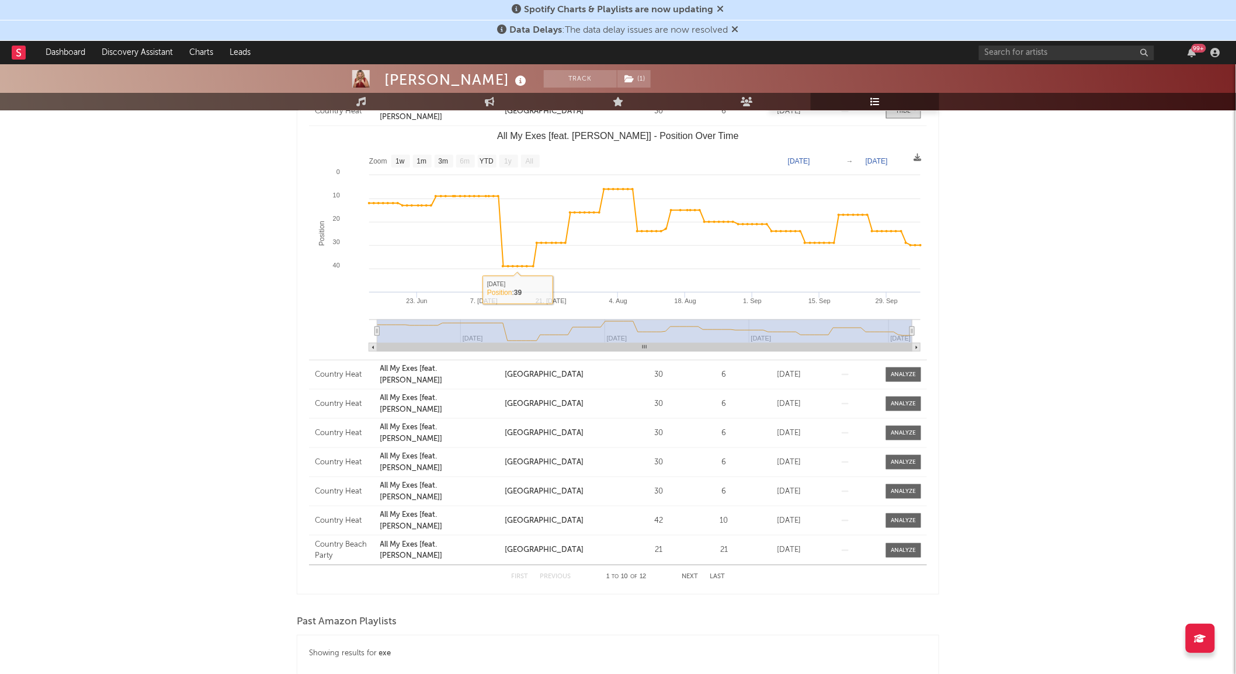
scroll to position [259, 0]
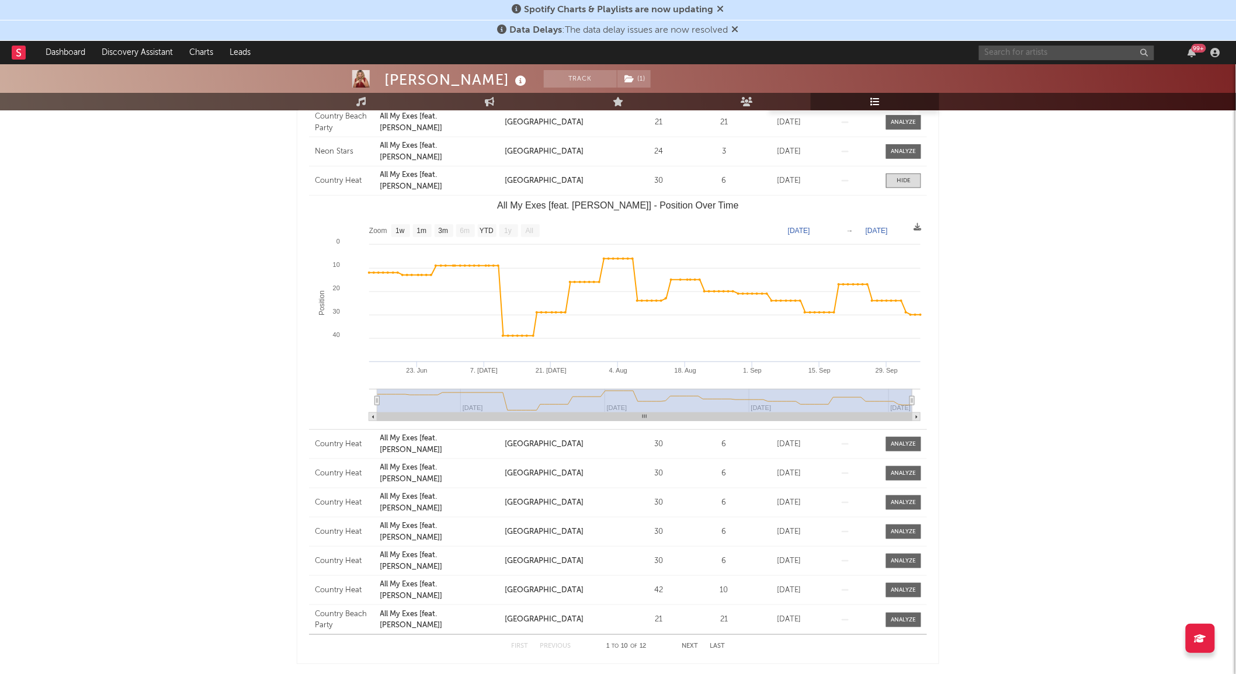
click at [1032, 46] on input "text" at bounding box center [1066, 53] width 175 height 15
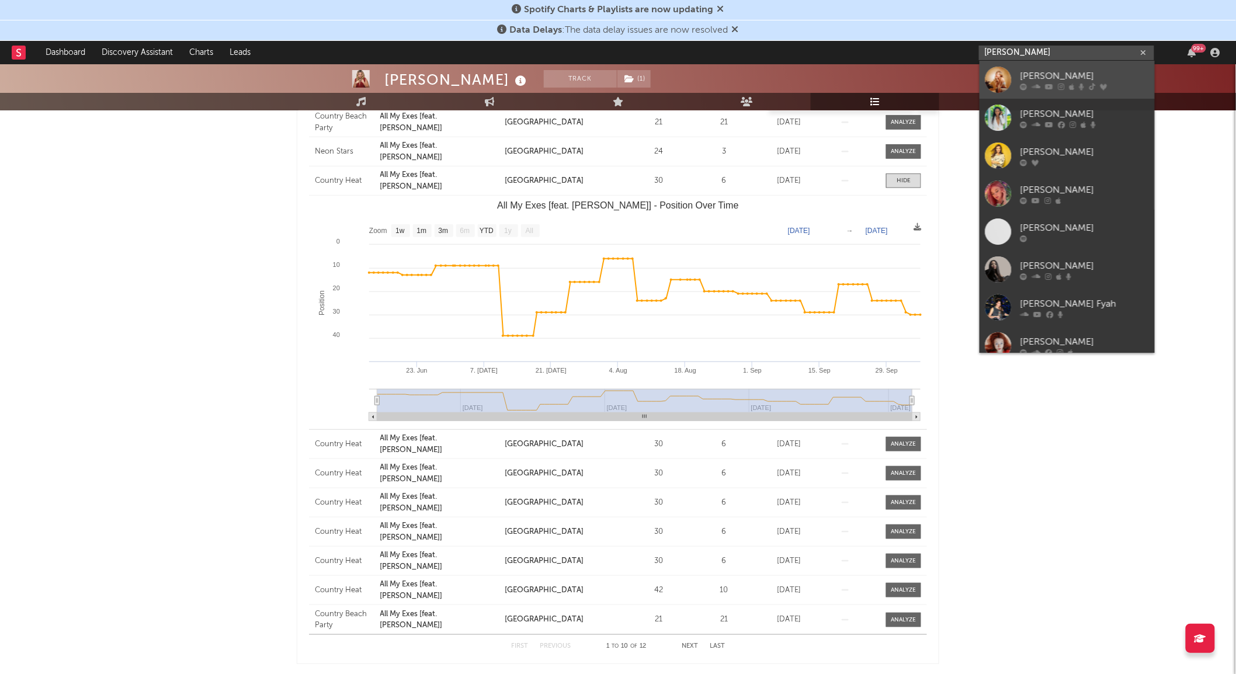
type input "dasha"
click at [1023, 84] on icon at bounding box center [1023, 86] width 7 height 7
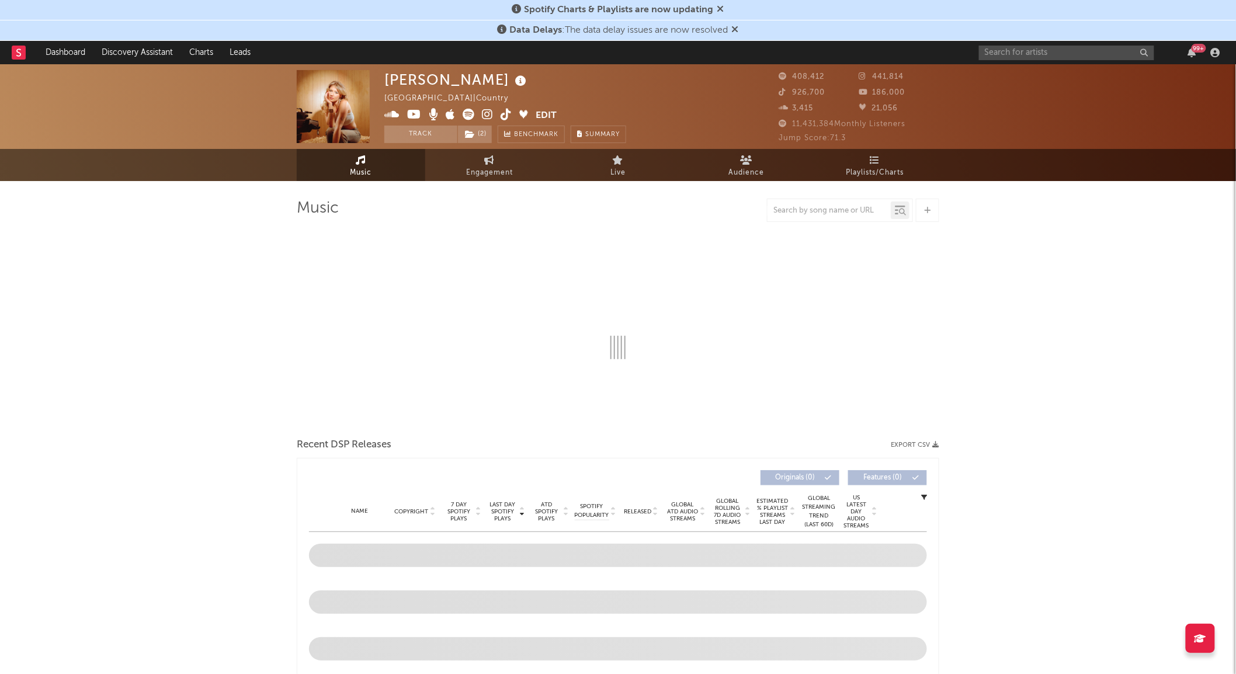
select select "6m"
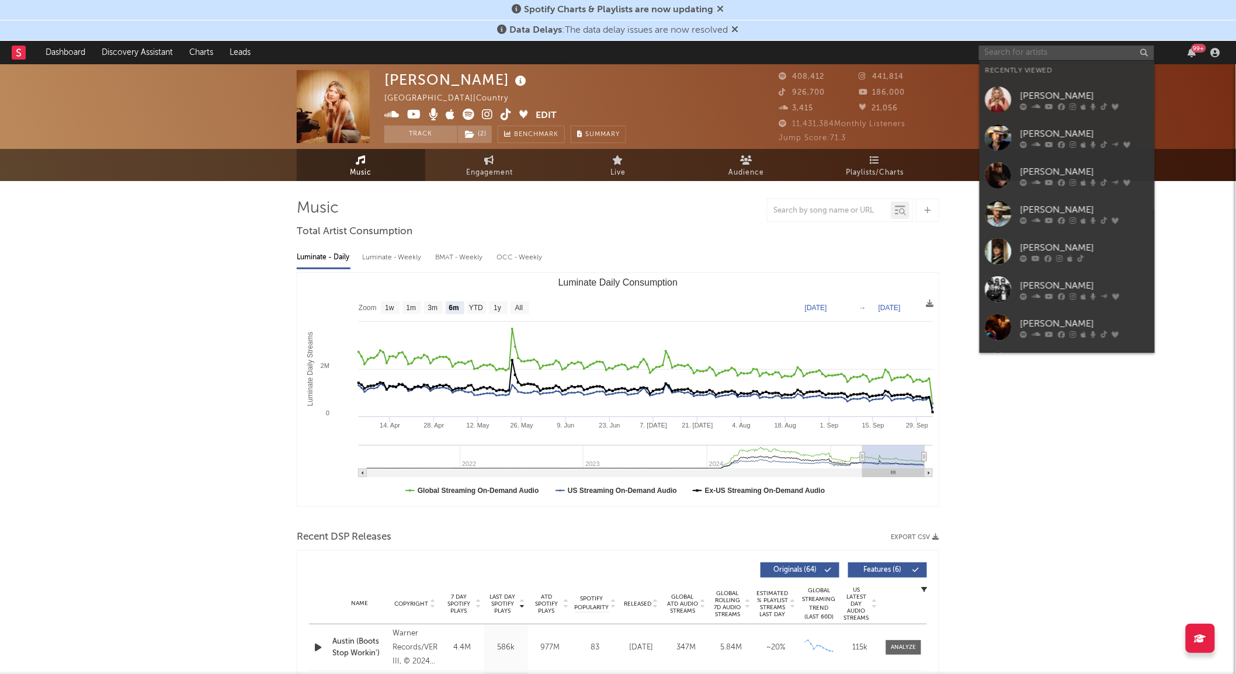
click at [1014, 59] on input "text" at bounding box center [1066, 53] width 175 height 15
